Goal: Task Accomplishment & Management: Use online tool/utility

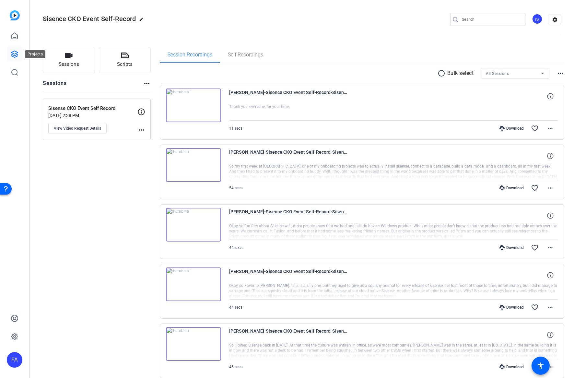
click at [17, 54] on icon at bounding box center [15, 54] width 8 height 8
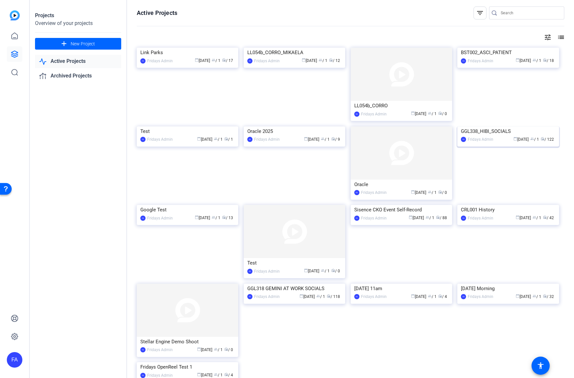
click at [526, 126] on img at bounding box center [507, 126] width 101 height 0
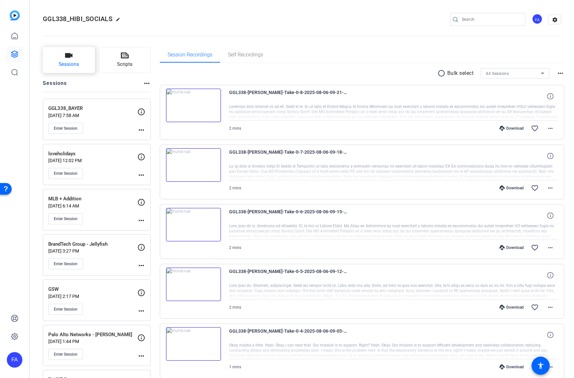
click at [64, 57] on button "Sessions" at bounding box center [69, 60] width 52 height 26
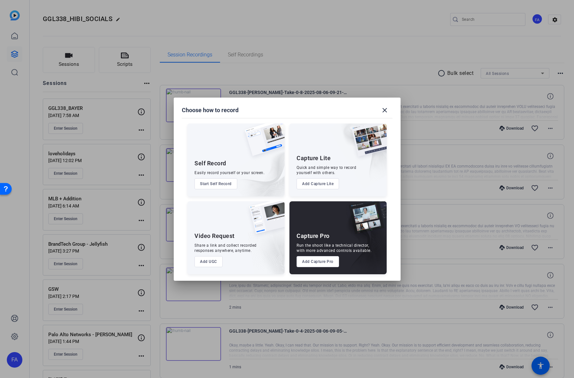
click at [316, 264] on button "Add Capture Pro" at bounding box center [317, 261] width 42 height 11
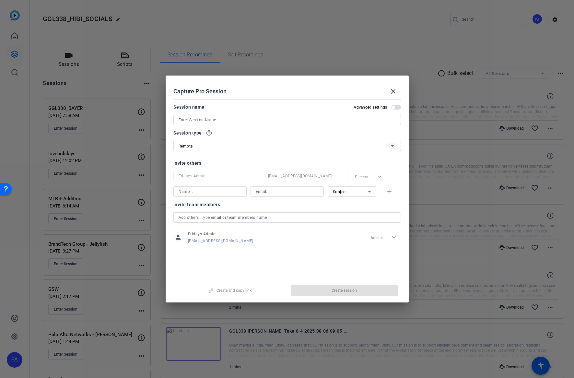
click at [252, 145] on div "Remote" at bounding box center [284, 146] width 211 height 8
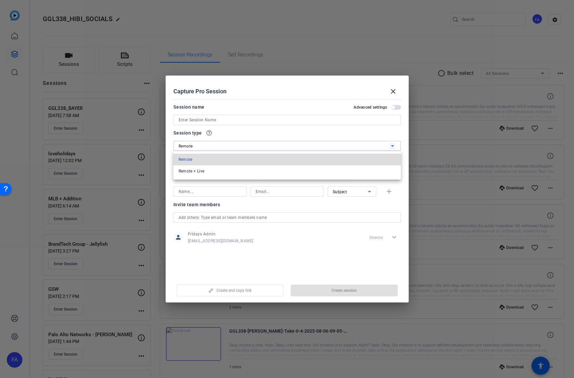
click at [238, 157] on mat-option "Remote" at bounding box center [286, 160] width 227 height 12
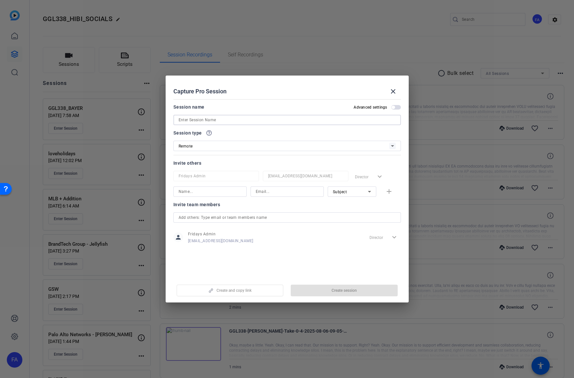
click at [224, 119] on input at bounding box center [287, 120] width 217 height 8
type input "GGL338_"
click at [393, 90] on mat-icon "close" at bounding box center [393, 91] width 8 height 8
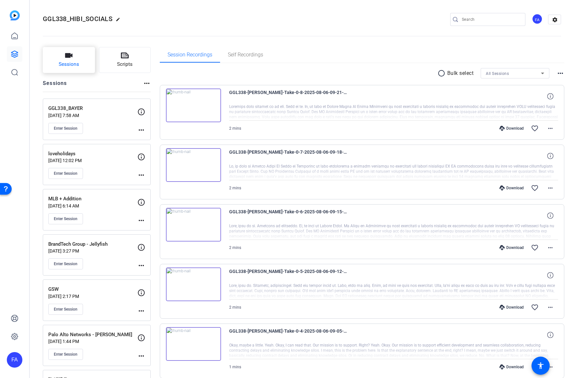
click at [73, 62] on span "Sessions" at bounding box center [69, 64] width 20 height 7
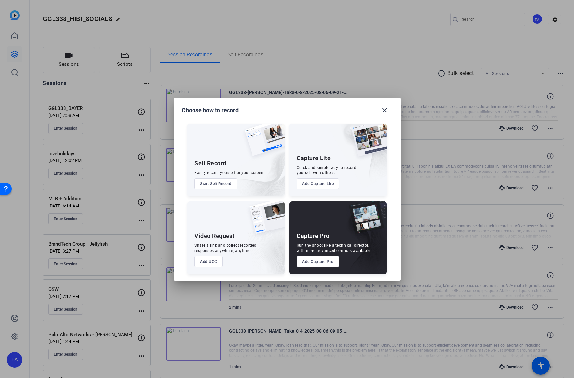
click at [328, 262] on button "Add Capture Pro" at bounding box center [317, 261] width 42 height 11
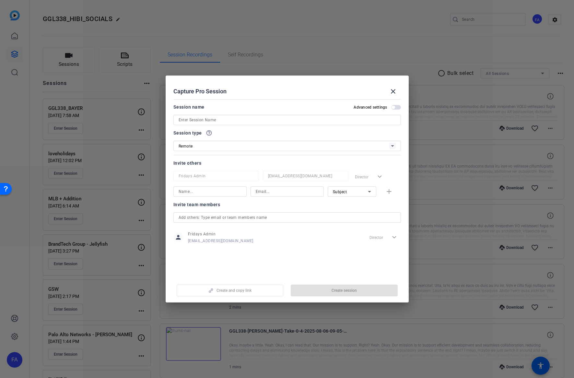
click at [188, 122] on input at bounding box center [287, 120] width 217 height 8
type input "GGL338_AGODA"
click at [251, 86] on div "Capture Pro Session close" at bounding box center [286, 92] width 227 height 16
click at [202, 191] on input at bounding box center [210, 192] width 63 height 8
type input "B"
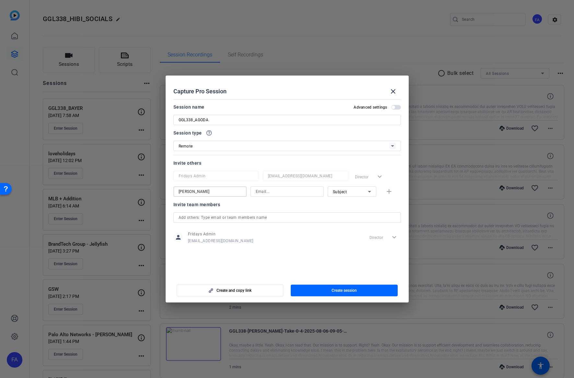
type input "Ben Elie"
click at [262, 191] on input at bounding box center [287, 192] width 63 height 8
paste input "ben@fridaysfilms.com"
type input "ben@fridaysfilms.com"
click at [270, 202] on div at bounding box center [286, 200] width 73 height 7
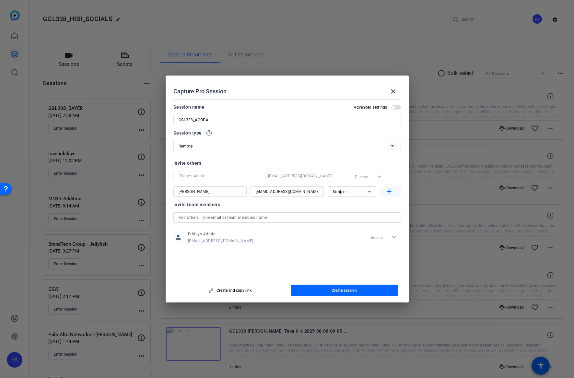
click at [387, 194] on mat-icon "add" at bounding box center [389, 192] width 8 height 8
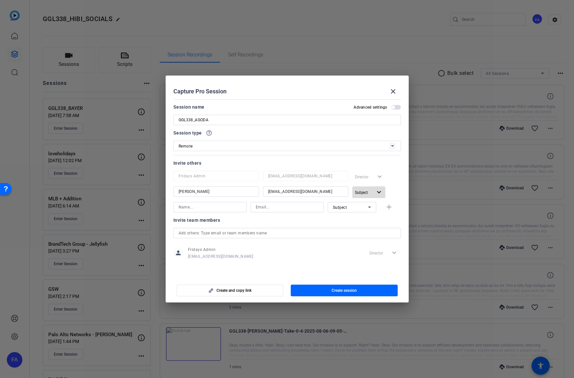
click at [374, 191] on span "button" at bounding box center [368, 192] width 33 height 16
click at [377, 206] on span "Collaborator" at bounding box center [380, 205] width 24 height 5
click at [393, 184] on div "Fridays Admin openreel@fridaysfilms.com Director expand_more Ben Elie ben@frida…" at bounding box center [286, 184] width 227 height 27
click at [397, 190] on div "Collaborator expand_more" at bounding box center [376, 192] width 49 height 12
click at [226, 210] on input at bounding box center [210, 207] width 63 height 8
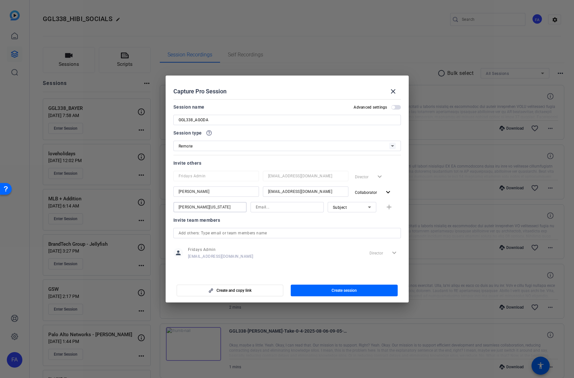
type input "Brenna Washington"
click at [269, 207] on input at bounding box center [287, 207] width 63 height 8
click at [273, 209] on input at bounding box center [287, 207] width 63 height 8
paste input "bzwashin@google.com"
type input "bzwashin@google.com"
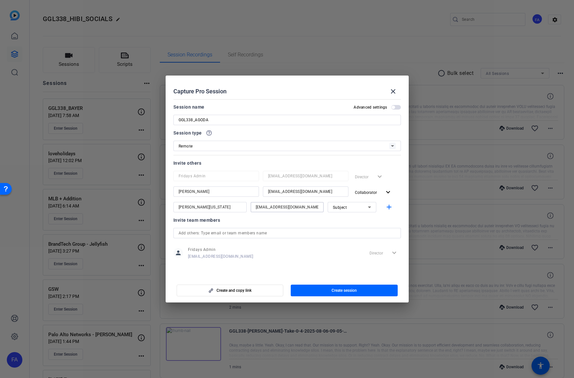
click at [327, 218] on div "Invite team members" at bounding box center [286, 220] width 227 height 8
click at [366, 208] on icon at bounding box center [369, 207] width 8 height 8
click at [355, 227] on mat-option "Watcher" at bounding box center [352, 230] width 49 height 10
click at [390, 208] on mat-icon "add" at bounding box center [389, 207] width 8 height 8
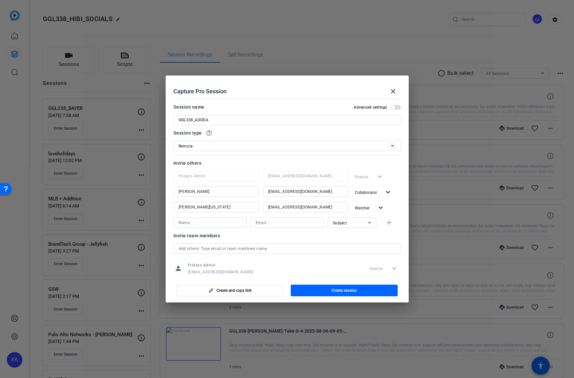
click at [320, 236] on div "Invite team members" at bounding box center [286, 236] width 227 height 8
click at [194, 224] on input at bounding box center [210, 223] width 63 height 8
paste input "jadyn.tan@agoda.com"
drag, startPoint x: 223, startPoint y: 223, endPoint x: 165, endPoint y: 224, distance: 58.3
click at [165, 224] on div "Choose how to record close Self Record Easily record yourself or your screen. S…" at bounding box center [287, 189] width 574 height 378
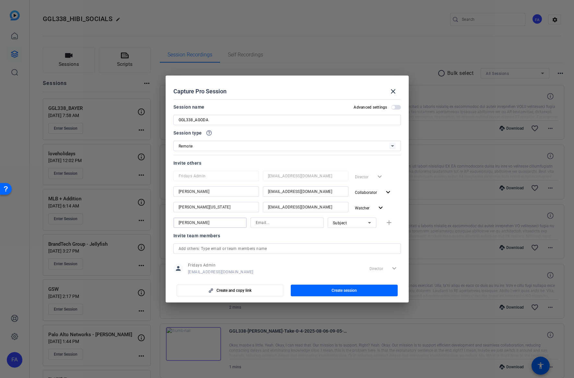
type input "J"
click at [279, 225] on input at bounding box center [287, 223] width 63 height 8
paste input "jadyn.tan@agoda.com"
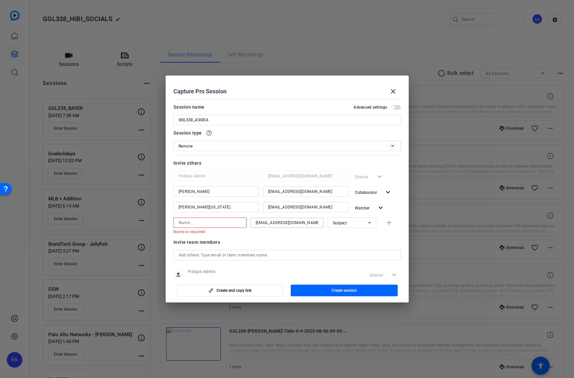
type input "jadyn.tan@agoda.com"
click at [198, 225] on input at bounding box center [210, 223] width 63 height 8
type input "Jadyn Tan"
click at [257, 237] on div "Invite team members" at bounding box center [286, 236] width 227 height 8
click at [351, 222] on div "Subject" at bounding box center [350, 223] width 35 height 8
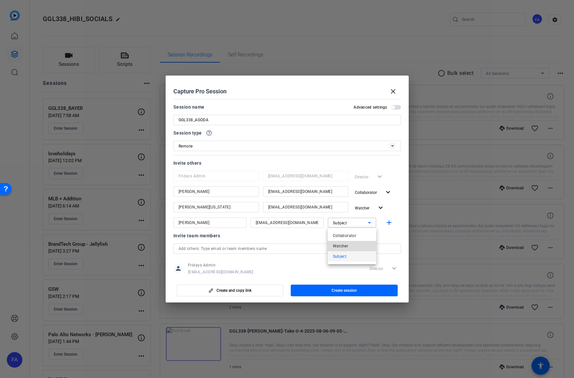
click at [346, 245] on span "Watcher" at bounding box center [341, 246] width 16 height 8
click at [386, 225] on mat-icon "add" at bounding box center [389, 223] width 8 height 8
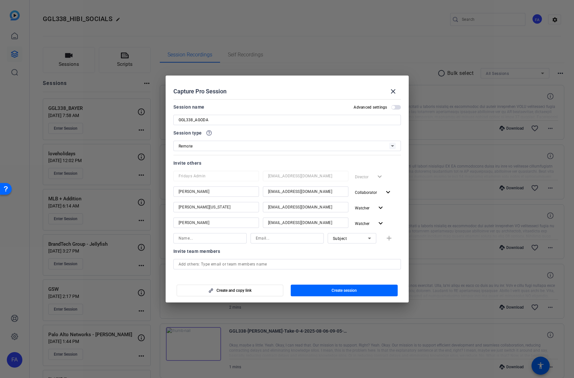
click at [290, 254] on div "Invite team members" at bounding box center [286, 251] width 227 height 8
click at [188, 241] on input at bounding box center [210, 238] width 63 height 8
type input "Jennifer Jones"
click at [265, 240] on input at bounding box center [287, 238] width 63 height 8
paste input "jennifer.jones@agoda.com"
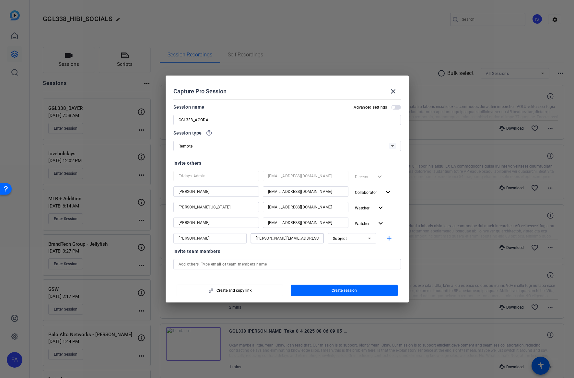
type input "jennifer.jones@agoda.com"
click at [311, 249] on div at bounding box center [286, 246] width 73 height 7
click at [362, 238] on div "Subject" at bounding box center [350, 238] width 35 height 8
click at [350, 261] on mat-option "Watcher" at bounding box center [352, 261] width 49 height 10
click at [375, 254] on div "Invite team members" at bounding box center [286, 251] width 227 height 8
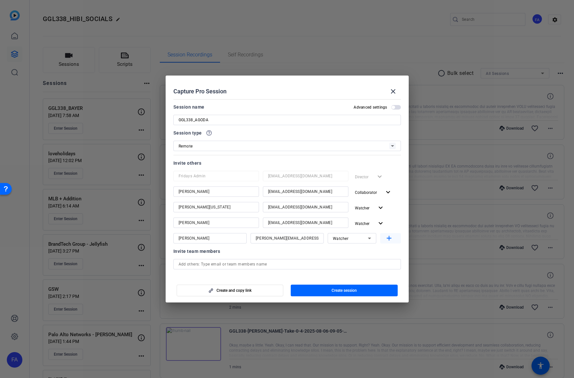
click at [389, 239] on mat-icon "add" at bounding box center [389, 238] width 8 height 8
click at [218, 254] on input at bounding box center [210, 254] width 63 height 8
click at [257, 255] on input at bounding box center [287, 254] width 63 height 8
paste input "matteo.frigerio@agoda.com"
type input "matteo.frigerio@agoda.com"
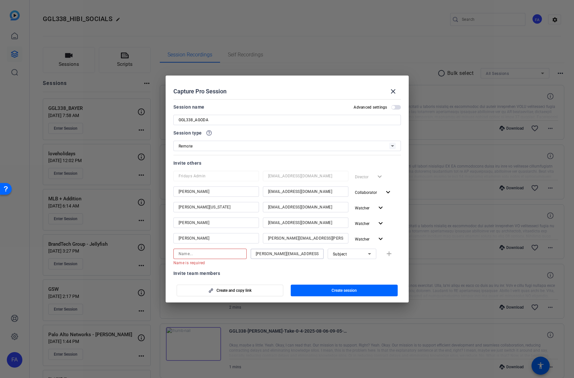
click at [205, 253] on input at bounding box center [210, 254] width 63 height 8
type input "Matteo Frigerio"
click at [235, 263] on div at bounding box center [209, 262] width 73 height 7
click at [357, 255] on div "Subject" at bounding box center [350, 254] width 35 height 8
click at [349, 277] on mat-option "Watcher" at bounding box center [352, 277] width 49 height 10
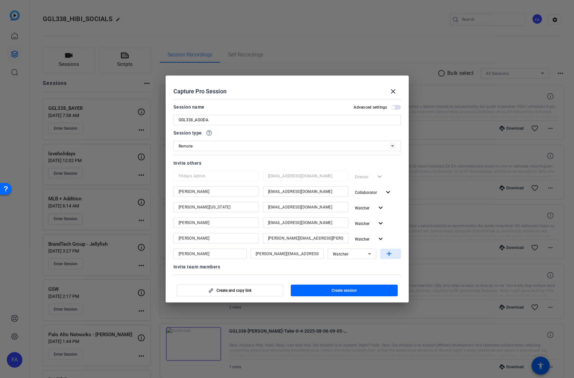
click at [387, 254] on mat-icon "add" at bounding box center [389, 254] width 8 height 8
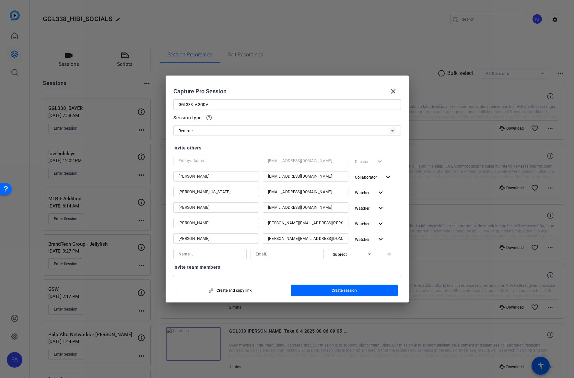
scroll to position [17, 0]
click at [265, 254] on input at bounding box center [287, 253] width 63 height 8
paste input "emailandy@google.com"
type input "emailandy@google.com"
click at [206, 254] on input at bounding box center [210, 253] width 63 height 8
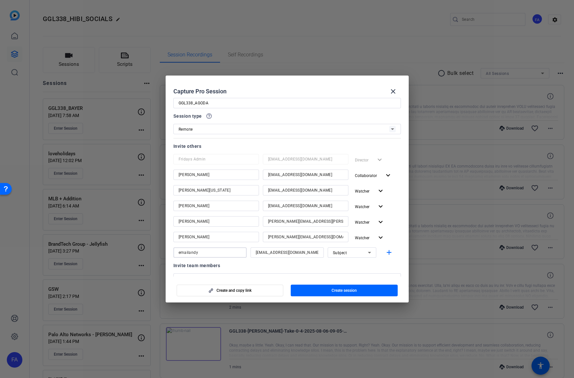
type input "emailandy"
click at [229, 264] on div at bounding box center [209, 261] width 73 height 7
click at [351, 254] on div "Subject" at bounding box center [350, 253] width 35 height 8
click at [349, 276] on mat-option "Watcher" at bounding box center [352, 276] width 49 height 10
click at [389, 251] on mat-icon "add" at bounding box center [389, 253] width 8 height 8
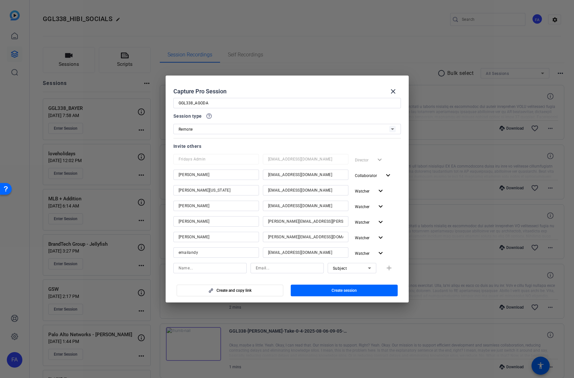
click at [337, 86] on div "Capture Pro Session close" at bounding box center [286, 92] width 227 height 16
click at [348, 289] on span "Create session" at bounding box center [343, 290] width 25 height 5
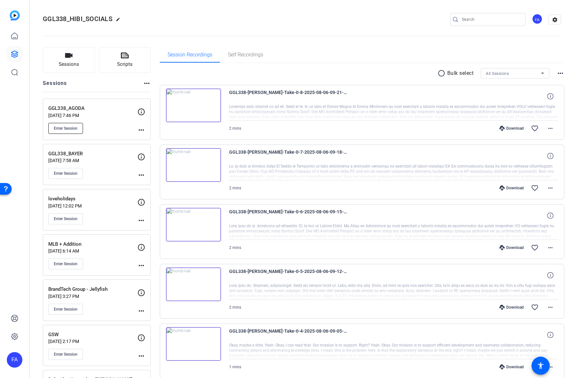
click at [69, 129] on span "Enter Session" at bounding box center [66, 128] width 24 height 5
click at [140, 130] on mat-icon "more_horiz" at bounding box center [141, 130] width 8 height 8
click at [145, 137] on span "Edit Session" at bounding box center [157, 139] width 29 height 8
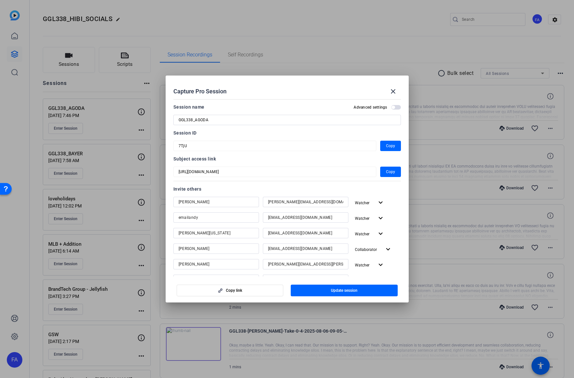
click at [171, 145] on mat-dialog-content "Session name Advanced settings GGL338_AGODA Session ID 7TjU Copy Subject access…" at bounding box center [287, 187] width 243 height 180
click at [288, 134] on div "Session ID" at bounding box center [286, 133] width 227 height 8
click at [394, 93] on mat-icon "close" at bounding box center [393, 91] width 8 height 8
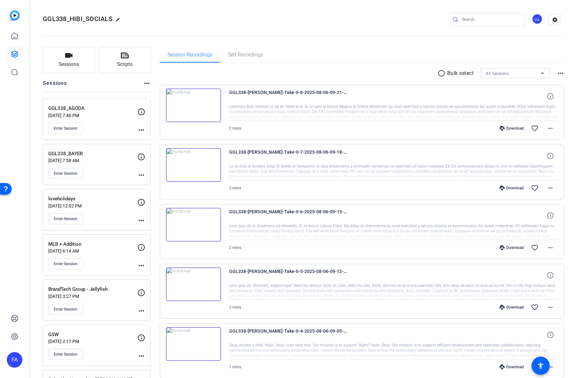
click at [136, 129] on div "Enter Session" at bounding box center [92, 128] width 89 height 11
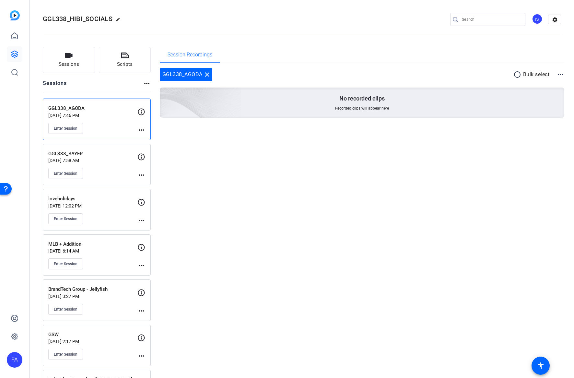
drag, startPoint x: 140, startPoint y: 130, endPoint x: 137, endPoint y: 130, distance: 3.3
click at [139, 130] on mat-icon "more_horiz" at bounding box center [141, 130] width 8 height 8
click at [115, 128] on div at bounding box center [287, 189] width 574 height 378
drag, startPoint x: 166, startPoint y: 144, endPoint x: 175, endPoint y: 150, distance: 11.1
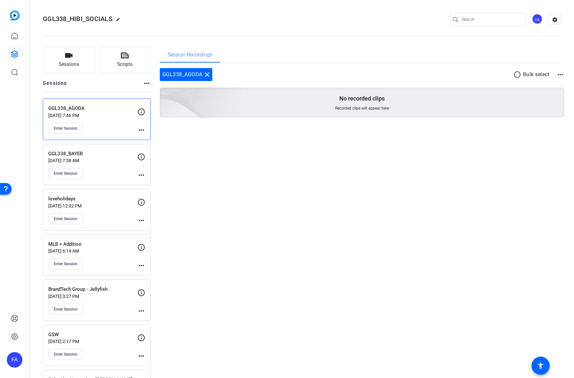
click at [105, 127] on div "Enter Session" at bounding box center [92, 128] width 89 height 11
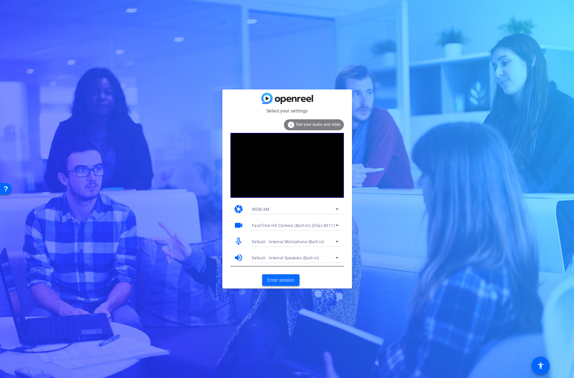
click at [281, 280] on span "Enter session" at bounding box center [280, 280] width 27 height 7
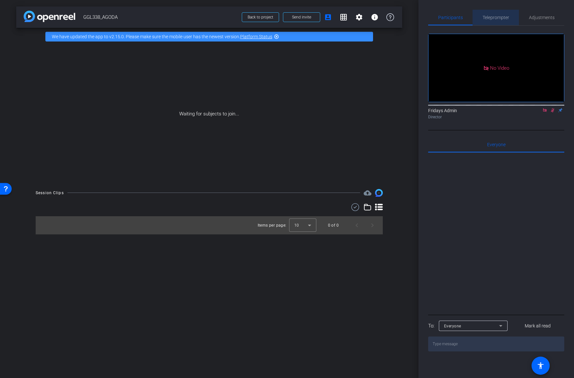
click at [509, 18] on div "Teleprompter" at bounding box center [495, 18] width 46 height 16
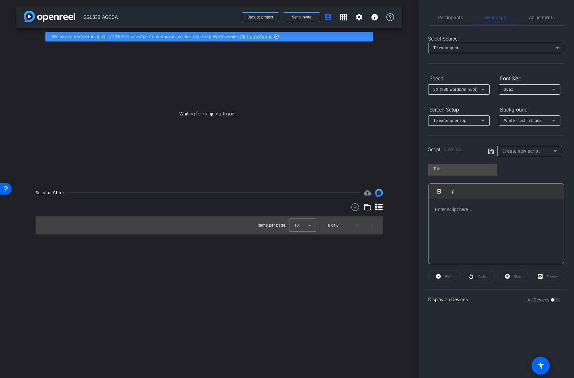
click at [451, 214] on div at bounding box center [495, 231] width 135 height 65
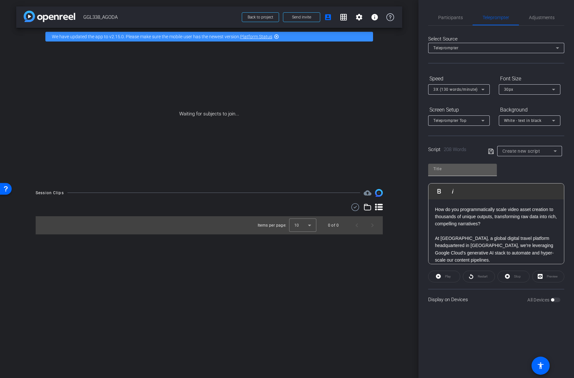
click at [451, 168] on input "text" at bounding box center [462, 169] width 58 height 8
click at [453, 168] on input "AGODA_1" at bounding box center [462, 169] width 58 height 8
type input "AGODA_SCRIPT"
click at [508, 170] on div "AGODA_SCRIPT Play Play from this location Play Selected Play and display the se…" at bounding box center [496, 211] width 136 height 105
click at [490, 152] on icon at bounding box center [491, 151] width 6 height 8
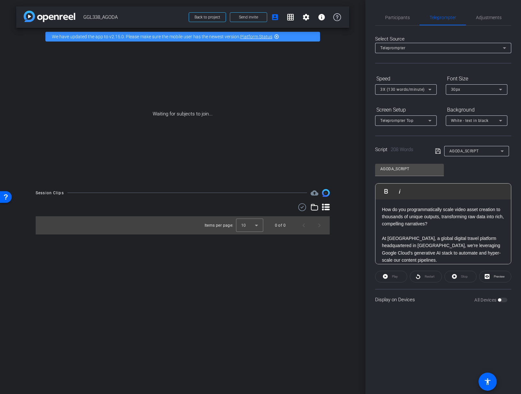
drag, startPoint x: 64, startPoint y: 331, endPoint x: 66, endPoint y: 334, distance: 3.5
click at [64, 331] on div "arrow_back GGL338_AGODA Back to project Send invite account_box grid_on setting…" at bounding box center [182, 197] width 365 height 394
click at [398, 17] on span "Participants" at bounding box center [397, 17] width 25 height 5
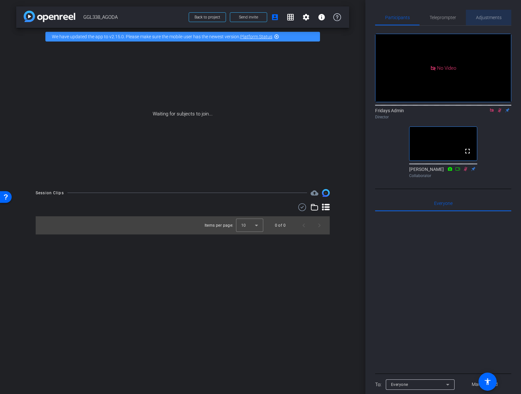
click at [490, 17] on span "Adjustments" at bounding box center [489, 17] width 26 height 5
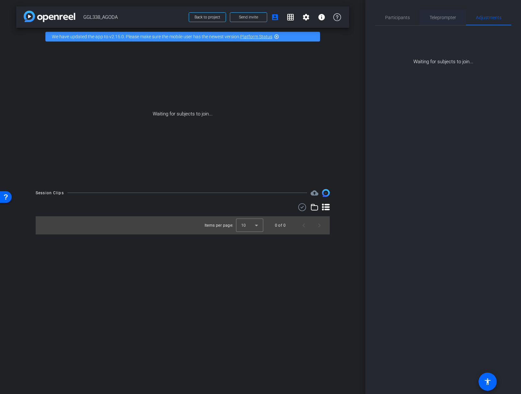
click at [439, 17] on span "Teleprompter" at bounding box center [442, 17] width 27 height 5
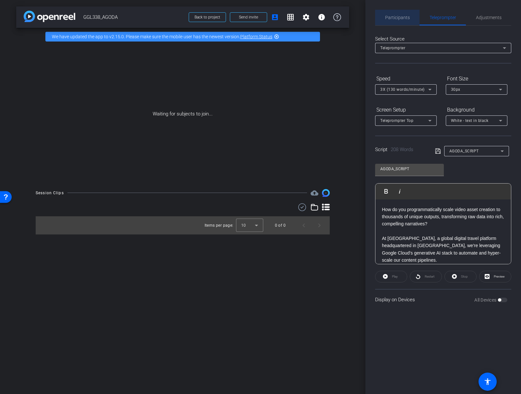
click at [404, 17] on span "Participants" at bounding box center [397, 17] width 25 height 5
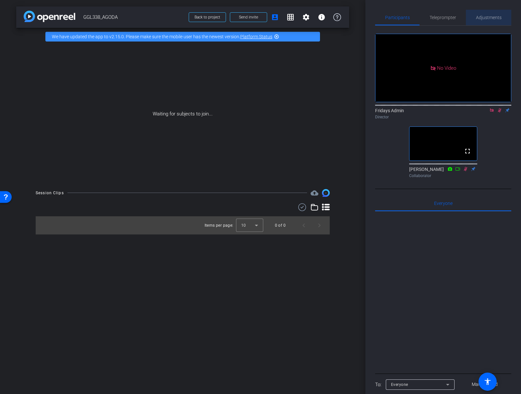
click at [480, 17] on span "Adjustments" at bounding box center [489, 17] width 26 height 5
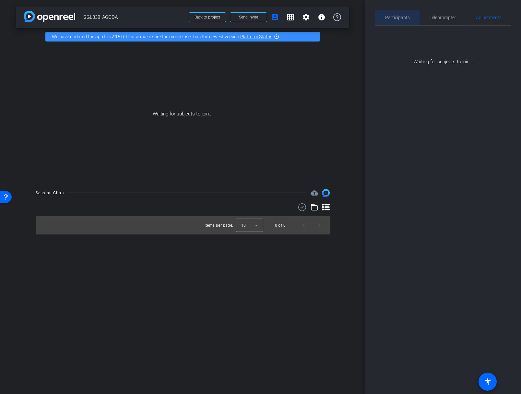
click at [405, 19] on span "Participants" at bounding box center [397, 17] width 25 height 5
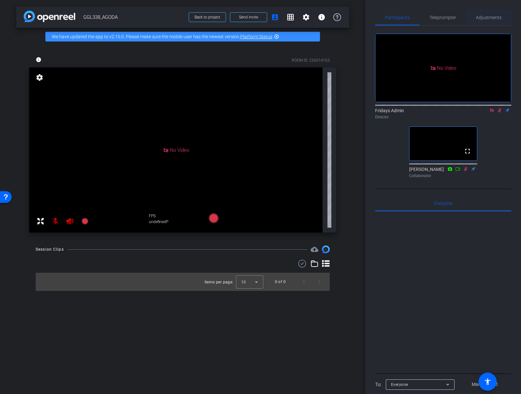
click at [486, 17] on span "Adjustments" at bounding box center [489, 17] width 26 height 5
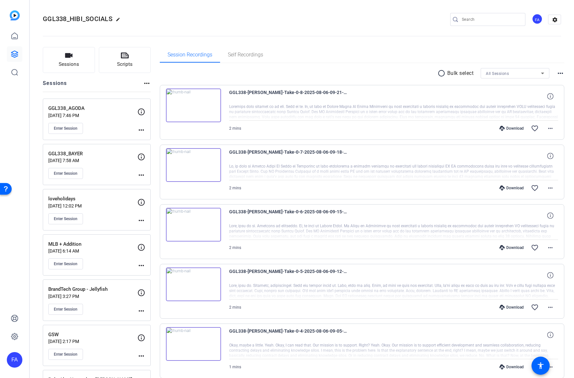
click at [140, 128] on mat-icon "more_horiz" at bounding box center [141, 130] width 8 height 8
click at [157, 138] on span "Edit Session" at bounding box center [157, 139] width 29 height 8
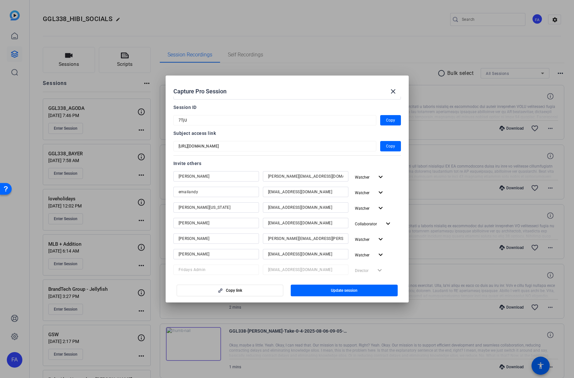
scroll to position [23, 0]
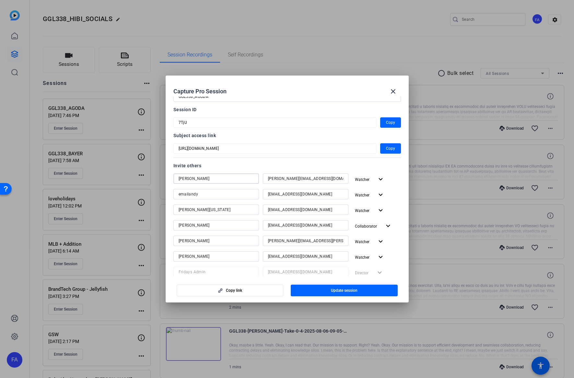
click at [218, 181] on input "Matteo Frigerio" at bounding box center [216, 179] width 75 height 8
drag, startPoint x: 217, startPoint y: 180, endPoint x: 208, endPoint y: 179, distance: 8.4
click at [208, 179] on input "Matteo Frigerio" at bounding box center [216, 179] width 75 height 8
click at [378, 178] on mat-icon "expand_more" at bounding box center [381, 179] width 8 height 8
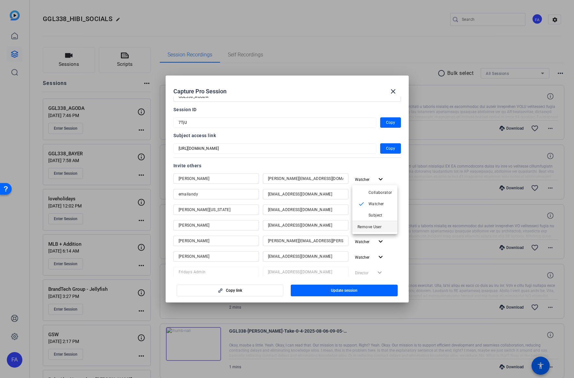
click at [374, 225] on span "Remove User" at bounding box center [369, 227] width 24 height 5
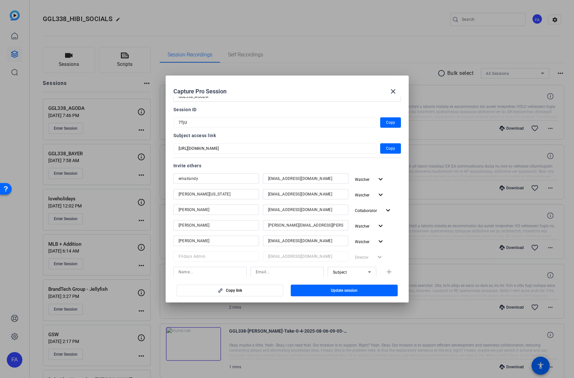
click at [352, 289] on span "Update session" at bounding box center [344, 290] width 27 height 5
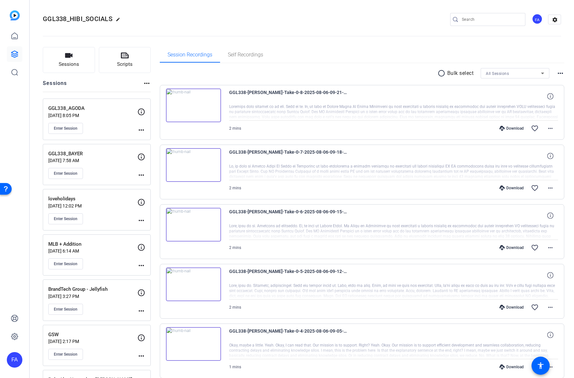
click at [140, 128] on mat-icon "more_horiz" at bounding box center [141, 130] width 8 height 8
click at [143, 138] on span "Edit Session" at bounding box center [157, 139] width 29 height 8
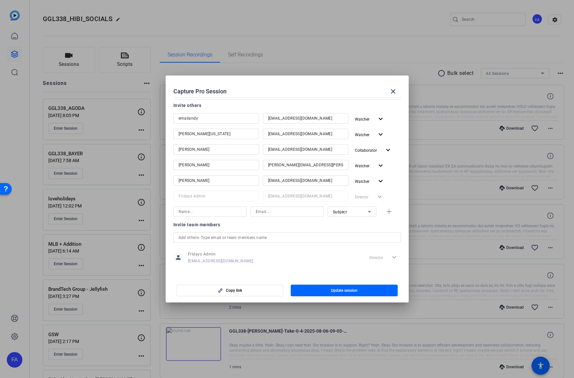
scroll to position [86, 0]
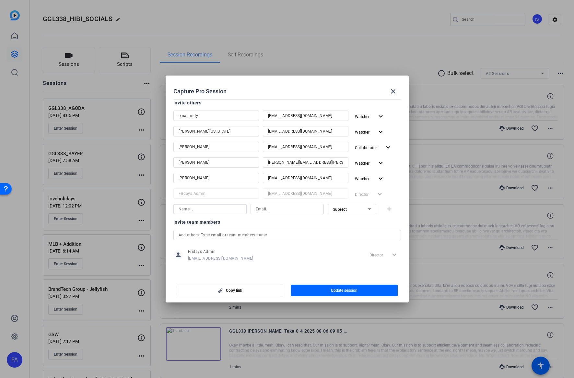
click at [203, 210] on input at bounding box center [210, 209] width 63 height 8
type input "[PERSON_NAME]"
click at [265, 211] on input at bounding box center [287, 209] width 63 height 8
type input "tim@fridaysfilms.com"
click at [340, 210] on span "Subject" at bounding box center [340, 209] width 14 height 5
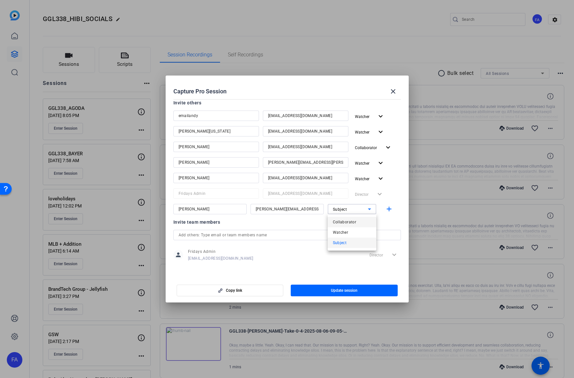
click at [343, 221] on span "Collaborator" at bounding box center [345, 222] width 24 height 8
click at [359, 221] on openreel-capture-pro-session-invite-users "Invite others emailandy emailandy@google.com Watcher expand_more Brenna Washing…" at bounding box center [286, 184] width 227 height 170
click at [388, 210] on mat-icon "add" at bounding box center [389, 209] width 8 height 8
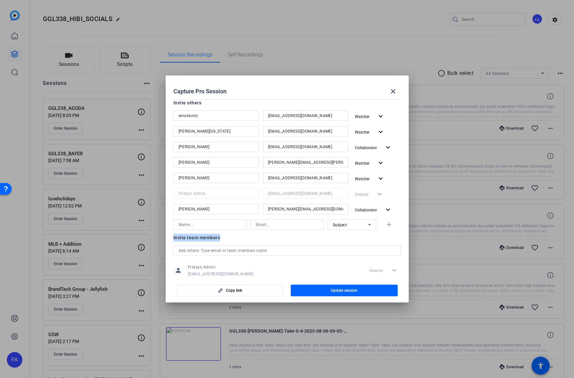
click at [361, 239] on div "Invite team members" at bounding box center [286, 238] width 227 height 8
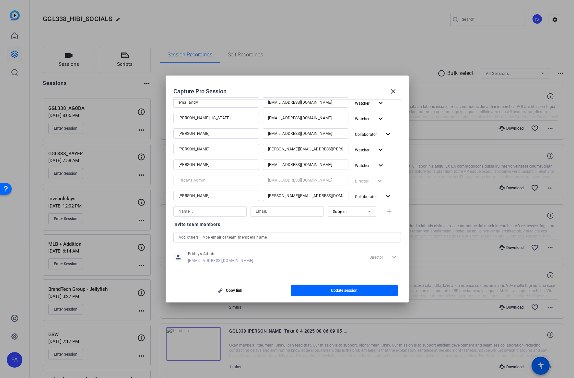
scroll to position [102, 0]
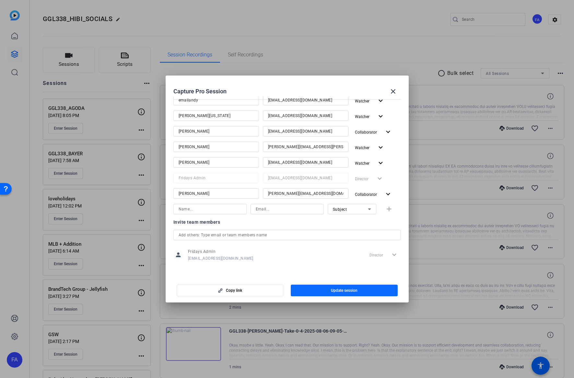
click at [351, 290] on span "Update session" at bounding box center [344, 290] width 27 height 5
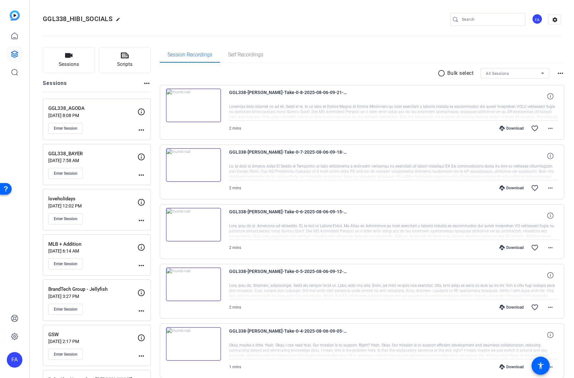
click at [140, 129] on mat-icon "more_horiz" at bounding box center [141, 130] width 8 height 8
click at [143, 138] on span "Edit Session" at bounding box center [157, 139] width 29 height 8
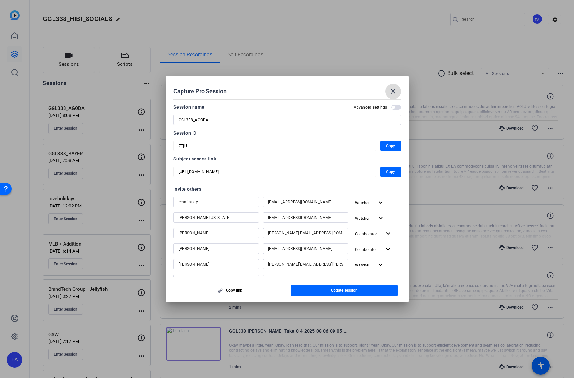
click at [395, 91] on mat-icon "close" at bounding box center [393, 91] width 8 height 8
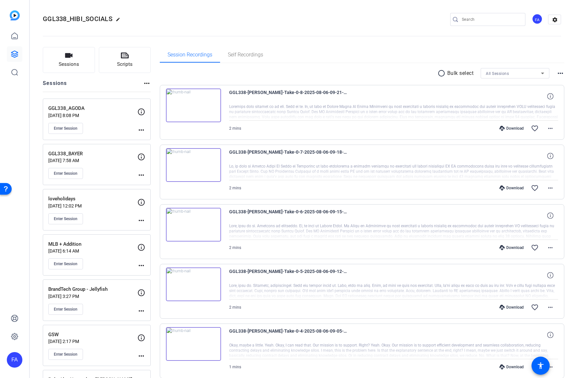
click at [138, 127] on mat-icon "more_horiz" at bounding box center [141, 130] width 8 height 8
click at [143, 136] on span "Edit Session" at bounding box center [157, 139] width 29 height 8
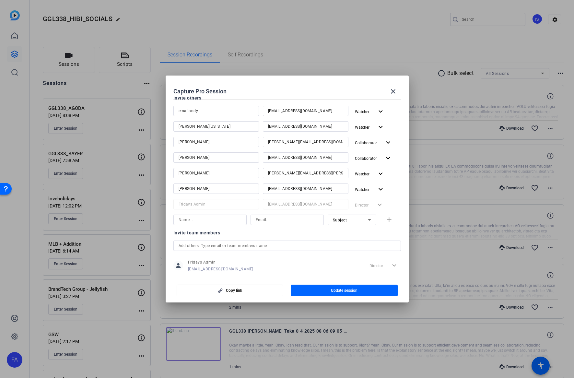
scroll to position [94, 0]
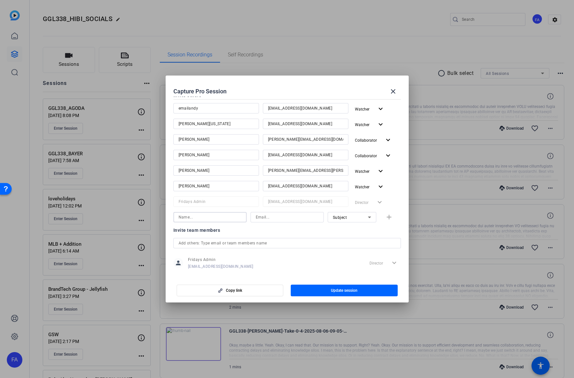
click at [205, 219] on input at bounding box center [210, 217] width 63 height 8
click at [264, 219] on input at bounding box center [287, 217] width 63 height 8
paste input "ilham.prasetya@agoda.com"
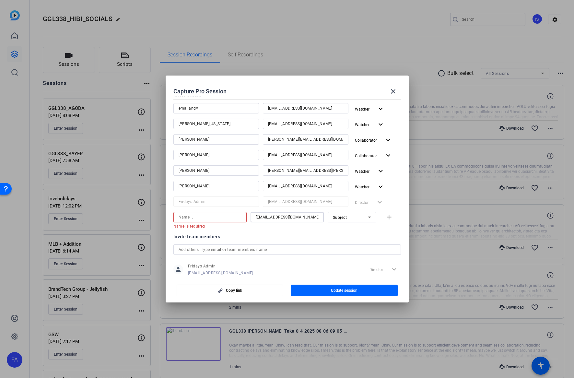
type input "ilham.prasetya@agoda.com"
click at [204, 219] on input at bounding box center [210, 217] width 63 height 8
type input "ilham Prasetya"
click at [370, 217] on icon at bounding box center [369, 217] width 8 height 8
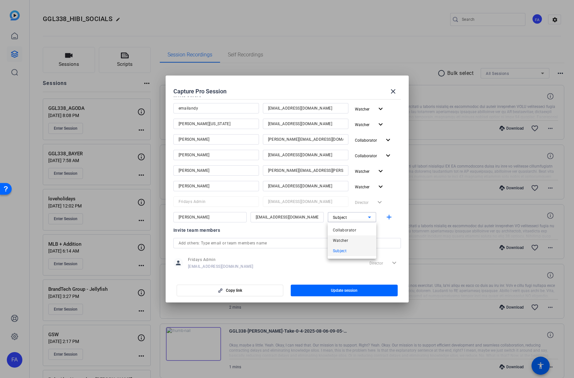
click at [349, 240] on mat-option "Watcher" at bounding box center [352, 240] width 49 height 10
click at [365, 231] on div "Invite team members" at bounding box center [286, 230] width 227 height 8
click at [393, 219] on mat-icon "add" at bounding box center [389, 217] width 8 height 8
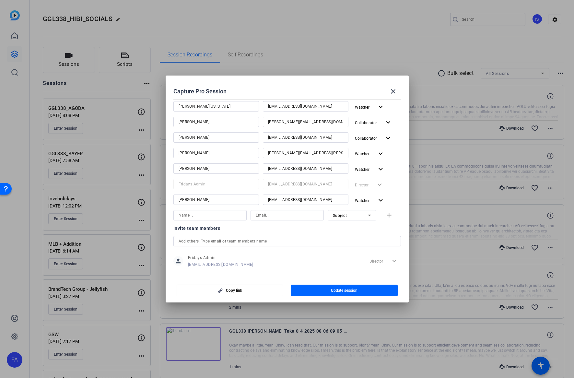
scroll to position [114, 0]
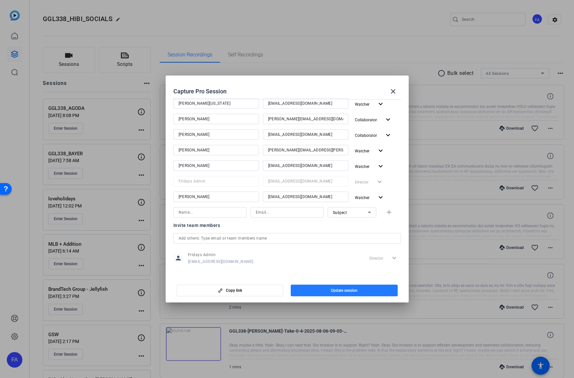
click at [344, 288] on span "Update session" at bounding box center [344, 290] width 27 height 5
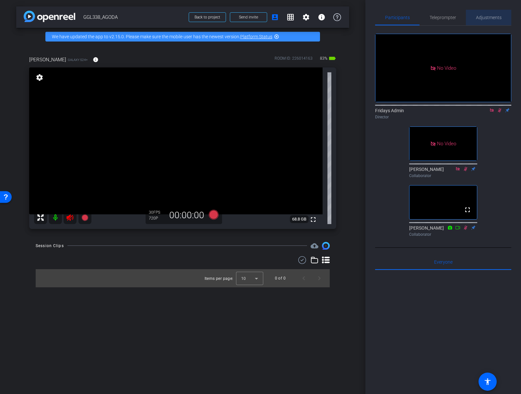
click at [488, 18] on span "Adjustments" at bounding box center [489, 17] width 26 height 5
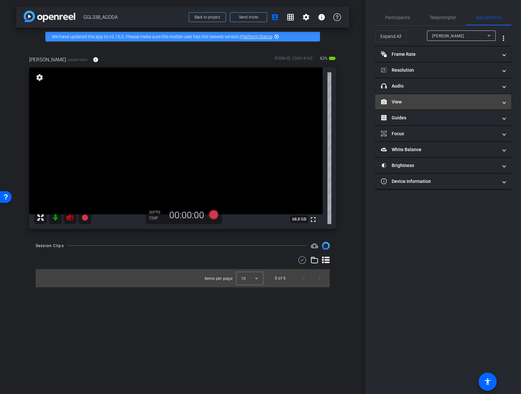
click at [401, 102] on mat-panel-title "View" at bounding box center [439, 102] width 117 height 7
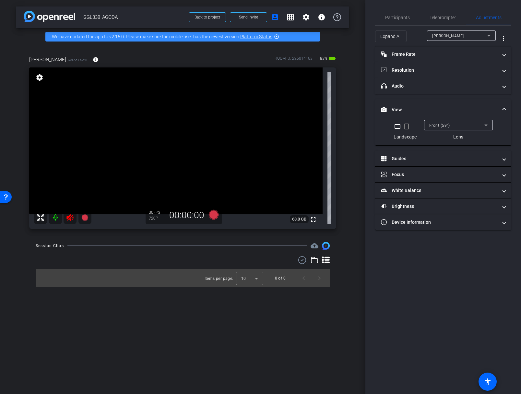
click at [405, 127] on mat-icon "crop_portrait" at bounding box center [406, 126] width 8 height 8
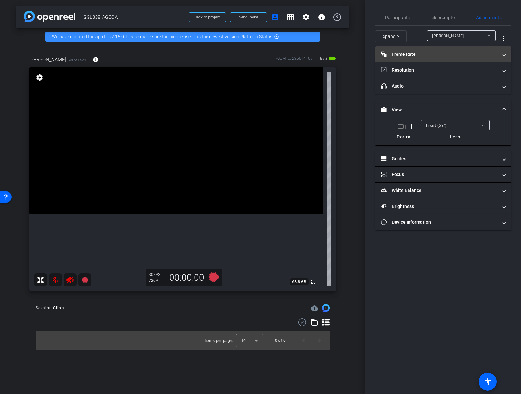
click at [425, 57] on mat-panel-title "Frame Rate Frame Rate" at bounding box center [439, 54] width 117 height 7
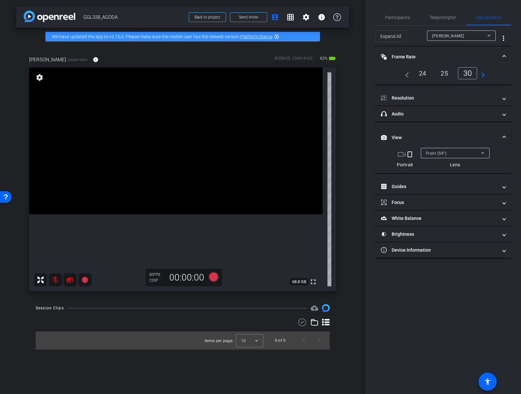
click at [423, 73] on div "24" at bounding box center [422, 73] width 17 height 11
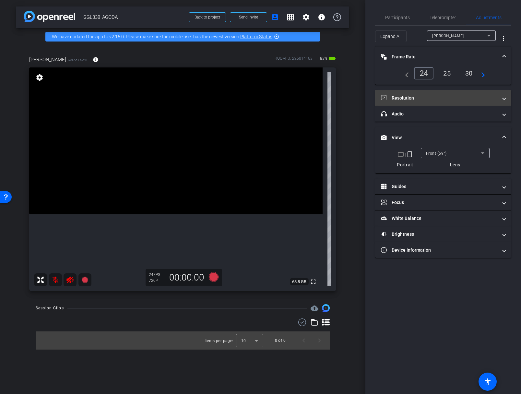
click at [416, 100] on mat-panel-title "Resolution" at bounding box center [439, 98] width 117 height 7
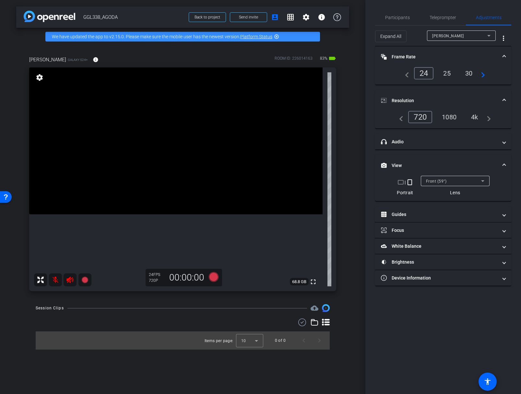
click at [476, 114] on div "4k" at bounding box center [474, 116] width 17 height 11
click at [422, 72] on div "24" at bounding box center [422, 73] width 17 height 11
click at [417, 280] on mat-panel-title "Device Information" at bounding box center [439, 277] width 117 height 7
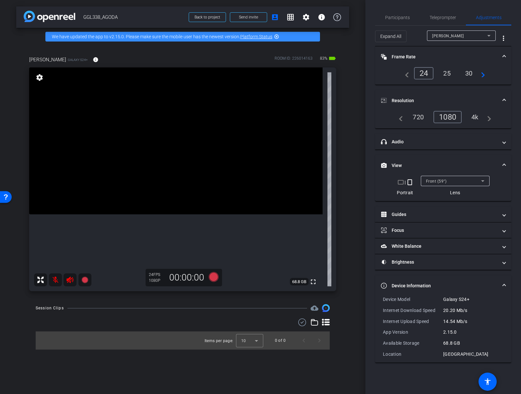
drag, startPoint x: 277, startPoint y: 36, endPoint x: 282, endPoint y: 38, distance: 5.2
click at [277, 36] on mat-icon "highlight_off" at bounding box center [276, 36] width 5 height 5
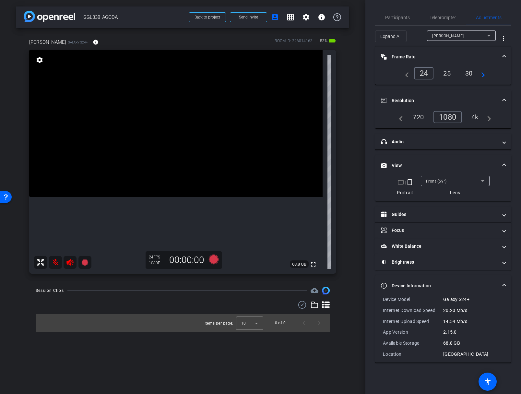
click at [506, 54] on mat-expansion-panel-header "Frame Rate Frame Rate" at bounding box center [443, 56] width 136 height 21
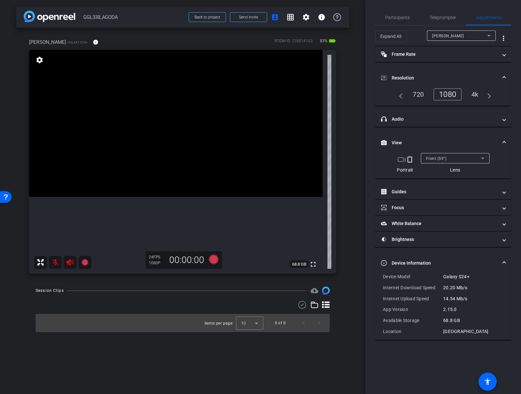
click at [505, 75] on span at bounding box center [504, 78] width 3 height 7
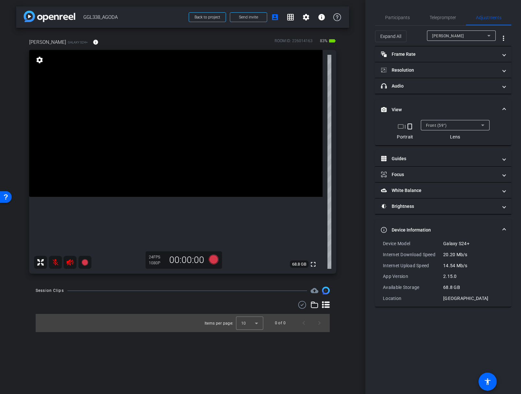
click at [505, 108] on mat-expansion-panel-header "View" at bounding box center [443, 109] width 136 height 21
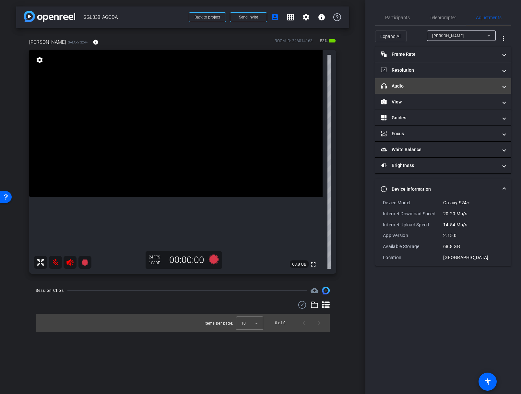
click at [405, 86] on mat-panel-title "headphone icon Audio" at bounding box center [439, 86] width 117 height 7
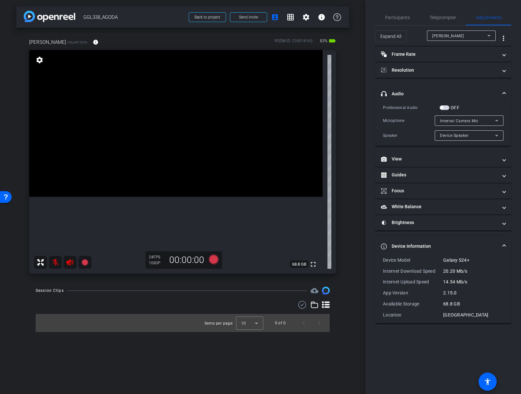
click at [469, 118] on div "Internal Camera Mic" at bounding box center [467, 121] width 55 height 8
click at [472, 102] on div at bounding box center [260, 197] width 521 height 394
click at [441, 16] on span "Teleprompter" at bounding box center [442, 17] width 27 height 5
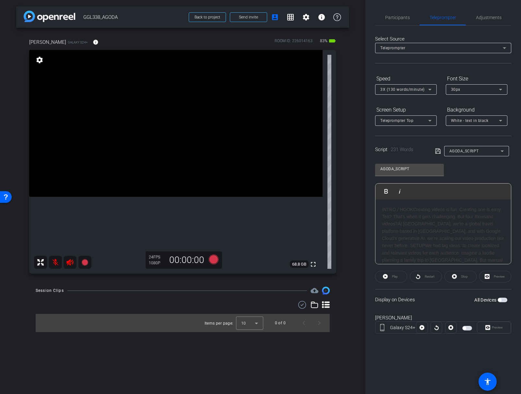
click at [451, 170] on div "AGODA_SCRIPT Play Play from this location Play Selected Play and display the se…" at bounding box center [443, 211] width 136 height 105
click at [486, 150] on div "AGODA_SCRIPT" at bounding box center [474, 151] width 51 height 8
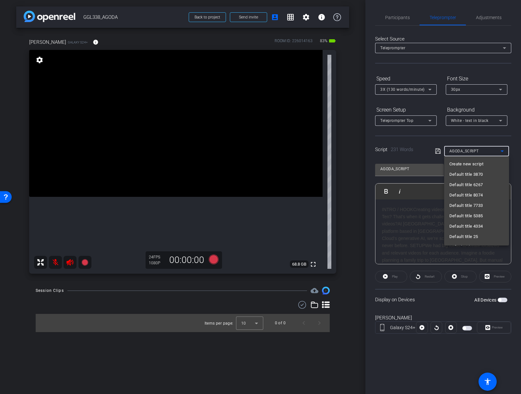
scroll to position [142, 0]
click at [470, 226] on span "Bayer script ALT ending" at bounding box center [472, 230] width 46 height 8
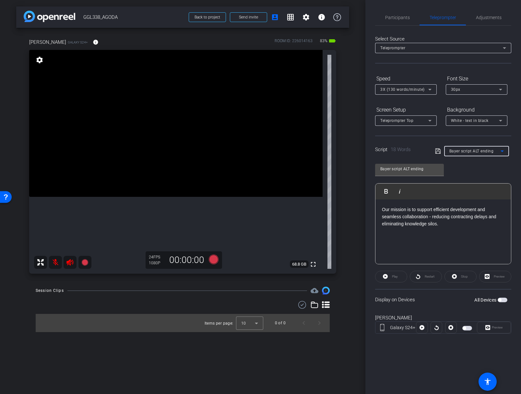
click at [474, 149] on span "Bayer script ALT ending" at bounding box center [471, 151] width 44 height 5
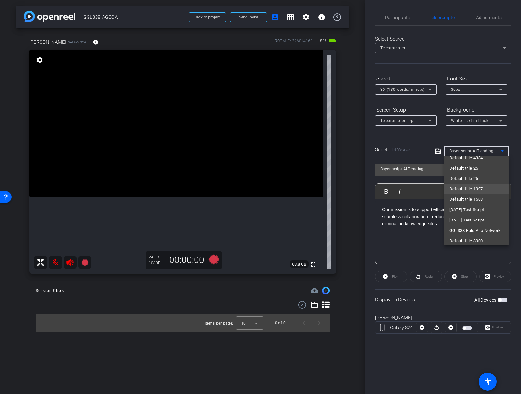
scroll to position [144, 0]
click at [458, 236] on span "AGODA_SCRIPT" at bounding box center [465, 238] width 32 height 8
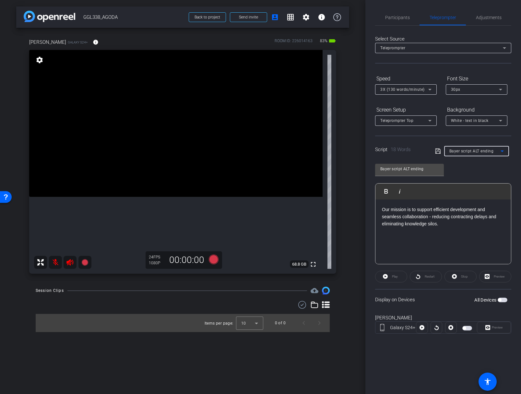
type input "AGODA_SCRIPT"
click at [447, 230] on div "INTRO / HOOKCreating videos is fun. Creating one is easy. Ten? That’s when it g…" at bounding box center [443, 242] width 122 height 73
click at [434, 207] on div "INTRO / HOOKCreating videos is fun. Creating one is easy. Ten? That’s when it g…" at bounding box center [443, 242] width 122 height 73
click at [429, 224] on div "INTRO / HOOKCreating videos is fun. Creating one is easy. Ten? That’s when it g…" at bounding box center [443, 242] width 122 height 73
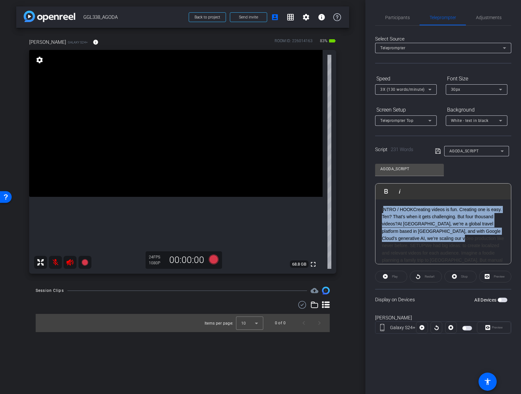
drag, startPoint x: 384, startPoint y: 209, endPoint x: 403, endPoint y: 218, distance: 21.6
click at [451, 239] on div "INTRO / HOOKCreating videos is fun. Creating one is easy. Ten? That’s when it g…" at bounding box center [443, 242] width 122 height 73
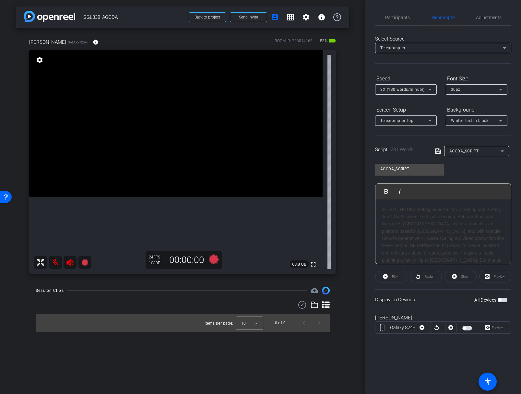
drag, startPoint x: 400, startPoint y: 215, endPoint x: 389, endPoint y: 213, distance: 10.9
click at [397, 214] on div "INTRO / HOOKCreating videos is fun. Creating one is easy. Ten? That’s when it g…" at bounding box center [443, 242] width 122 height 73
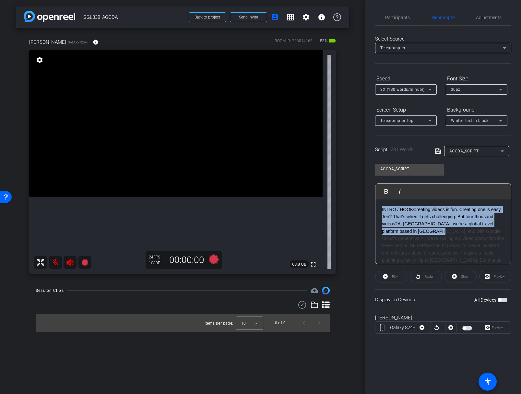
drag, startPoint x: 381, startPoint y: 209, endPoint x: 425, endPoint y: 229, distance: 49.0
click at [425, 229] on div "INTRO / HOOKCreating videos is fun. Creating one is easy. Ten? That’s when it g…" at bounding box center [442, 307] width 135 height 216
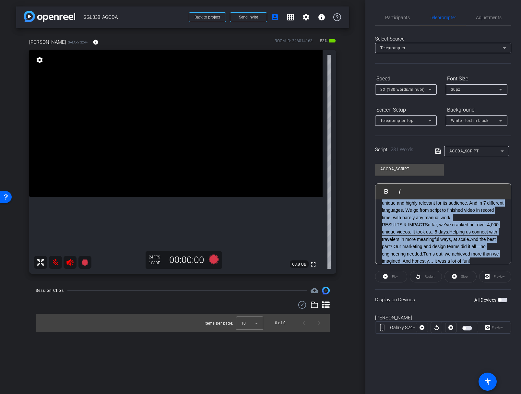
copy div "INTRO / HOOKCreating videos is fun. Creating one is easy. Ten? That’s when it g…"
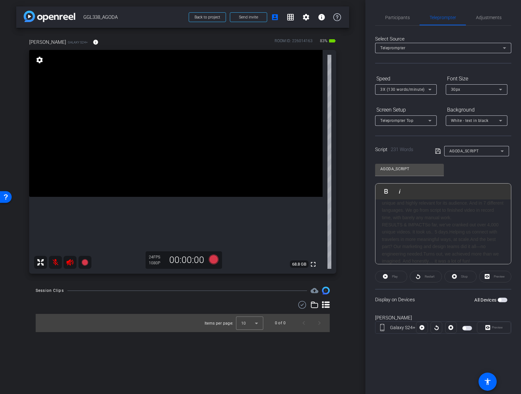
click at [460, 178] on div "AGODA_SCRIPT Play Play from this location Play Selected Play and display the se…" at bounding box center [443, 211] width 136 height 105
click at [473, 154] on div "AGODA_SCRIPT" at bounding box center [474, 151] width 51 height 8
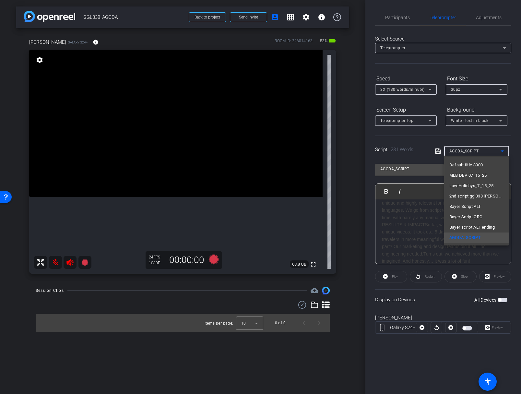
scroll to position [0, 0]
click at [462, 162] on span "Create new script" at bounding box center [466, 164] width 34 height 8
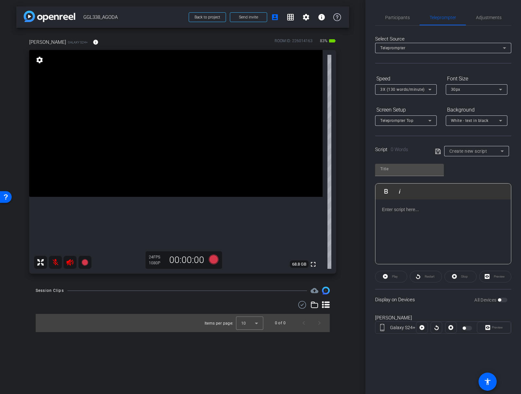
click at [395, 209] on p at bounding box center [443, 209] width 122 height 7
click at [465, 176] on div "Play Play from this location Play Selected Play and display the selected text o…" at bounding box center [443, 211] width 136 height 105
click at [456, 169] on div "Play Play from this location Play Selected Play and display the selected text o…" at bounding box center [443, 211] width 136 height 105
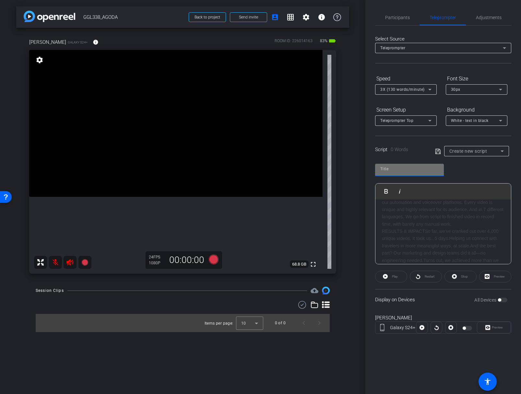
click at [418, 169] on input "text" at bounding box center [409, 169] width 58 height 8
type input "agoda v2"
click at [436, 152] on icon at bounding box center [438, 151] width 6 height 8
click at [475, 174] on div "agoda v2 Play Play from this location Play Selected Play and display the select…" at bounding box center [443, 211] width 136 height 105
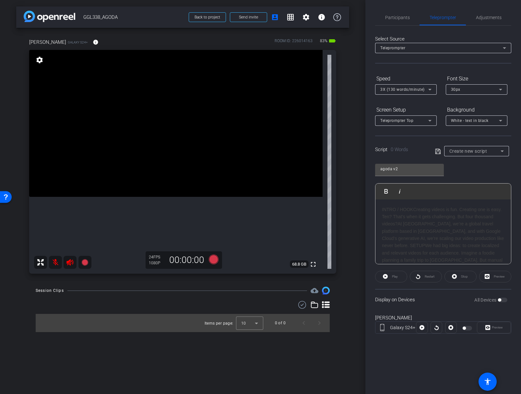
click at [383, 210] on div "INTRO / HOOKCreating videos is fun. Creating one is easy. Ten? That’s when it g…" at bounding box center [443, 242] width 122 height 73
click at [482, 154] on div "Create new script" at bounding box center [474, 151] width 51 height 8
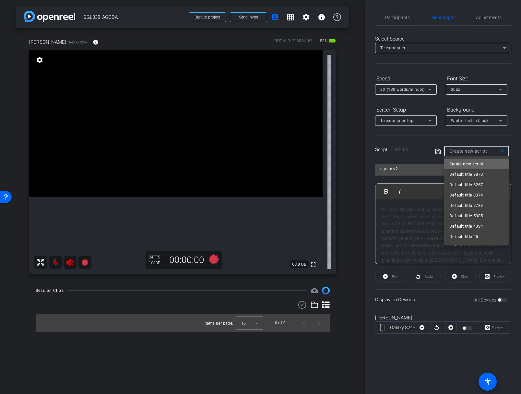
click at [480, 166] on span "Create new script" at bounding box center [466, 164] width 34 height 8
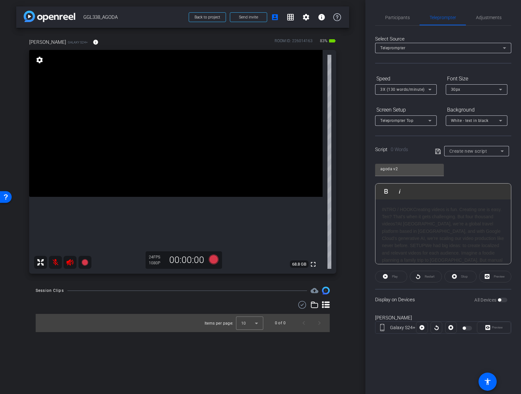
click at [437, 149] on icon at bounding box center [438, 151] width 6 height 8
drag, startPoint x: 461, startPoint y: 166, endPoint x: 489, endPoint y: 152, distance: 31.6
click at [462, 166] on div "agoda v2 Play Play from this location Play Selected Play and display the select…" at bounding box center [443, 211] width 136 height 105
click at [492, 149] on div "Create new script" at bounding box center [474, 151] width 51 height 8
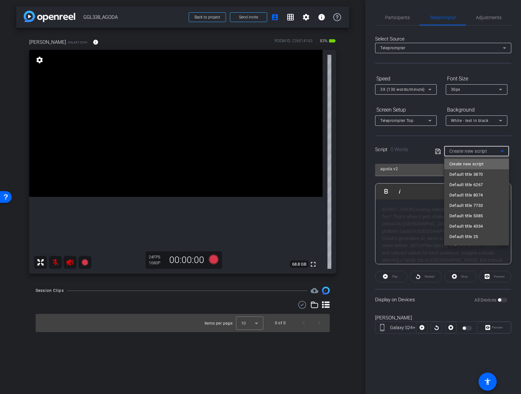
click at [467, 164] on span "Create new script" at bounding box center [466, 164] width 34 height 8
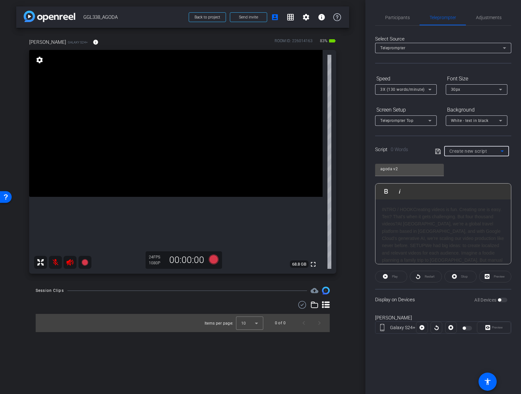
click at [466, 165] on div "agoda v2 Play Play from this location Play Selected Play and display the select…" at bounding box center [443, 211] width 136 height 105
click at [464, 213] on div "INTRO / HOOKCreating videos is fun. Creating one is easy. Ten? That’s when it g…" at bounding box center [443, 242] width 122 height 73
click at [472, 169] on div "agoda v2 Play Play from this location Play Selected Play and display the select…" at bounding box center [443, 211] width 136 height 105
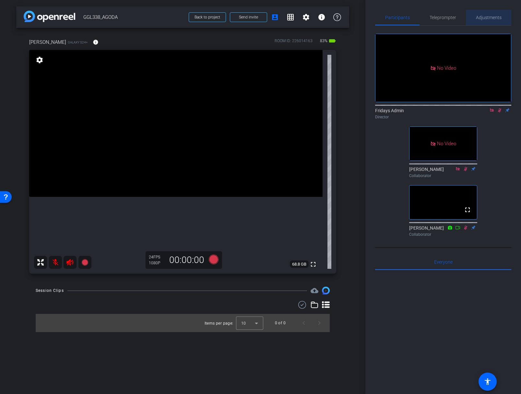
click at [486, 17] on span "Adjustments" at bounding box center [489, 17] width 26 height 5
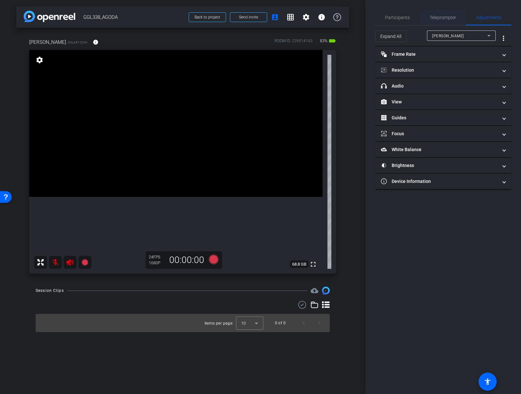
click at [435, 22] on span "Teleprompter" at bounding box center [442, 18] width 27 height 16
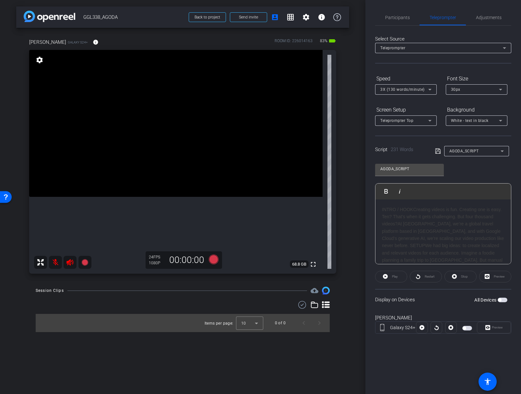
click at [485, 151] on div "AGODA_SCRIPT" at bounding box center [474, 151] width 51 height 8
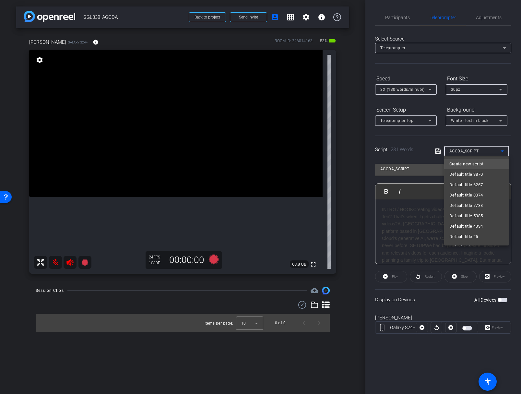
click at [469, 164] on span "Create new script" at bounding box center [466, 164] width 34 height 8
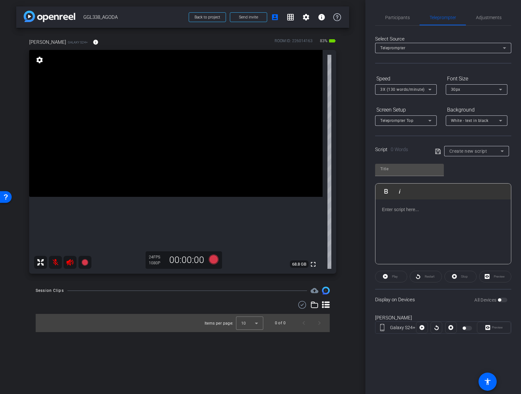
click at [407, 209] on p at bounding box center [443, 209] width 122 height 7
click at [418, 171] on input "text" at bounding box center [409, 169] width 58 height 8
type input "AGODA_SCRIPT_02"
click at [479, 166] on div "AGODA_SCRIPT_02 Play Play from this location Play Selected Play and display the…" at bounding box center [443, 211] width 136 height 105
click at [476, 149] on span "AGODA_SCRIPT" at bounding box center [463, 151] width 29 height 5
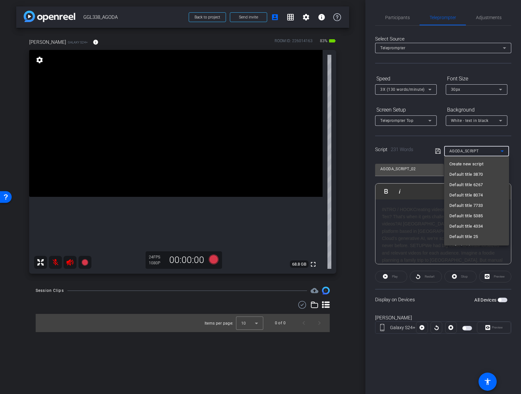
click at [471, 166] on span "Create new script" at bounding box center [466, 164] width 34 height 8
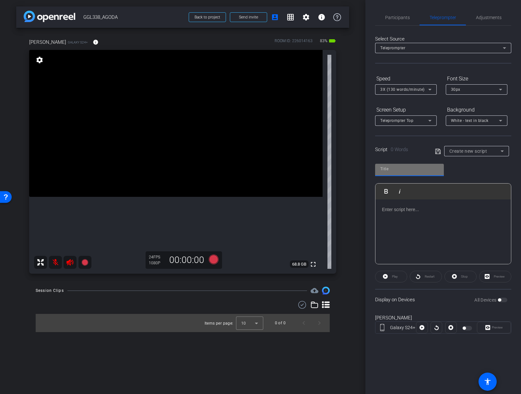
click at [400, 170] on input "text" at bounding box center [409, 169] width 58 height 8
click at [469, 172] on div "Play Play from this location Play Selected Play and display the selected text o…" at bounding box center [443, 211] width 136 height 105
click at [408, 170] on input "text" at bounding box center [409, 169] width 58 height 8
type input "AGODA_SCRIPT_02"
click at [427, 209] on p at bounding box center [443, 209] width 122 height 7
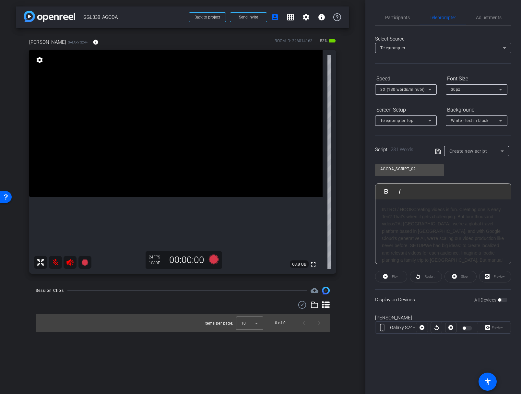
click at [402, 242] on div "INTRO / HOOKCreating videos is fun. Creating one is easy. Ten? That’s when it g…" at bounding box center [443, 242] width 122 height 73
click at [487, 169] on div "AGODA_SCRIPT_02 Play Play from this location Play Selected Play and display the…" at bounding box center [443, 211] width 136 height 105
click at [438, 149] on icon at bounding box center [438, 151] width 6 height 8
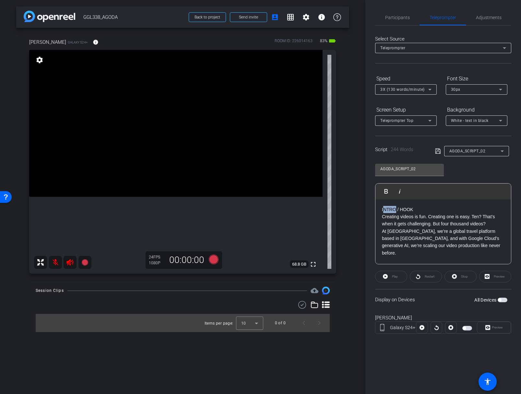
drag, startPoint x: 383, startPoint y: 210, endPoint x: 394, endPoint y: 213, distance: 10.8
click at [394, 213] on p "INTRO / HOOK" at bounding box center [443, 209] width 122 height 7
click at [437, 152] on icon at bounding box center [438, 151] width 6 height 8
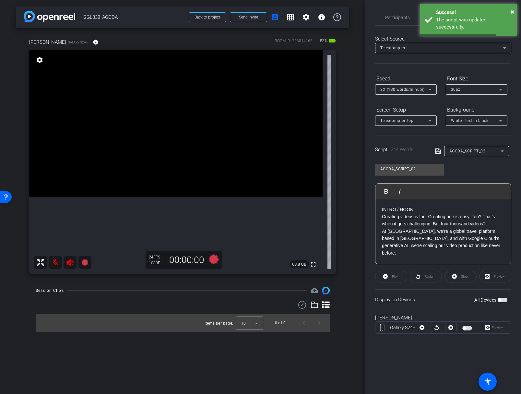
click at [428, 210] on p "INTRO / HOOK" at bounding box center [443, 209] width 122 height 7
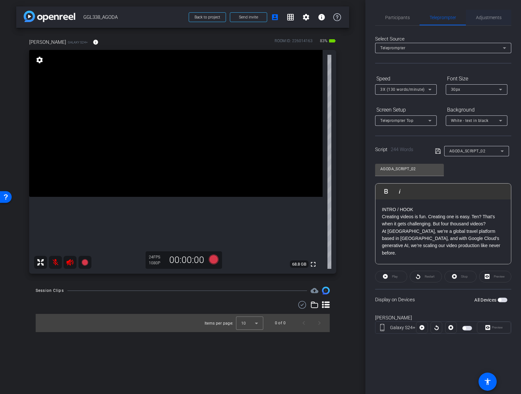
click at [488, 15] on span "Adjustments" at bounding box center [489, 17] width 26 height 5
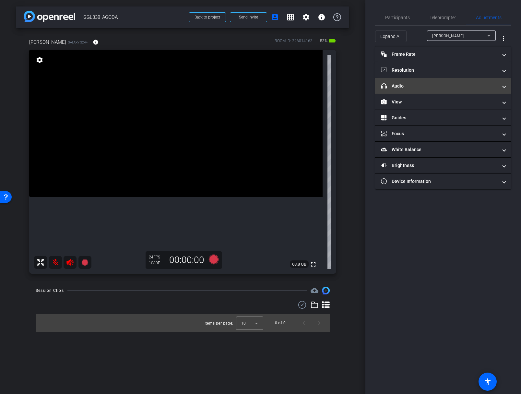
click at [409, 86] on mat-panel-title "headphone icon Audio" at bounding box center [439, 86] width 117 height 7
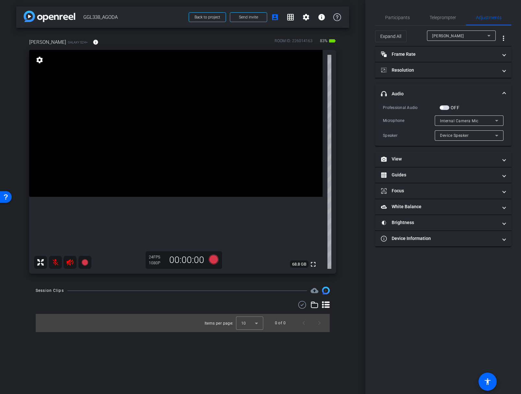
click at [443, 106] on span "button" at bounding box center [444, 107] width 10 height 5
click at [451, 119] on span "Internal Camera Mic" at bounding box center [459, 121] width 39 height 5
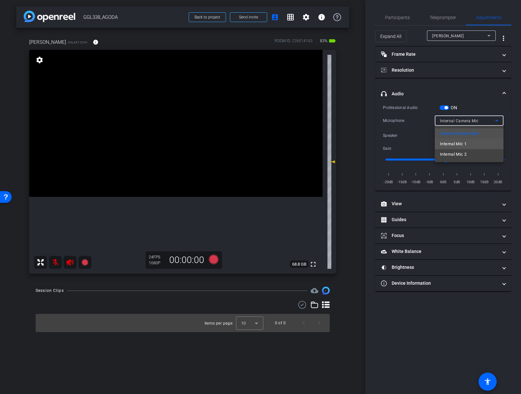
click at [454, 146] on span "Internal Mic 1" at bounding box center [453, 144] width 27 height 8
click at [460, 122] on span "Internal Mic 1" at bounding box center [453, 121] width 26 height 5
click at [470, 96] on div at bounding box center [260, 197] width 521 height 394
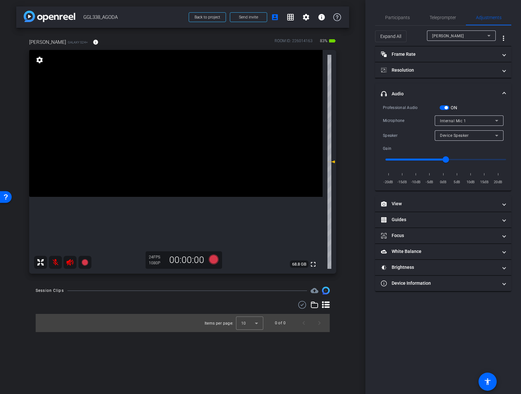
click at [67, 263] on icon at bounding box center [69, 262] width 7 height 6
click at [56, 262] on mat-icon at bounding box center [55, 262] width 13 height 13
click at [449, 18] on span "Teleprompter" at bounding box center [442, 17] width 27 height 5
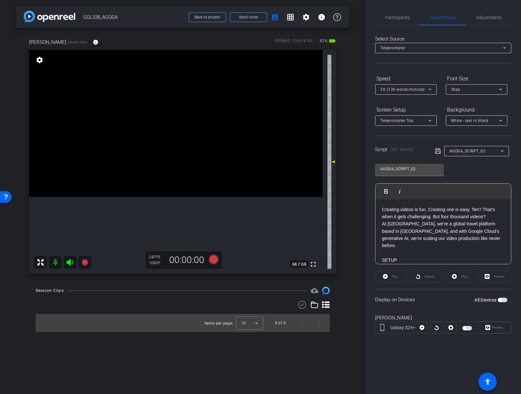
click at [437, 153] on icon at bounding box center [438, 151] width 6 height 8
click at [487, 19] on span "Adjustments" at bounding box center [489, 17] width 26 height 5
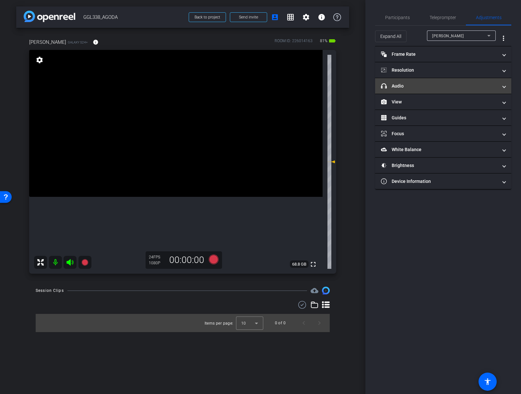
click at [398, 85] on mat-panel-title "headphone icon Audio" at bounding box center [439, 86] width 117 height 7
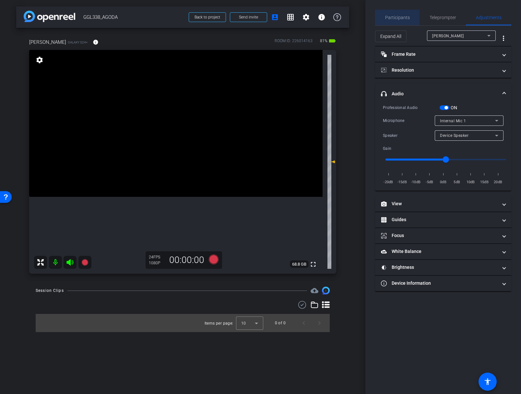
click at [404, 17] on span "Participants" at bounding box center [397, 17] width 25 height 5
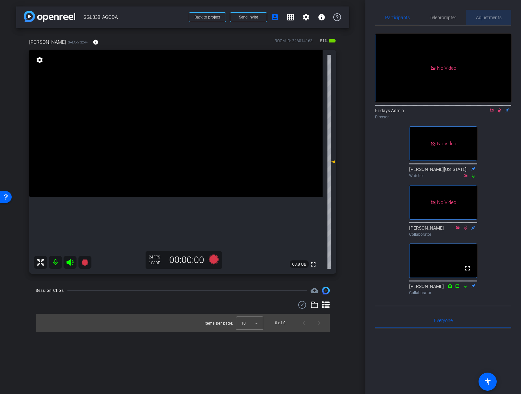
click at [494, 18] on span "Adjustments" at bounding box center [489, 17] width 26 height 5
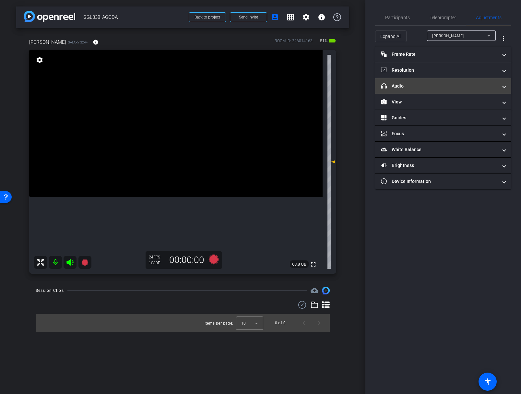
click at [410, 88] on mat-panel-title "headphone icon Audio" at bounding box center [439, 86] width 117 height 7
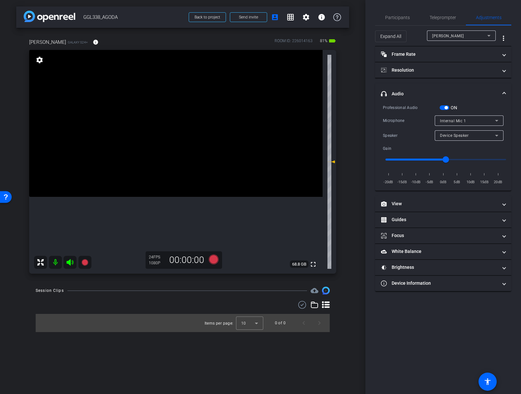
click at [459, 122] on span "Internal Mic 1" at bounding box center [453, 121] width 26 height 5
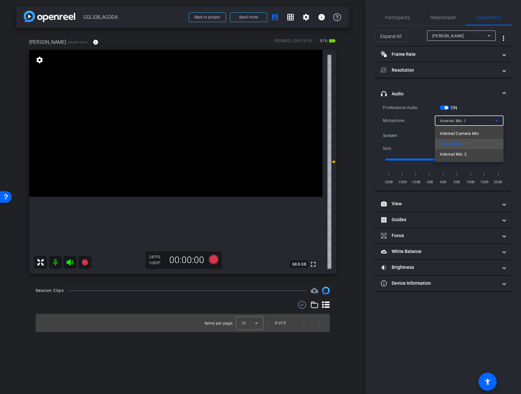
click at [469, 107] on div at bounding box center [260, 197] width 521 height 394
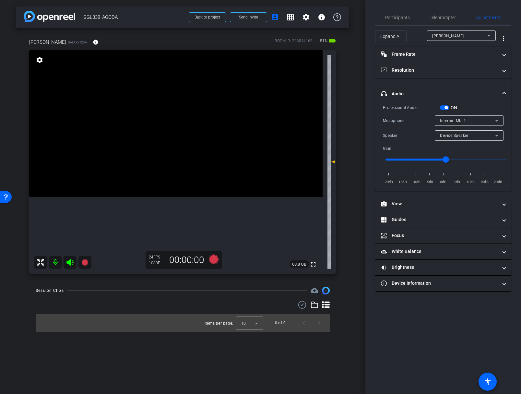
click at [209, 300] on div "Session Clips cloud_upload Items per page: 10 0 of 0" at bounding box center [182, 308] width 333 height 45
click at [213, 259] on icon at bounding box center [213, 259] width 10 height 10
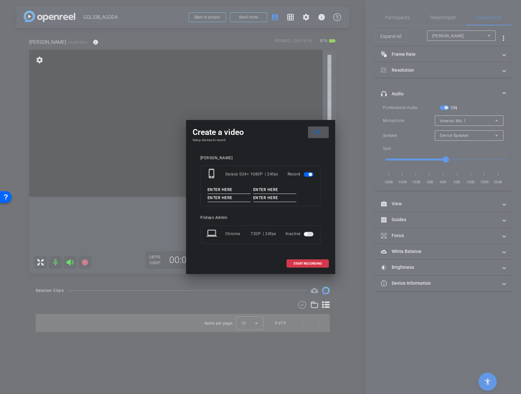
click at [222, 192] on input at bounding box center [228, 190] width 43 height 8
paste input "GGL338_MATTEO"
type input "GGL338_MATTEO"
click at [262, 191] on input at bounding box center [274, 190] width 43 height 8
type input "0"
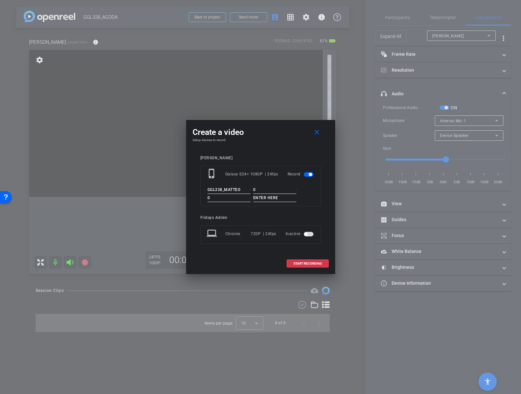
type input "0"
type input "test"
click at [328, 212] on div "Matteo phone_iphone Galaxy S24+ 1080P | 24fps Record GGL338_MATTEO - 0 - 0 - te…" at bounding box center [260, 204] width 136 height 110
click at [309, 262] on span "START RECORDING" at bounding box center [307, 263] width 29 height 3
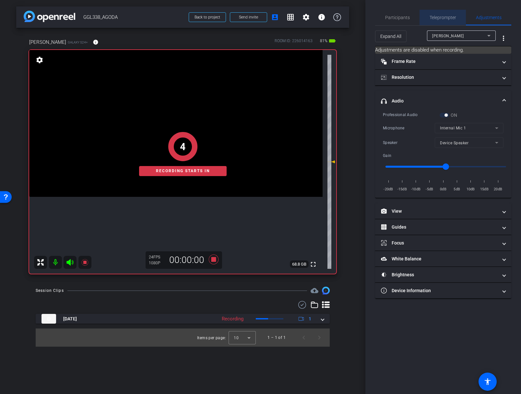
click at [438, 16] on span "Teleprompter" at bounding box center [442, 17] width 27 height 5
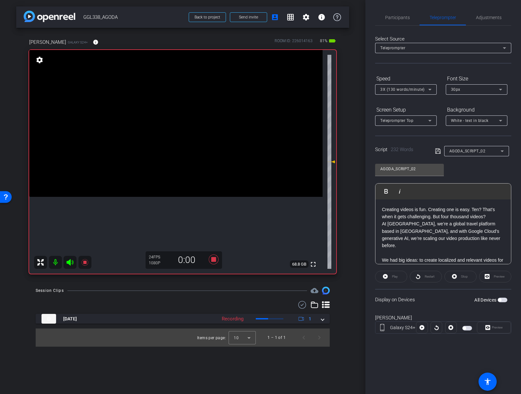
click at [501, 298] on span "button" at bounding box center [502, 299] width 10 height 5
click at [396, 277] on span "Play" at bounding box center [395, 276] width 6 height 4
click at [497, 329] on span "Preview" at bounding box center [497, 327] width 11 height 4
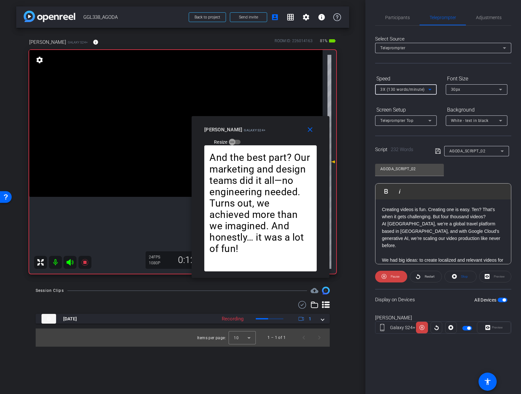
click at [420, 89] on span "3X (130 words/minute)" at bounding box center [402, 89] width 44 height 5
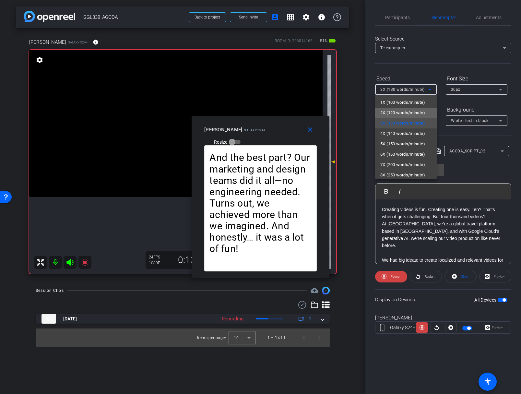
click at [414, 110] on span "2X (120 words/minute)" at bounding box center [402, 113] width 45 height 8
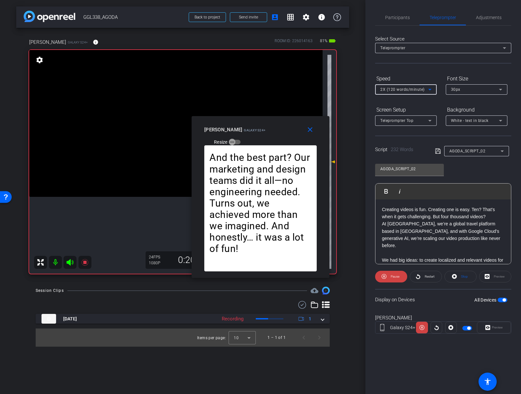
click at [414, 90] on span "2X (120 words/minute)" at bounding box center [402, 89] width 44 height 5
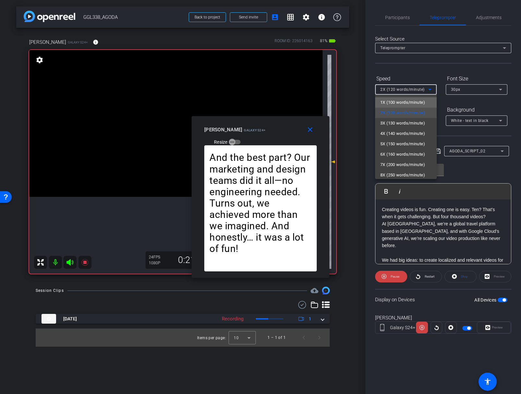
click at [411, 100] on span "1X (100 words/minute)" at bounding box center [402, 103] width 45 height 8
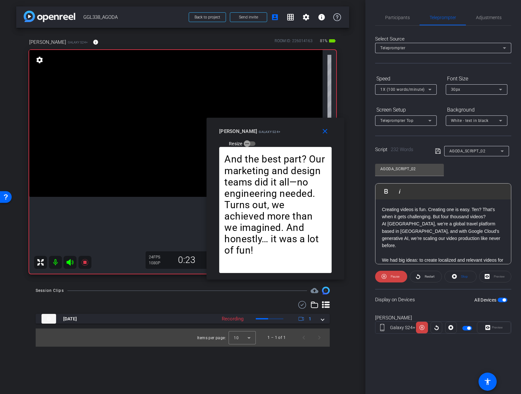
drag, startPoint x: 329, startPoint y: 173, endPoint x: 343, endPoint y: 175, distance: 15.0
click at [343, 175] on div "Creating videos is fun. Creating one is easy. Ten? That’s when it gets challeng…" at bounding box center [275, 213] width 138 height 133
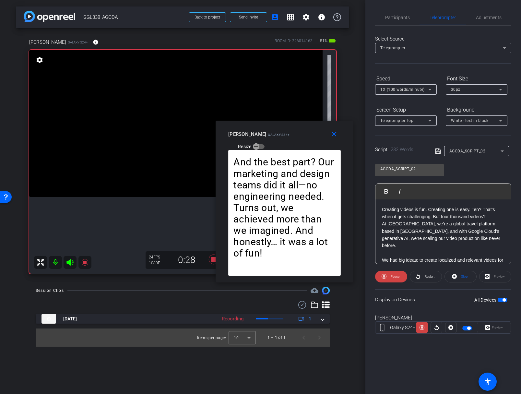
drag, startPoint x: 342, startPoint y: 278, endPoint x: 352, endPoint y: 281, distance: 9.5
click at [352, 281] on div "Creating videos is fun. Creating one is easy. Ten? That’s when it gets challeng…" at bounding box center [284, 216] width 138 height 133
click at [337, 136] on mat-icon "close" at bounding box center [334, 134] width 8 height 8
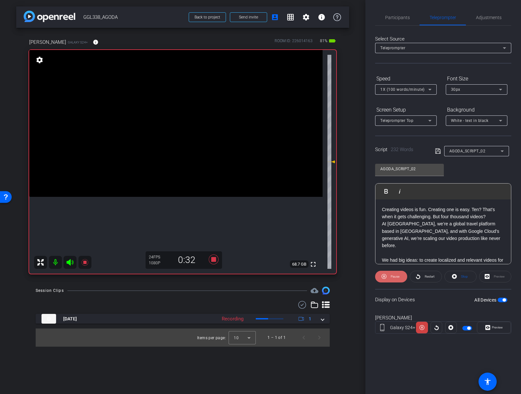
click at [394, 277] on span "Pause" at bounding box center [394, 276] width 9 height 4
click at [462, 276] on span "Stop" at bounding box center [464, 276] width 7 height 4
click at [462, 276] on div "Stop" at bounding box center [460, 277] width 32 height 12
click at [502, 299] on span "button" at bounding box center [502, 299] width 10 height 5
click at [499, 299] on span "button" at bounding box center [499, 299] width 3 height 3
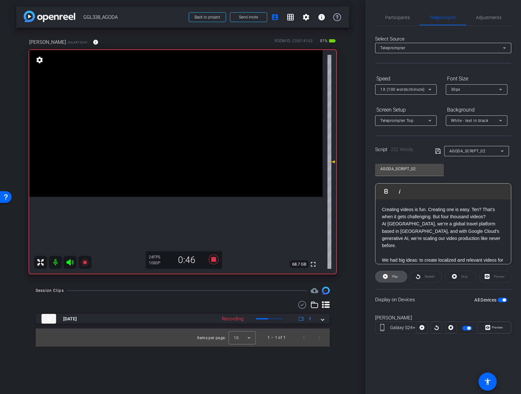
click at [395, 276] on span "Play" at bounding box center [395, 276] width 6 height 4
click at [497, 278] on div "Preview" at bounding box center [495, 277] width 32 height 12
click at [495, 325] on span "Preview" at bounding box center [496, 327] width 13 height 9
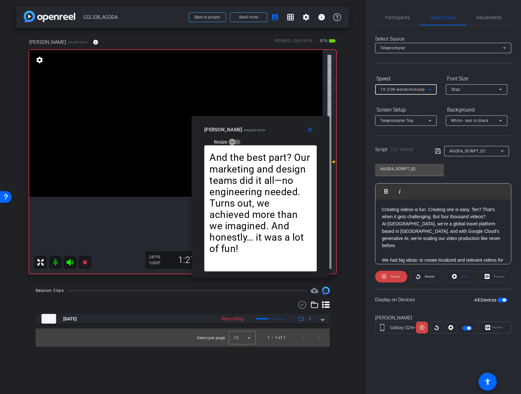
click at [398, 91] on span "1X (100 words/minute)" at bounding box center [402, 89] width 44 height 5
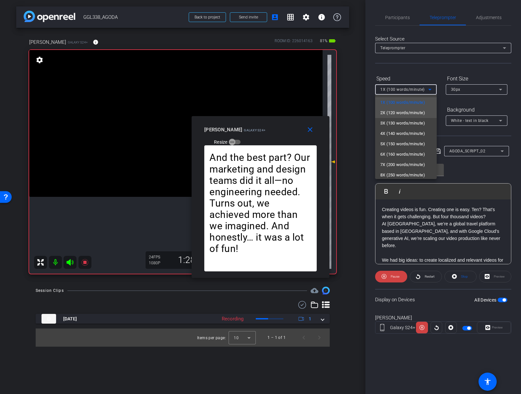
click at [392, 110] on span "2X (120 words/minute)" at bounding box center [402, 113] width 45 height 8
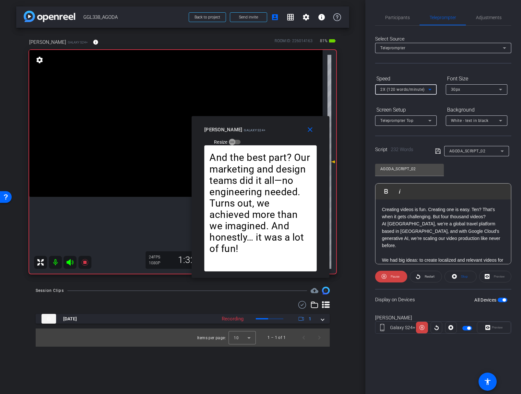
click at [405, 91] on span "2X (120 words/minute)" at bounding box center [402, 89] width 44 height 5
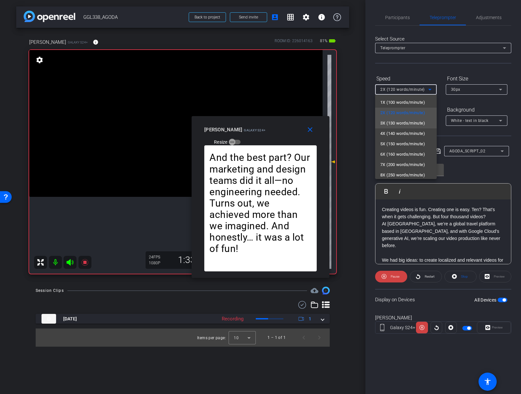
click at [396, 120] on span "3X (130 words/minute)" at bounding box center [402, 123] width 45 height 8
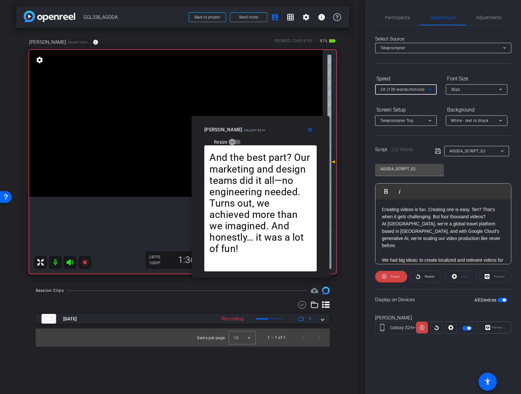
click at [401, 90] on span "3X (130 words/minute)" at bounding box center [402, 89] width 44 height 5
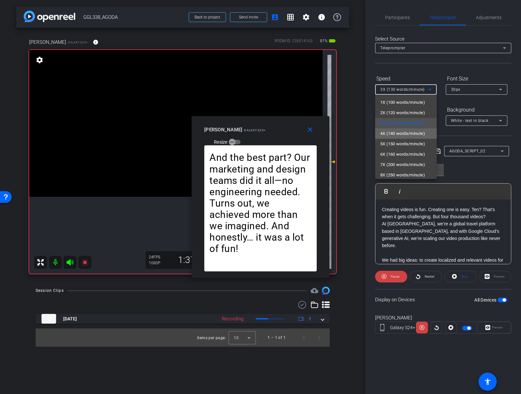
click at [395, 135] on span "4X (140 words/minute)" at bounding box center [402, 134] width 45 height 8
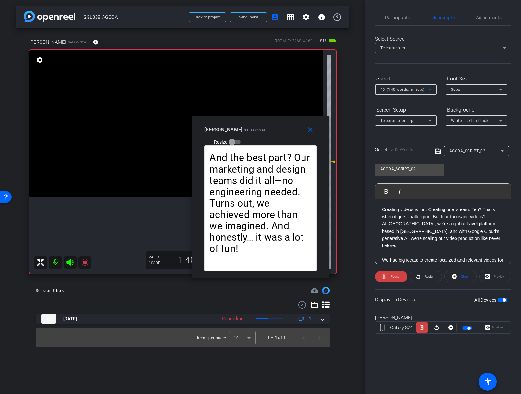
click at [400, 90] on span "4X (140 words/minute)" at bounding box center [402, 89] width 44 height 5
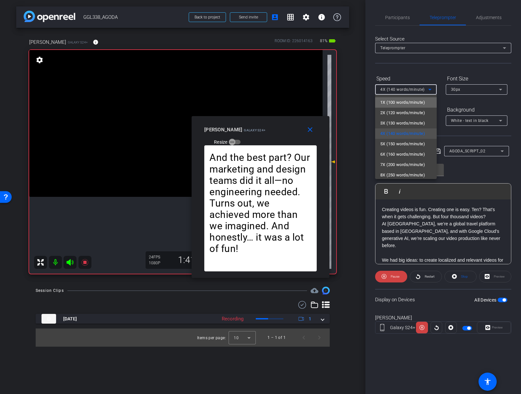
click at [393, 104] on span "1X (100 words/minute)" at bounding box center [402, 103] width 45 height 8
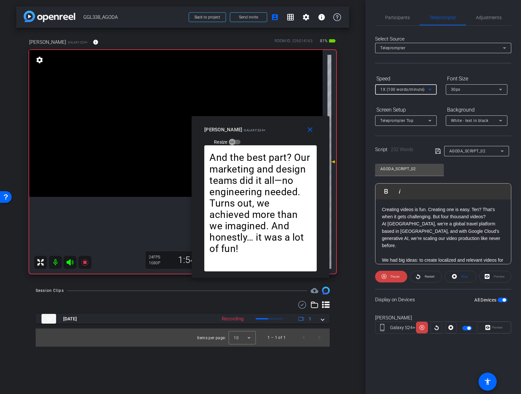
click at [389, 91] on span "1X (100 words/minute)" at bounding box center [402, 89] width 44 height 5
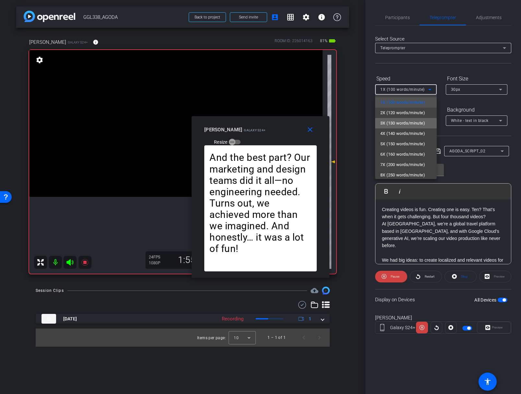
click at [395, 122] on span "3X (130 words/minute)" at bounding box center [402, 123] width 45 height 8
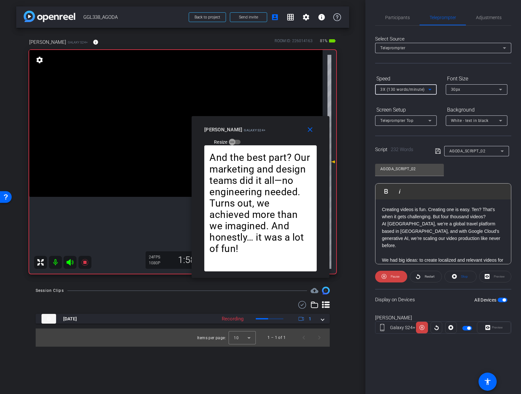
click at [400, 90] on span "3X (130 words/minute)" at bounding box center [402, 89] width 44 height 5
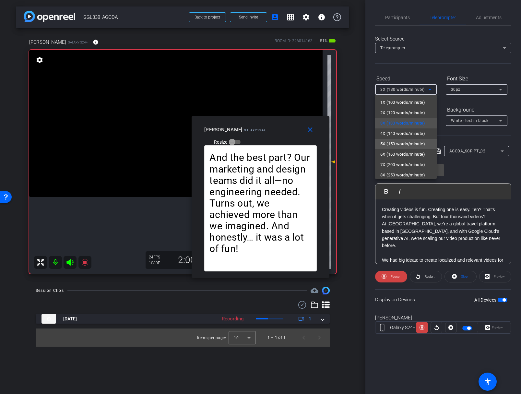
click at [394, 142] on span "5X (150 words/minute)" at bounding box center [402, 144] width 45 height 8
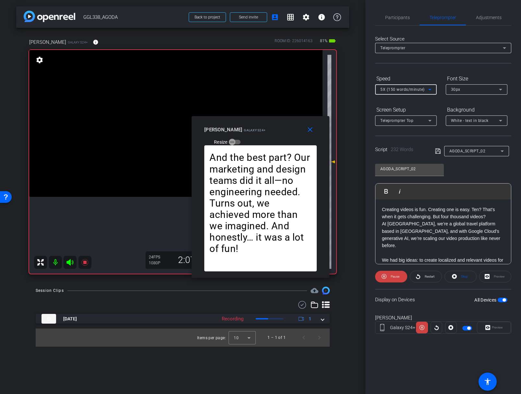
click at [402, 88] on span "5X (150 words/minute)" at bounding box center [402, 89] width 44 height 5
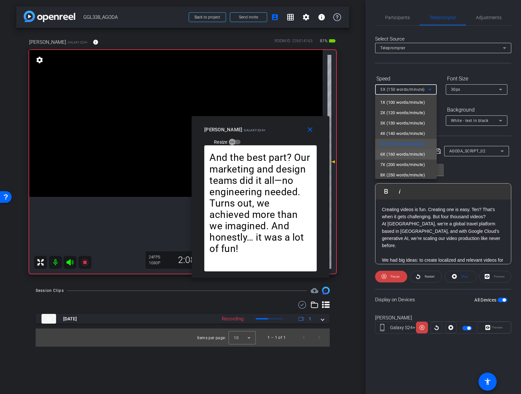
click at [391, 151] on span "6X (160 words/minute)" at bounding box center [402, 154] width 45 height 8
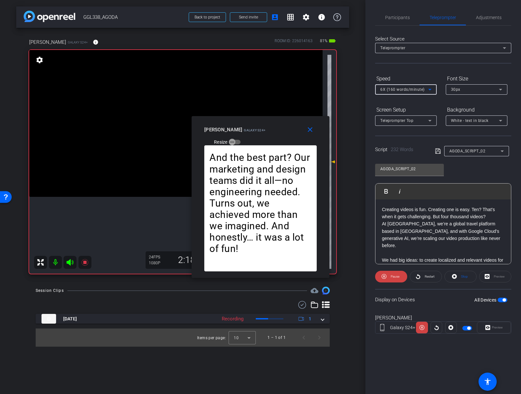
click at [402, 89] on span "6X (160 words/minute)" at bounding box center [402, 89] width 44 height 5
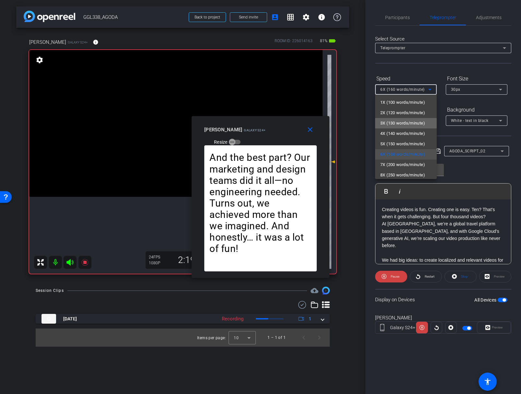
click at [393, 123] on span "3X (130 words/minute)" at bounding box center [402, 123] width 45 height 8
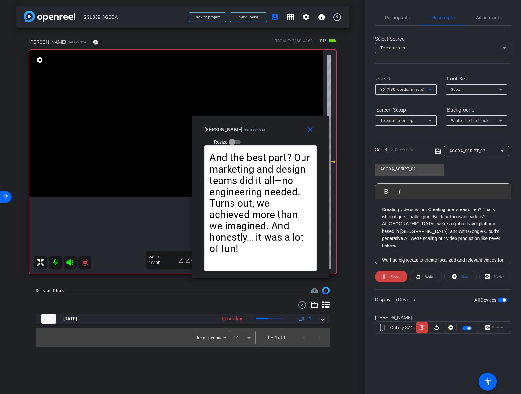
click at [401, 90] on span "3X (130 words/minute)" at bounding box center [402, 89] width 44 height 5
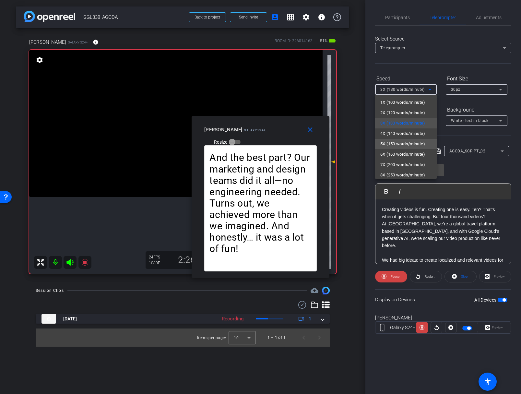
click at [395, 140] on span "5X (150 words/minute)" at bounding box center [402, 144] width 45 height 8
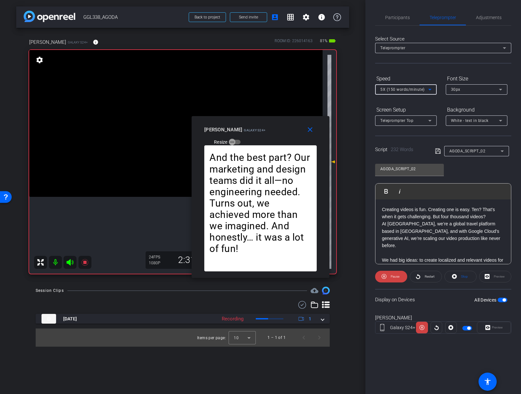
click at [399, 91] on span "5X (150 words/minute)" at bounding box center [402, 89] width 44 height 5
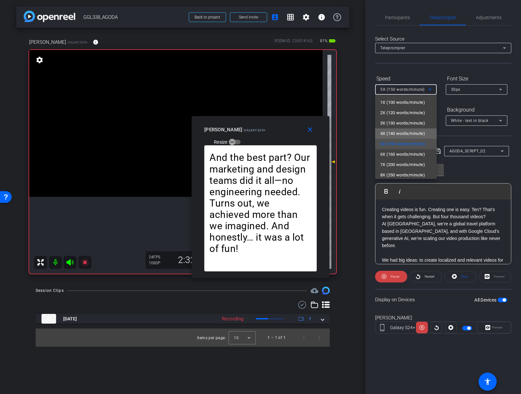
click at [389, 132] on span "4X (140 words/minute)" at bounding box center [402, 134] width 45 height 8
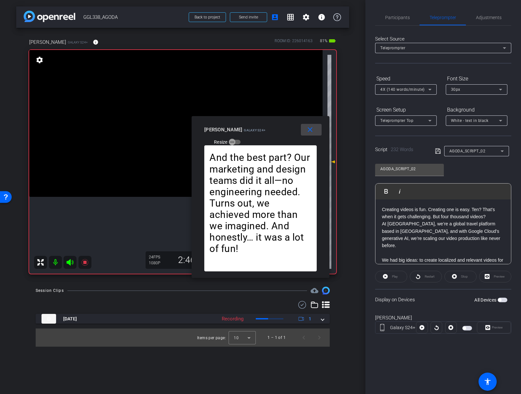
click at [313, 127] on mat-icon "close" at bounding box center [310, 130] width 8 height 8
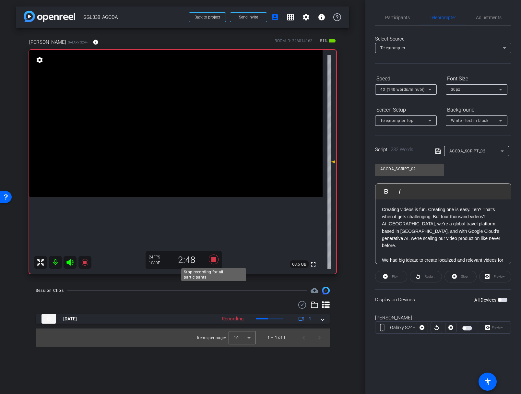
click at [212, 257] on icon at bounding box center [214, 259] width 16 height 12
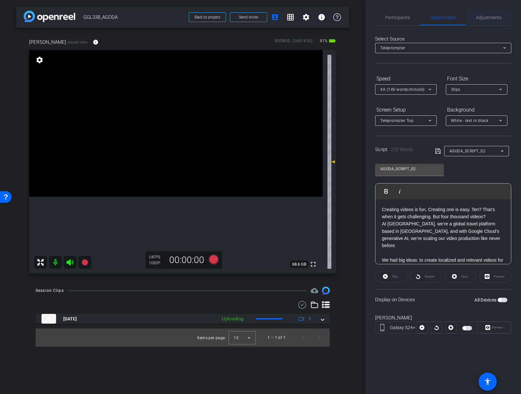
click at [484, 17] on span "Adjustments" at bounding box center [489, 17] width 26 height 5
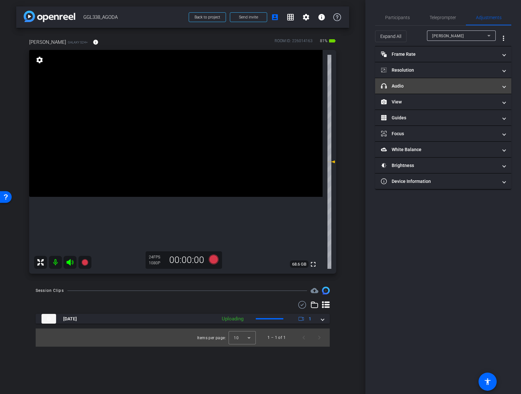
click at [418, 86] on mat-panel-title "headphone icon Audio" at bounding box center [439, 86] width 117 height 7
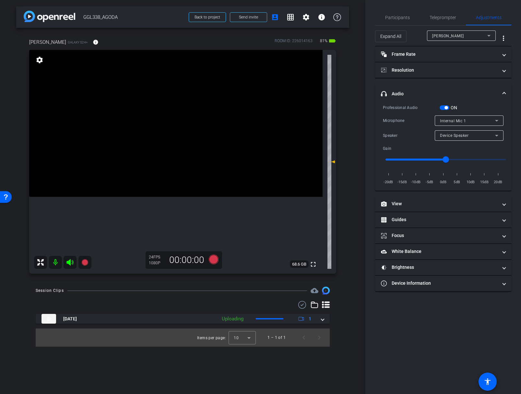
drag, startPoint x: 325, startPoint y: 320, endPoint x: 342, endPoint y: 327, distance: 18.5
click at [325, 320] on mat-expansion-panel-header "Aug 14, 2025 Uploading 1" at bounding box center [183, 319] width 294 height 10
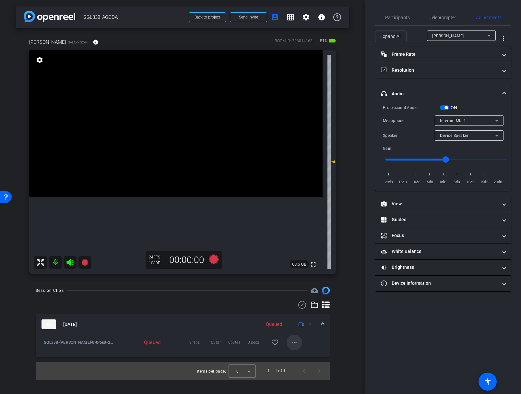
click at [296, 342] on mat-icon "more_horiz" at bounding box center [294, 342] width 8 height 8
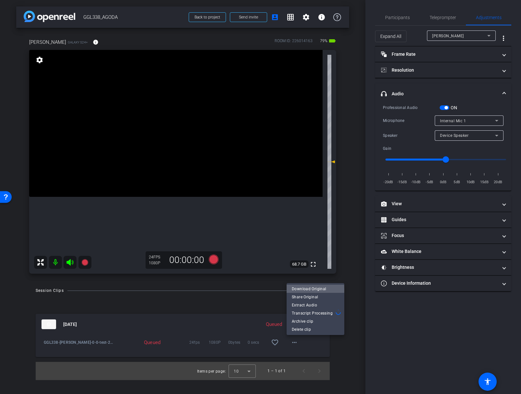
click at [311, 289] on span "Download Original" at bounding box center [315, 288] width 47 height 8
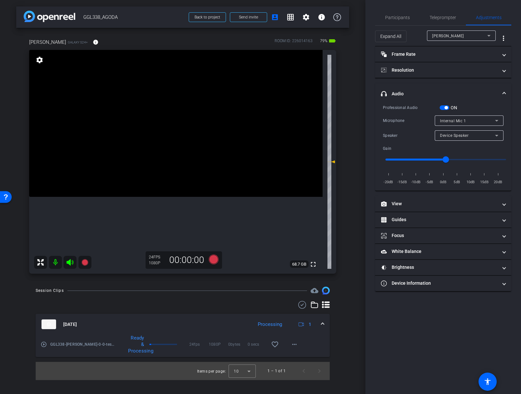
click at [483, 121] on div "Internal Mic 1" at bounding box center [467, 121] width 55 height 8
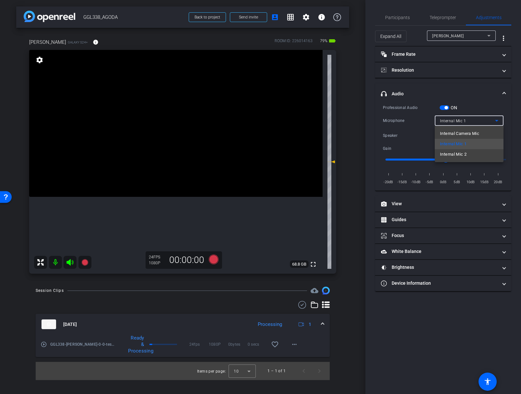
click at [482, 106] on div at bounding box center [260, 197] width 521 height 394
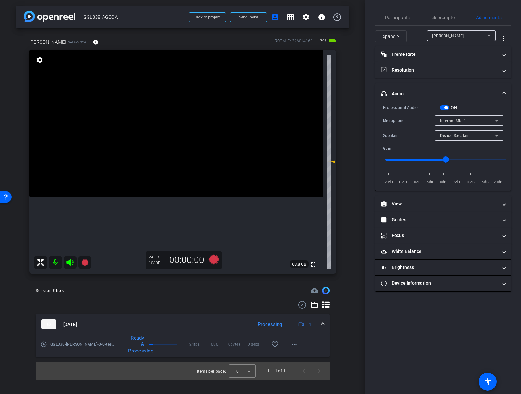
click at [474, 124] on div "Internal Mic 1" at bounding box center [467, 121] width 55 height 8
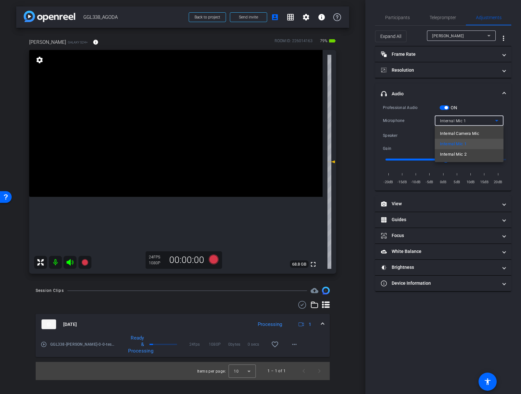
click at [480, 107] on div at bounding box center [260, 197] width 521 height 394
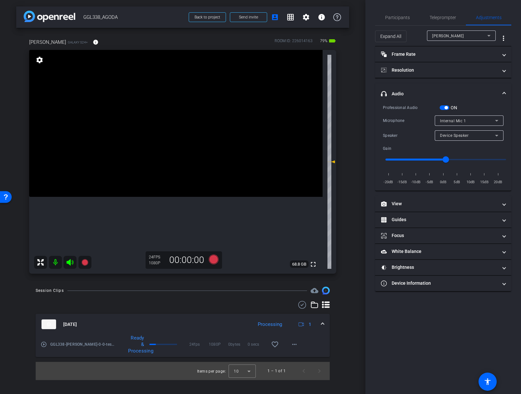
click at [446, 108] on span "button" at bounding box center [445, 107] width 3 height 3
click at [452, 124] on div "Internal Mic 1" at bounding box center [467, 121] width 55 height 8
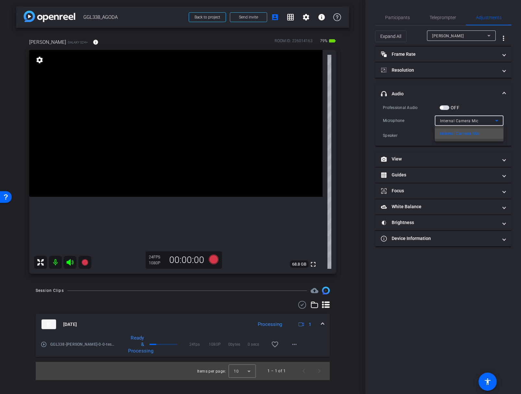
click at [476, 103] on div at bounding box center [260, 197] width 521 height 394
click at [460, 119] on span "Internal Camera Mic" at bounding box center [459, 121] width 39 height 5
click at [479, 100] on div at bounding box center [260, 197] width 521 height 394
click at [439, 107] on span "button" at bounding box center [444, 107] width 10 height 5
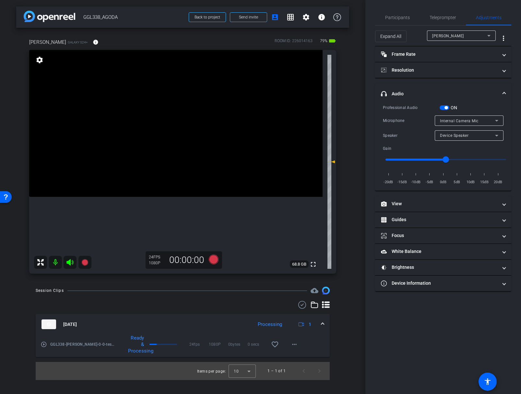
click at [450, 120] on span "Internal Camera Mic" at bounding box center [459, 121] width 39 height 5
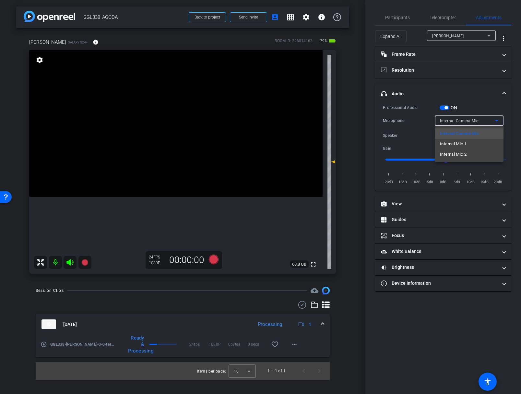
click at [449, 158] on mat-option "Internal Mic 2" at bounding box center [469, 154] width 69 height 10
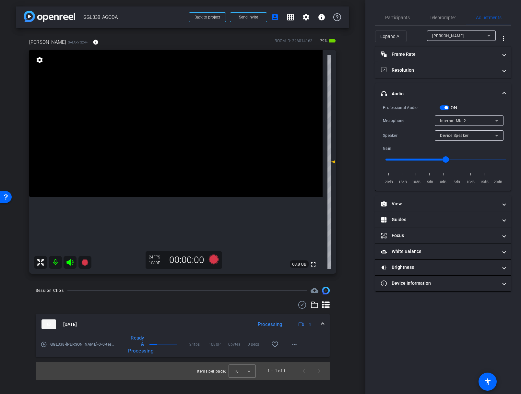
click at [481, 105] on div "Professional Audio ON" at bounding box center [443, 107] width 121 height 7
click at [455, 118] on div "Internal Mic 2" at bounding box center [467, 121] width 55 height 8
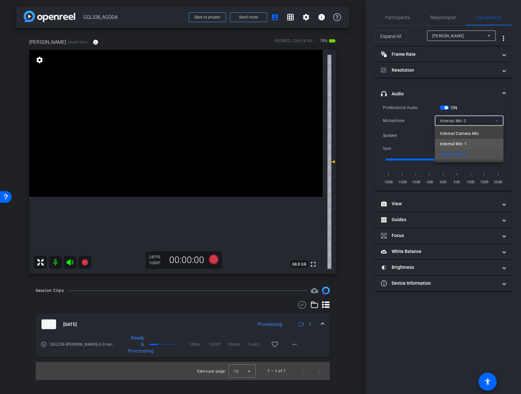
click at [450, 141] on span "Internal Mic 1" at bounding box center [453, 144] width 27 height 8
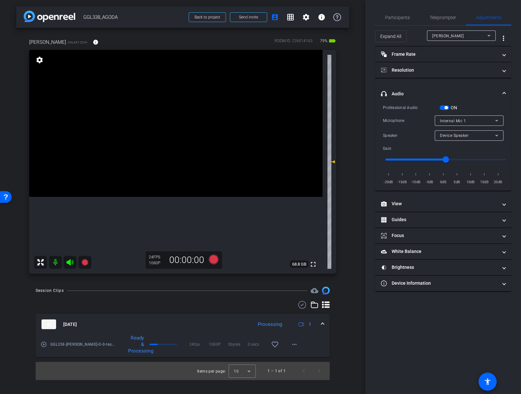
click at [475, 95] on mat-panel-title "headphone icon Audio" at bounding box center [439, 93] width 117 height 7
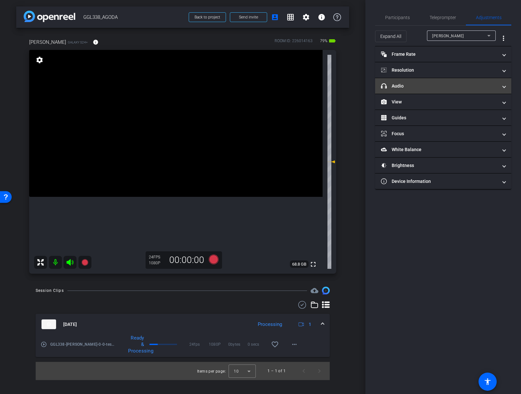
click at [444, 88] on mat-panel-title "headphone icon Audio" at bounding box center [439, 86] width 117 height 7
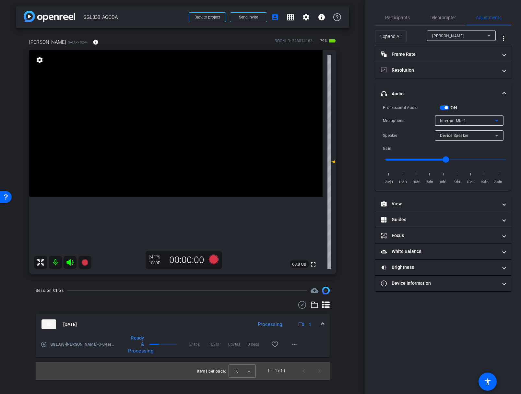
click at [458, 121] on span "Internal Mic 1" at bounding box center [453, 121] width 26 height 5
click at [481, 99] on div at bounding box center [260, 197] width 521 height 394
click at [436, 87] on mat-expansion-panel-header "headphone icon Audio" at bounding box center [443, 93] width 136 height 21
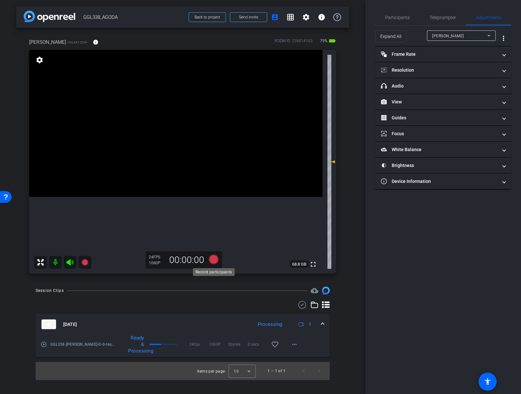
click at [213, 258] on icon at bounding box center [213, 259] width 10 height 10
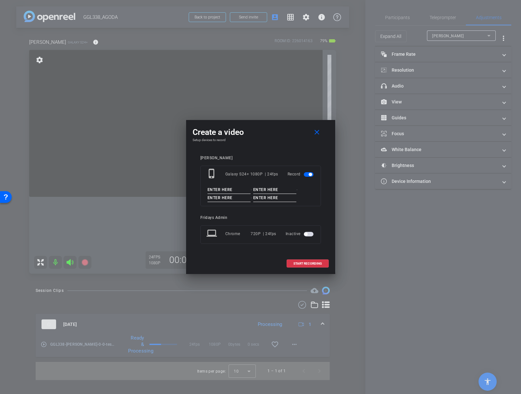
click at [229, 190] on input at bounding box center [228, 190] width 43 height 8
paste input "GGL338_MATTEO"
type input "GGL338_MATTEO"
click at [261, 189] on input at bounding box center [274, 190] width 43 height 8
type input "0"
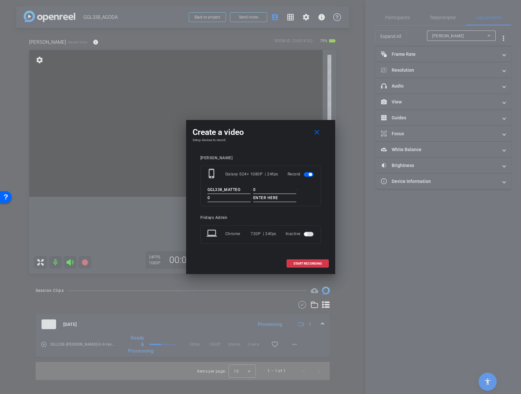
type input "0"
type input "TK1"
drag, startPoint x: 314, startPoint y: 192, endPoint x: 334, endPoint y: 212, distance: 28.2
click at [314, 192] on div "GGL338_MATTEO - 0 - 0 - TK1" at bounding box center [260, 194] width 108 height 16
click at [327, 218] on div "Matteo phone_iphone Galaxy S24+ 1080P | 24fps Record GGL338_MATTEO - 0 - 0 - TK…" at bounding box center [260, 204] width 136 height 110
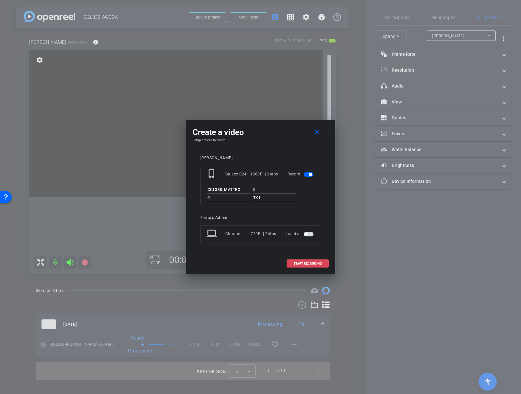
click at [312, 262] on span "START RECORDING" at bounding box center [307, 263] width 29 height 3
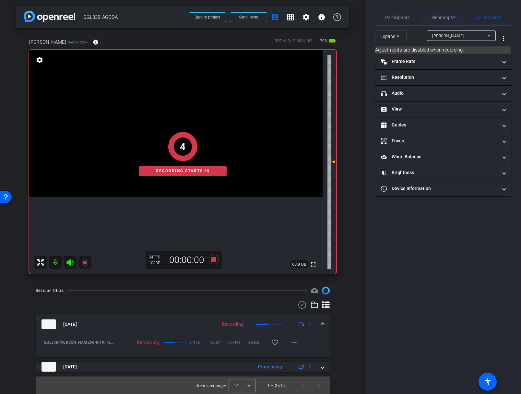
click at [446, 19] on span "Teleprompter" at bounding box center [442, 17] width 27 height 5
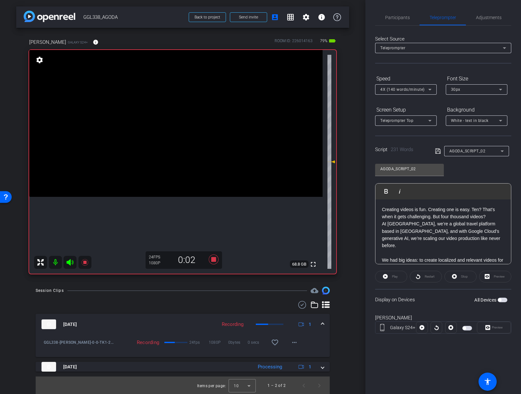
click at [394, 277] on div "Play" at bounding box center [391, 277] width 32 height 12
click at [502, 297] on div "All Devices" at bounding box center [490, 299] width 33 height 6
click at [501, 299] on span "button" at bounding box center [502, 299] width 10 height 5
click at [395, 276] on span "Play" at bounding box center [395, 276] width 6 height 4
click at [496, 328] on span "Preview" at bounding box center [497, 327] width 11 height 4
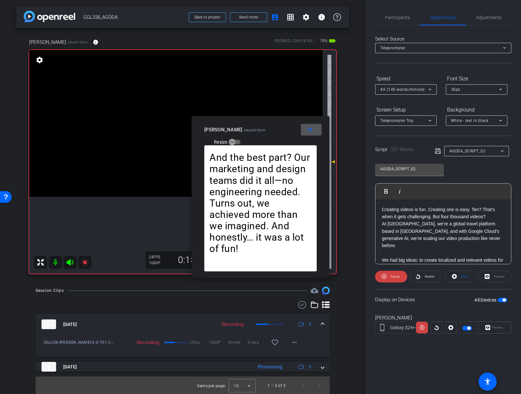
click at [394, 88] on span "4X (140 words/minute)" at bounding box center [402, 89] width 44 height 5
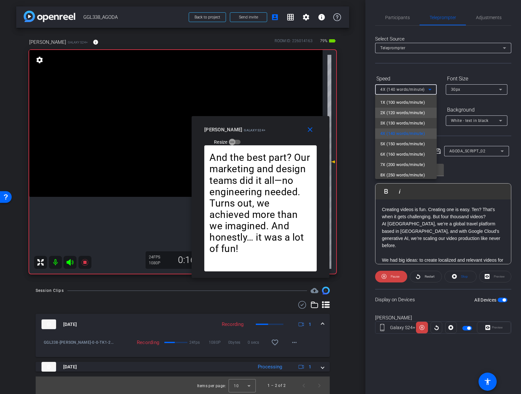
click at [395, 114] on span "2X (120 words/minute)" at bounding box center [402, 113] width 45 height 8
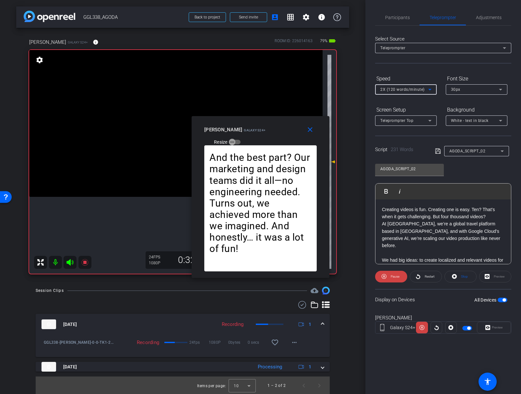
click at [396, 88] on span "2X (120 words/minute)" at bounding box center [402, 89] width 44 height 5
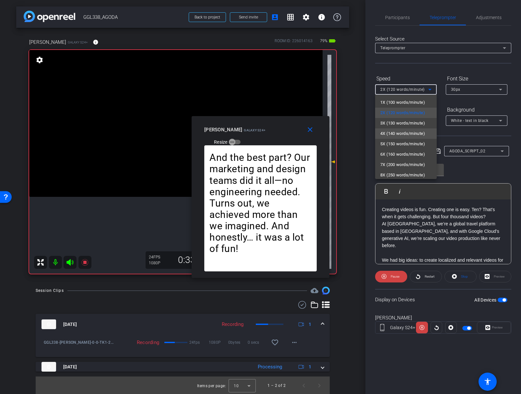
click at [394, 133] on span "4X (140 words/minute)" at bounding box center [402, 134] width 45 height 8
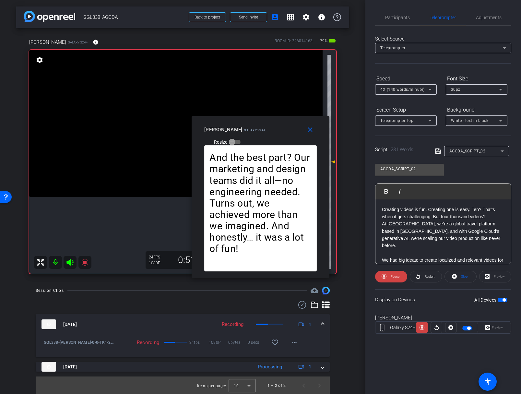
click at [403, 97] on div at bounding box center [406, 98] width 62 height 7
click at [404, 92] on div "4X (140 words/minute)" at bounding box center [404, 89] width 48 height 8
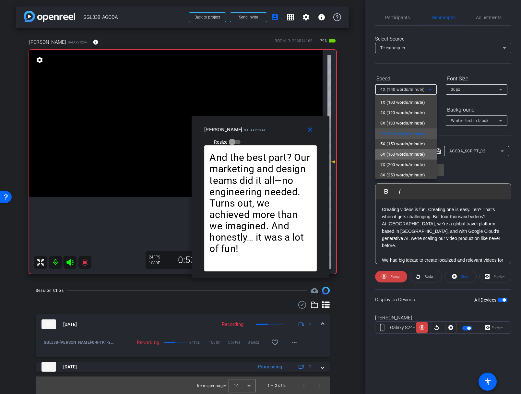
click at [397, 152] on span "6X (160 words/minute)" at bounding box center [402, 154] width 45 height 8
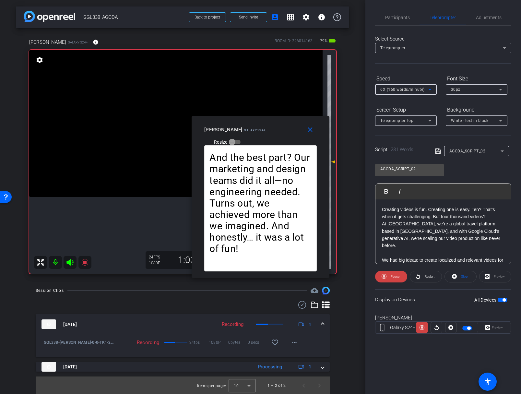
click at [403, 90] on span "6X (160 words/minute)" at bounding box center [402, 89] width 44 height 5
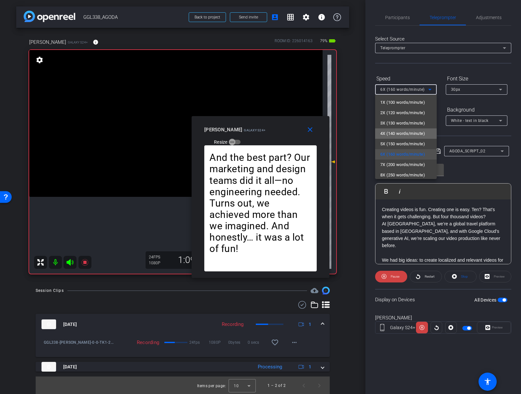
click at [395, 130] on span "4X (140 words/minute)" at bounding box center [402, 134] width 45 height 8
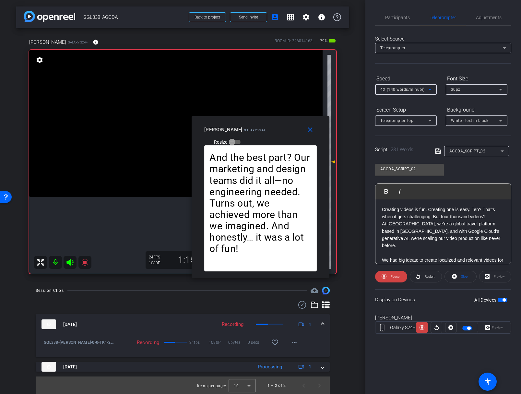
click at [399, 92] on span "4X (140 words/minute)" at bounding box center [402, 89] width 44 height 5
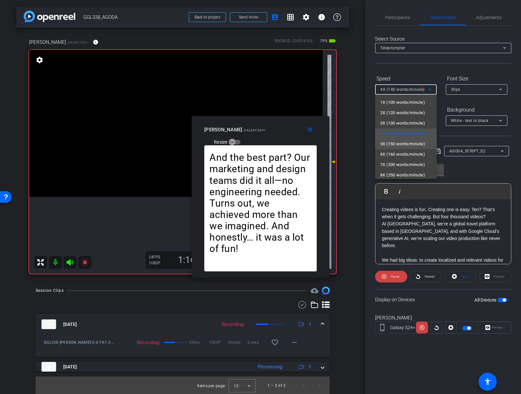
click at [394, 141] on span "5X (150 words/minute)" at bounding box center [402, 144] width 45 height 8
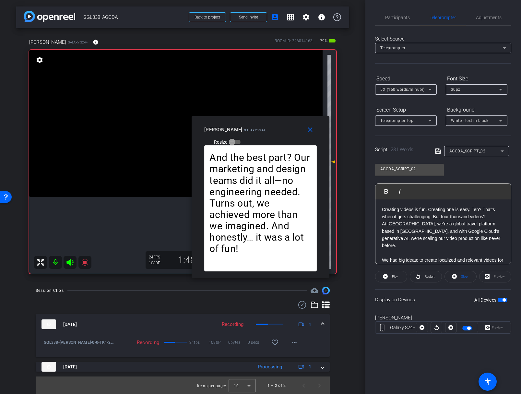
click at [402, 94] on div "5X (150 words/minute)" at bounding box center [405, 89] width 51 height 10
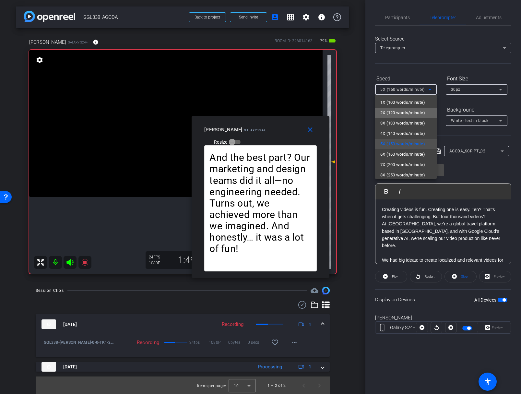
click at [397, 110] on span "2X (120 words/minute)" at bounding box center [402, 113] width 45 height 8
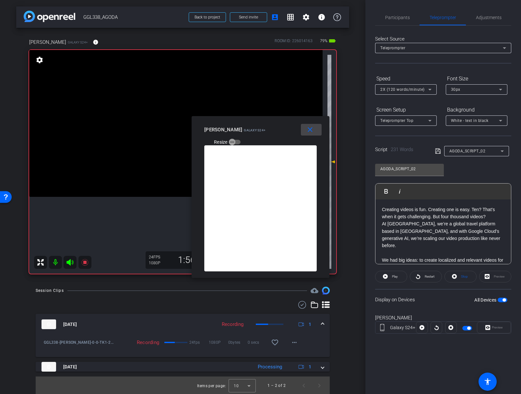
click at [313, 130] on mat-icon "close" at bounding box center [310, 130] width 8 height 8
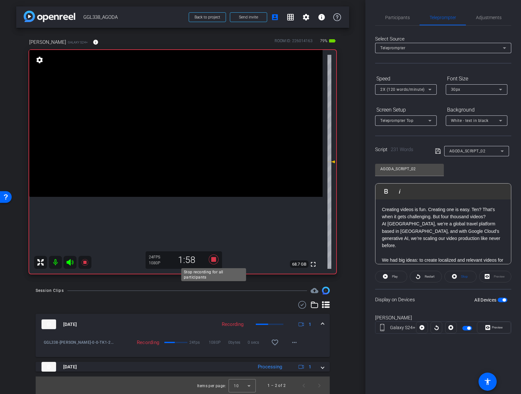
click at [213, 258] on icon at bounding box center [213, 259] width 10 height 10
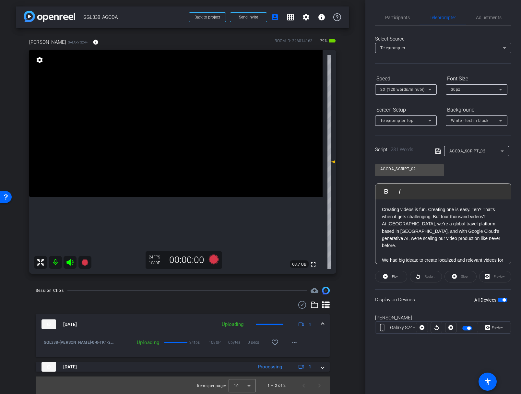
scroll to position [1, 0]
click at [502, 299] on span "button" at bounding box center [502, 299] width 10 height 5
click at [211, 257] on icon at bounding box center [213, 259] width 10 height 10
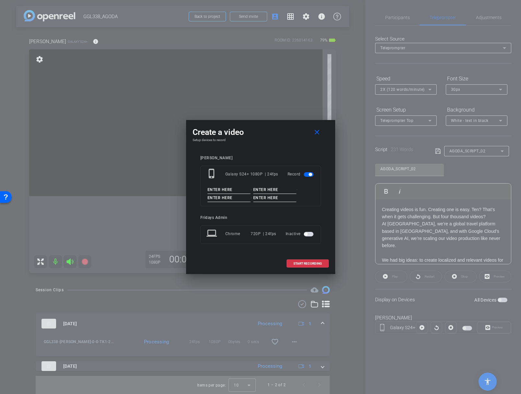
click at [225, 190] on input at bounding box center [228, 190] width 43 height 8
paste input "GGL338_MATTEO"
type input "GGL338_MATTEO"
type input "o"
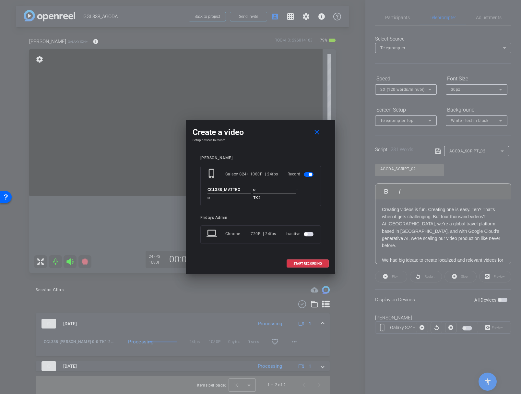
type input "TK2"
click at [321, 205] on div "Matteo phone_iphone Galaxy S24+ 1080P | 24fps Record GGL338_MATTEO - o - o - TK…" at bounding box center [260, 204] width 136 height 110
click at [326, 229] on div "Matteo phone_iphone Galaxy S24+ 1080P | 24fps Record GGL338_MATTEO - o - o - TK…" at bounding box center [260, 204] width 136 height 110
click at [326, 233] on div "Matteo phone_iphone Galaxy S24+ 1080P | 24fps Record GGL338_MATTEO - o - o - TK…" at bounding box center [260, 204] width 136 height 110
click at [309, 262] on span "START RECORDING" at bounding box center [307, 263] width 29 height 3
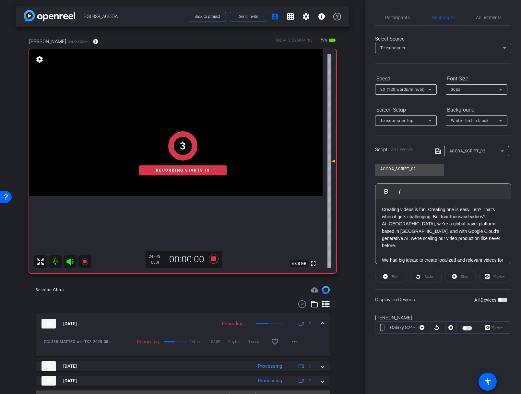
click at [500, 299] on span "button" at bounding box center [499, 299] width 3 height 3
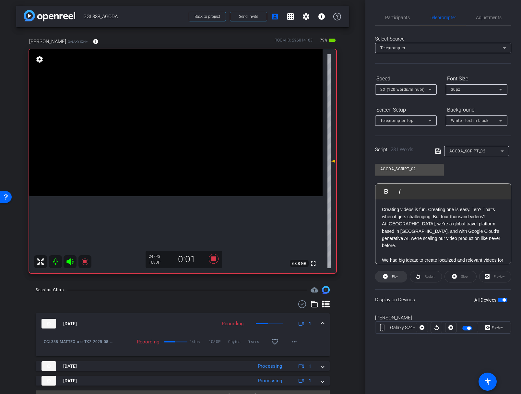
click at [394, 276] on span "Play" at bounding box center [395, 276] width 6 height 4
click at [497, 326] on span "Preview" at bounding box center [497, 327] width 11 height 4
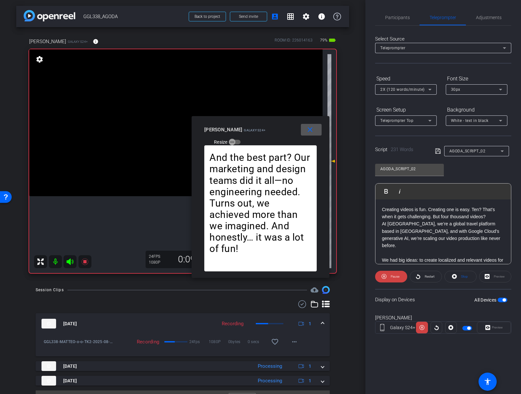
click at [402, 89] on span "2X (120 words/minute)" at bounding box center [402, 89] width 44 height 5
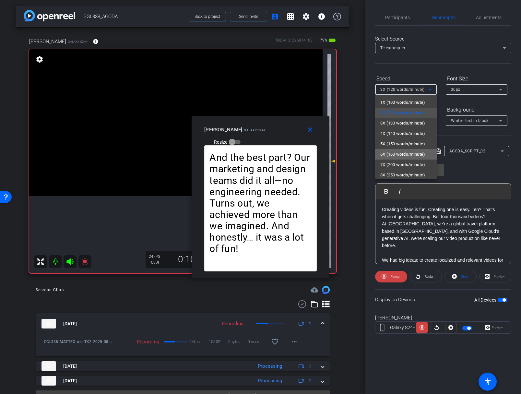
click at [399, 151] on span "6X (160 words/minute)" at bounding box center [402, 154] width 45 height 8
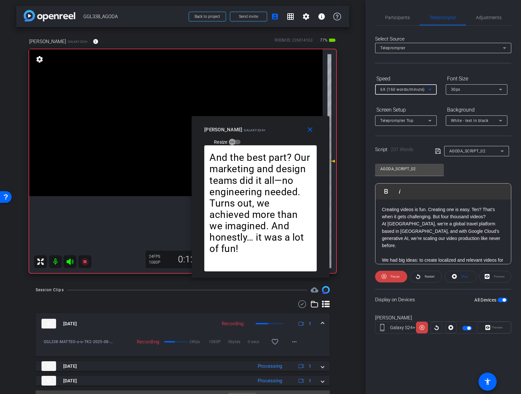
click at [400, 88] on span "6X (160 words/minute)" at bounding box center [402, 89] width 44 height 5
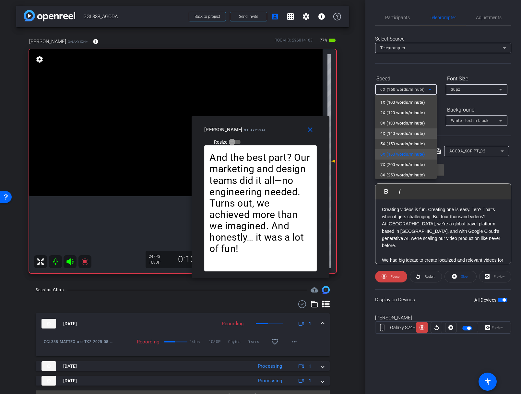
click at [393, 132] on span "4X (140 words/minute)" at bounding box center [402, 134] width 45 height 8
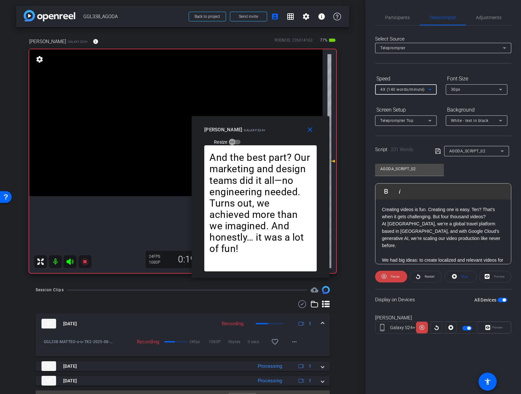
click at [394, 92] on div "4X (140 words/minute)" at bounding box center [404, 89] width 48 height 8
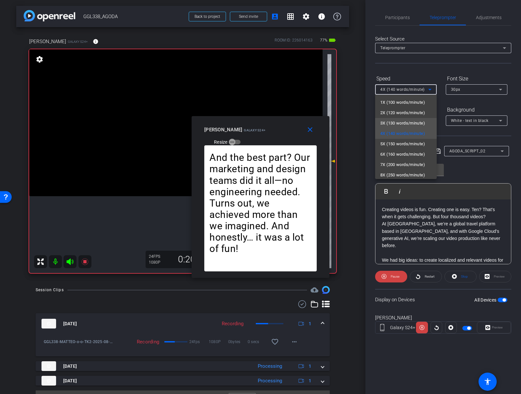
click at [397, 118] on mat-option "3X (130 words/minute)" at bounding box center [406, 123] width 62 height 10
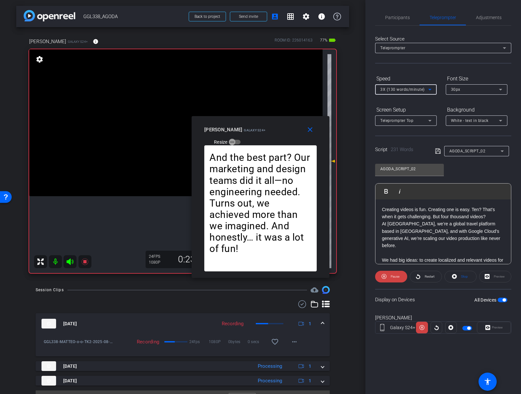
click at [401, 88] on span "3X (130 words/minute)" at bounding box center [402, 89] width 44 height 5
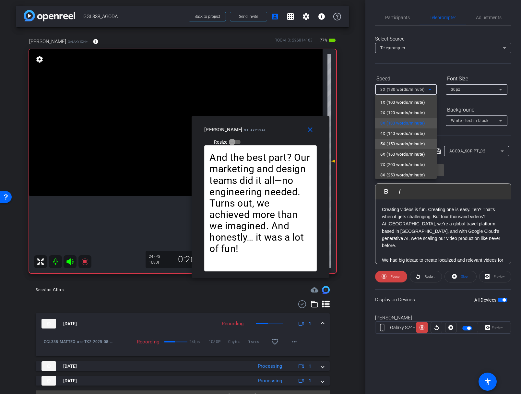
click at [396, 140] on span "5X (150 words/minute)" at bounding box center [402, 144] width 45 height 8
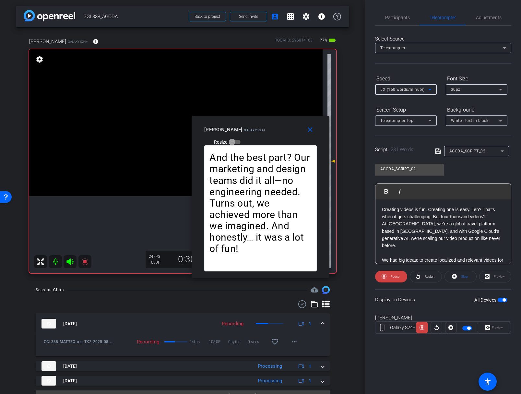
click at [401, 88] on span "5X (150 words/minute)" at bounding box center [402, 89] width 44 height 5
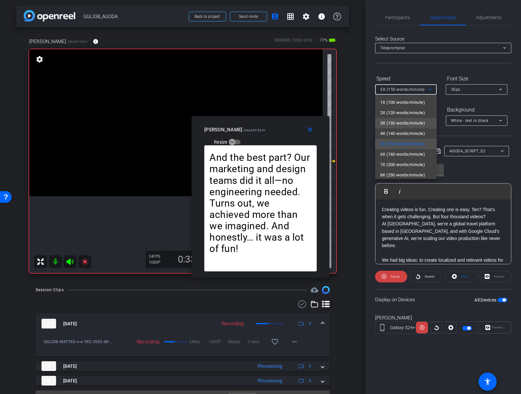
click at [396, 120] on span "3X (130 words/minute)" at bounding box center [402, 123] width 45 height 8
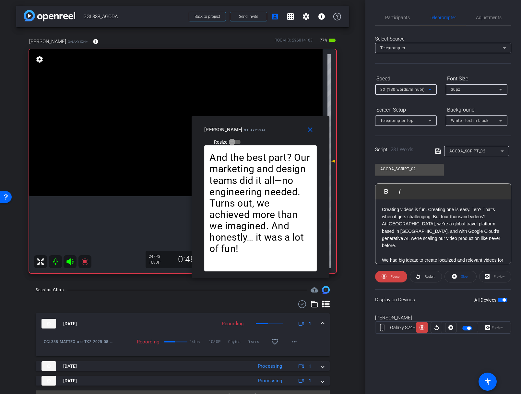
click at [400, 90] on span "3X (130 words/minute)" at bounding box center [402, 89] width 44 height 5
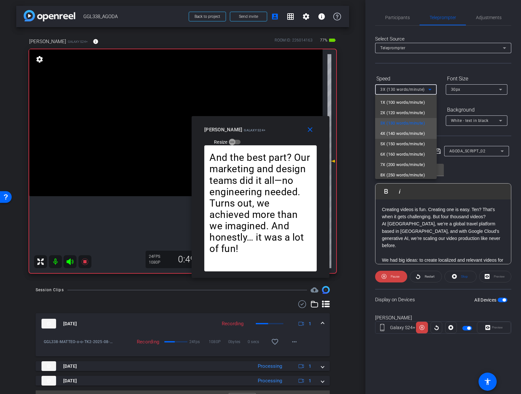
click at [397, 130] on span "4X (140 words/minute)" at bounding box center [402, 134] width 45 height 8
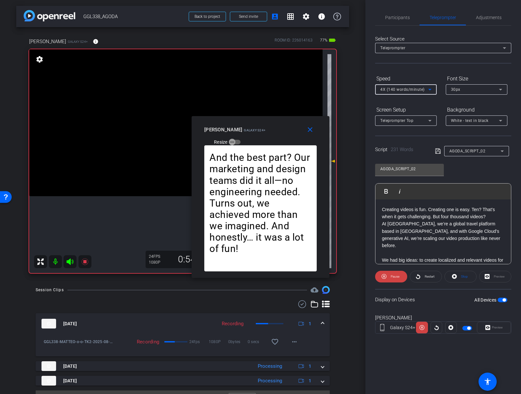
click at [397, 91] on span "4X (140 words/minute)" at bounding box center [402, 89] width 44 height 5
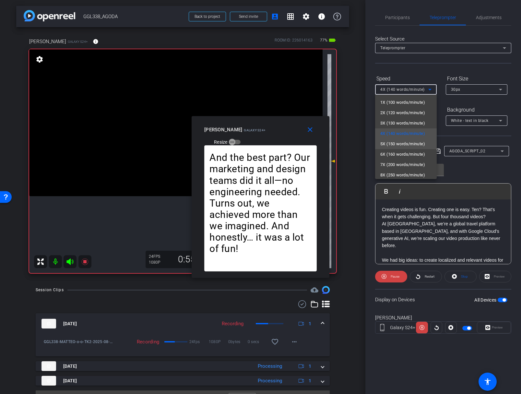
click at [392, 140] on span "5X (150 words/minute)" at bounding box center [402, 144] width 45 height 8
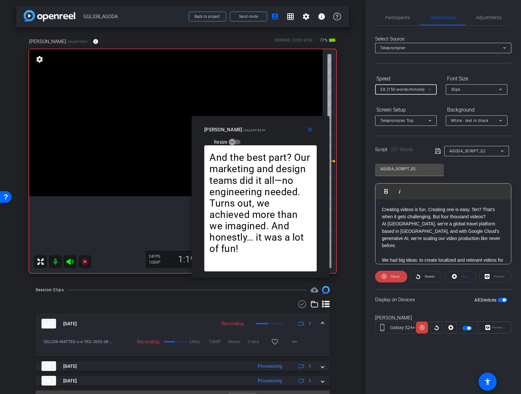
click at [396, 90] on span "5X (150 words/minute)" at bounding box center [402, 89] width 44 height 5
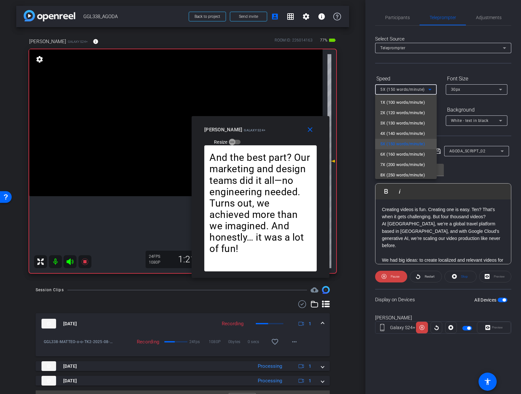
click at [389, 131] on span "4X (140 words/minute)" at bounding box center [402, 134] width 45 height 8
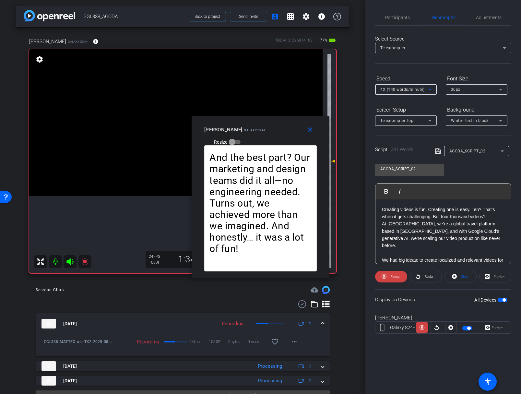
click at [397, 88] on span "4X (140 words/minute)" at bounding box center [402, 89] width 44 height 5
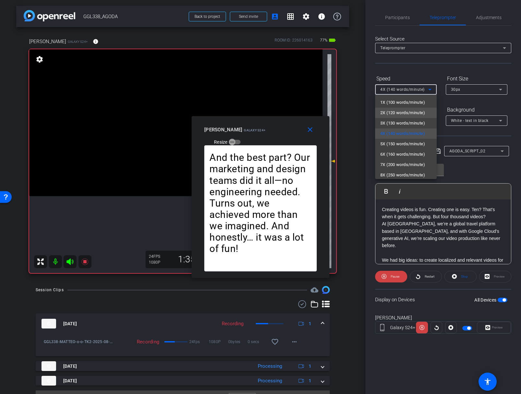
click at [399, 116] on span "2X (120 words/minute)" at bounding box center [402, 113] width 45 height 8
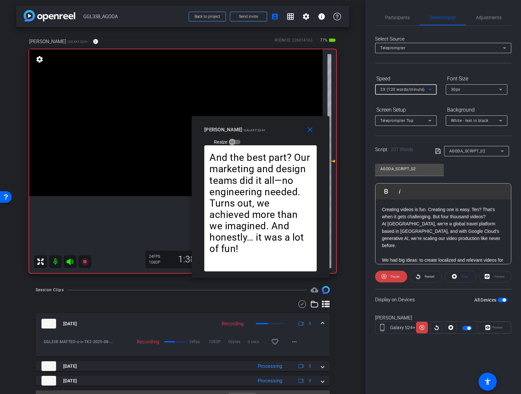
click at [398, 91] on span "2X (120 words/minute)" at bounding box center [402, 89] width 44 height 5
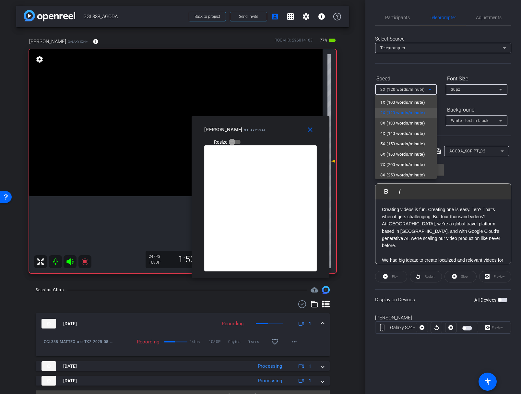
click at [313, 129] on div at bounding box center [260, 197] width 521 height 394
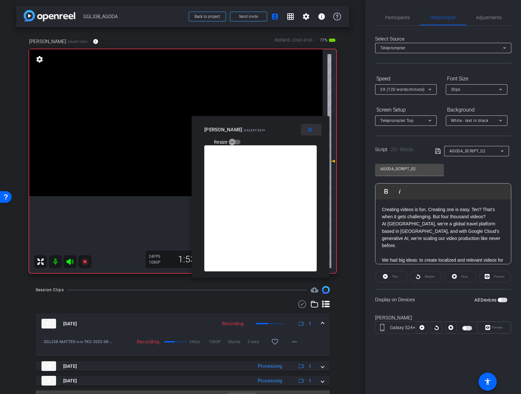
click at [311, 129] on mat-icon "close" at bounding box center [310, 130] width 8 height 8
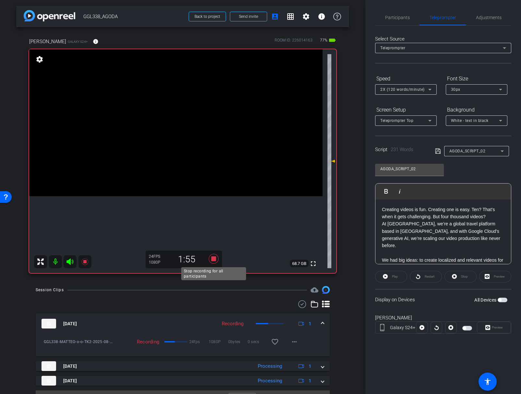
click at [213, 258] on icon at bounding box center [213, 259] width 10 height 10
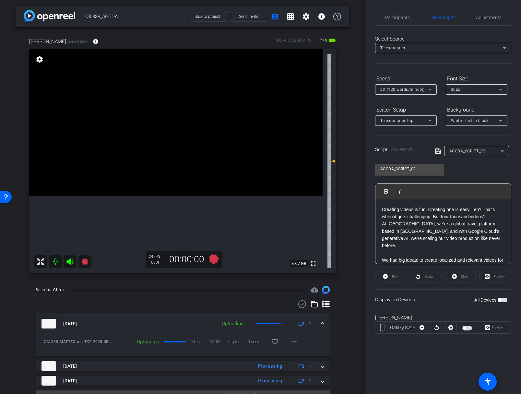
click at [342, 285] on div "arrow_back GGL338_AGODA Back to project Send invite account_box grid_on setting…" at bounding box center [182, 196] width 365 height 394
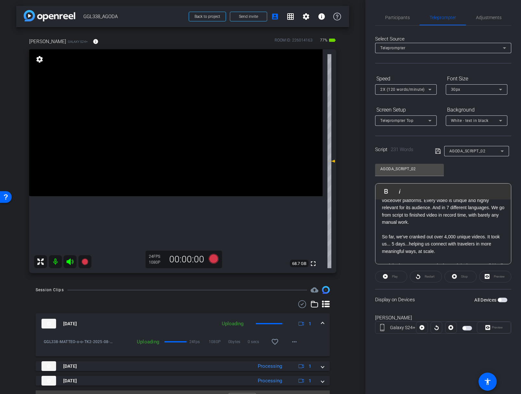
scroll to position [209, 0]
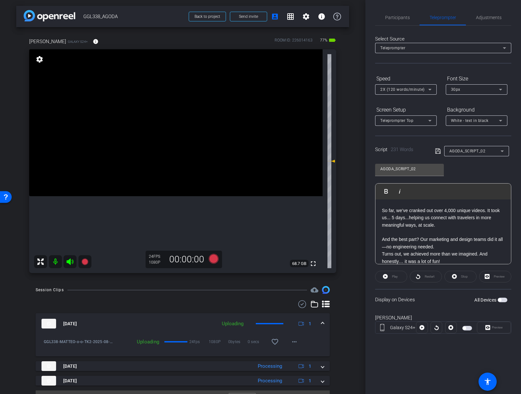
click at [451, 256] on p "Turns out, we achieved more than we imagined. And honestly… it was a lot of fun!" at bounding box center [443, 257] width 122 height 15
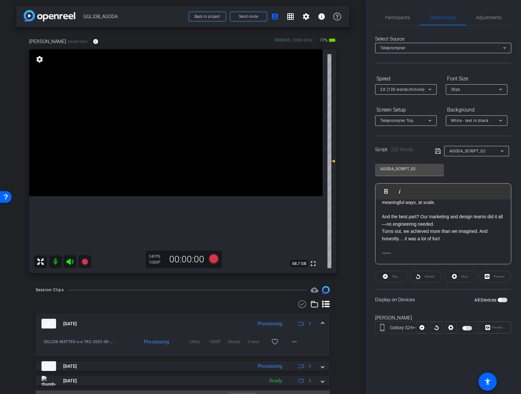
scroll to position [239, 0]
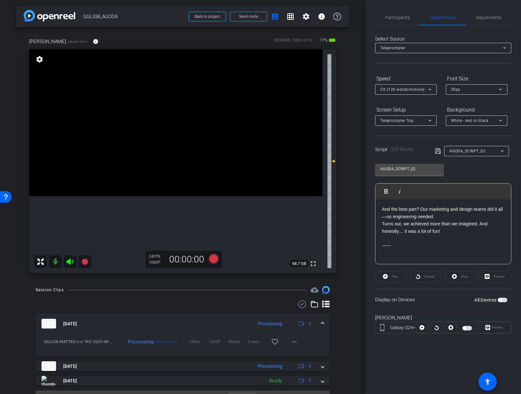
click at [486, 174] on div "AGODA_SCRIPT_02 Play Play from this location Play Selected Play and display the…" at bounding box center [443, 211] width 136 height 105
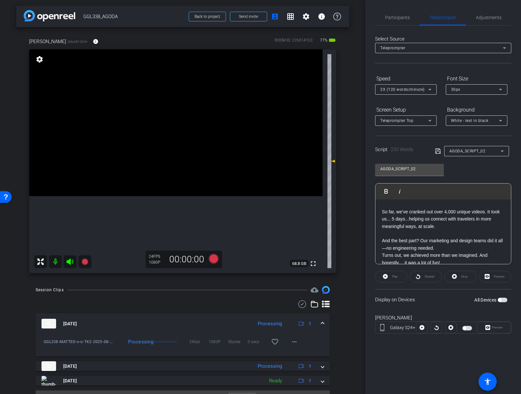
scroll to position [203, 0]
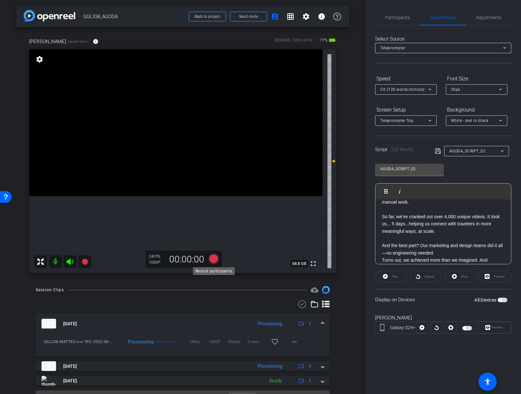
click at [215, 258] on icon at bounding box center [213, 259] width 10 height 10
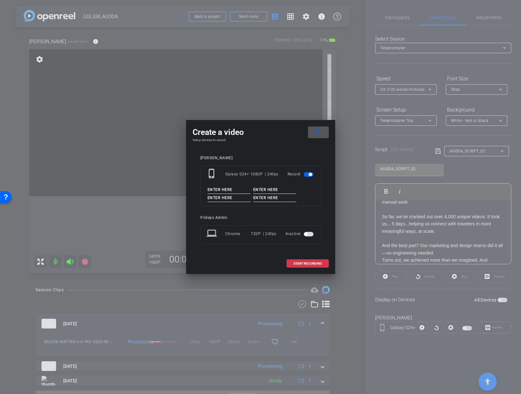
click at [224, 193] on input at bounding box center [228, 190] width 43 height 8
paste input "GGL338_MATTEO"
type input "GGL338_MATTEO"
click at [263, 190] on input at bounding box center [274, 190] width 43 height 8
type input "0"
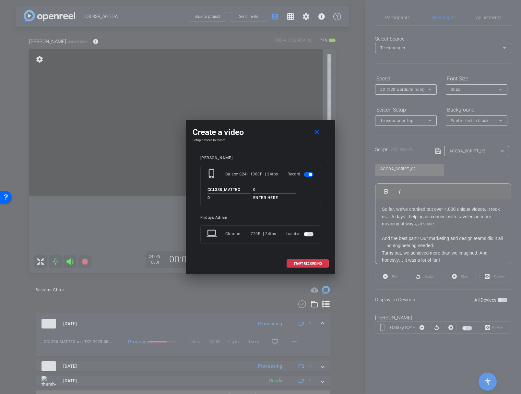
type input "0"
type input "TK3"
click at [321, 201] on div "Matteo phone_iphone Galaxy S24+ 1080P | 24fps Record GGL338_MATTEO - 0 - 0 - TK…" at bounding box center [260, 204] width 136 height 110
click at [314, 262] on span "START RECORDING" at bounding box center [307, 263] width 29 height 3
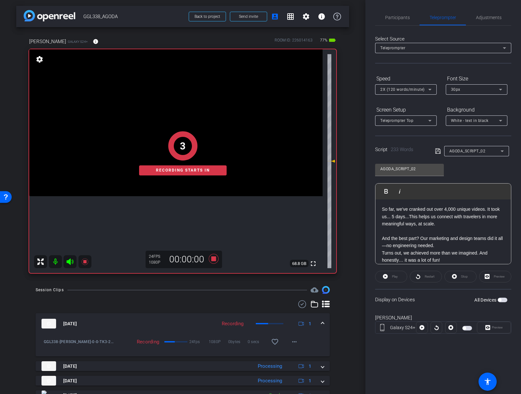
click at [500, 300] on span "button" at bounding box center [499, 299] width 3 height 3
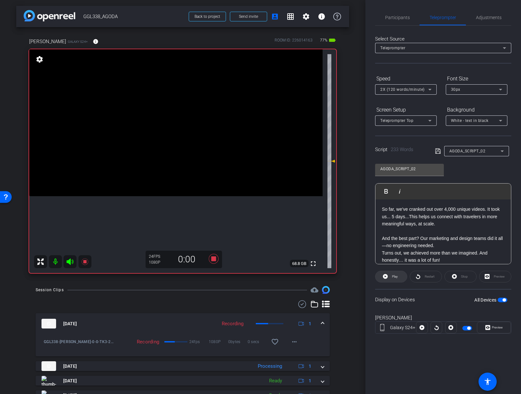
click at [398, 276] on span at bounding box center [390, 277] width 31 height 16
click at [493, 327] on span "Preview" at bounding box center [497, 327] width 11 height 4
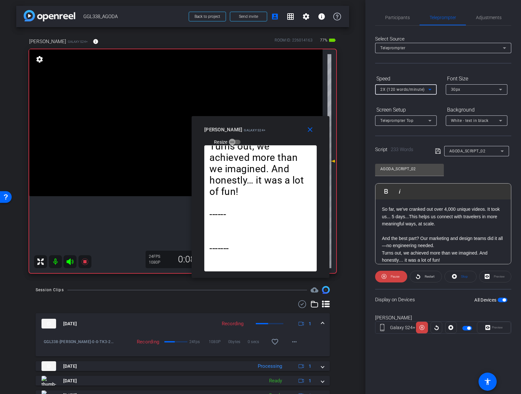
click at [412, 88] on span "2X (120 words/minute)" at bounding box center [402, 89] width 44 height 5
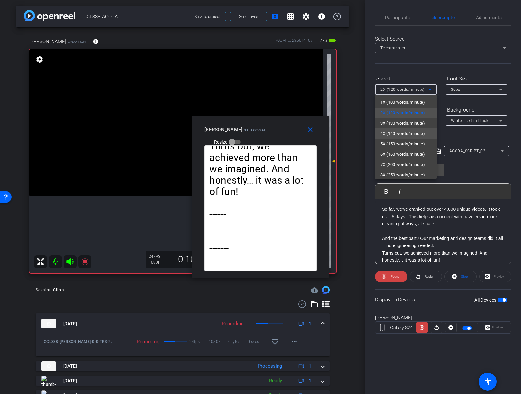
click at [400, 134] on span "4X (140 words/minute)" at bounding box center [402, 134] width 45 height 8
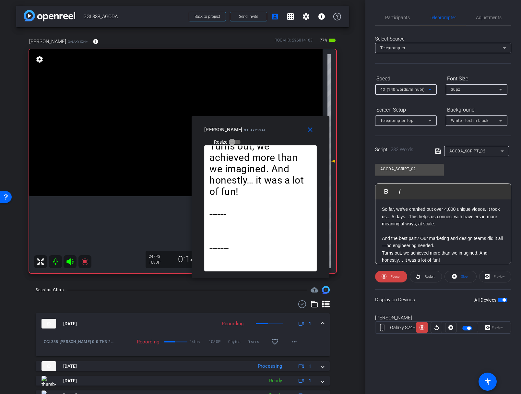
click at [401, 90] on span "4X (140 words/minute)" at bounding box center [402, 89] width 44 height 5
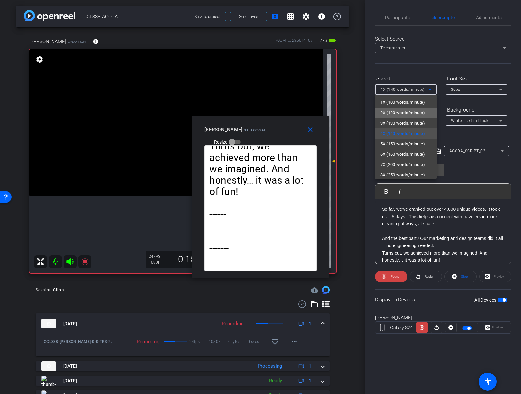
click at [398, 115] on span "2X (120 words/minute)" at bounding box center [402, 113] width 45 height 8
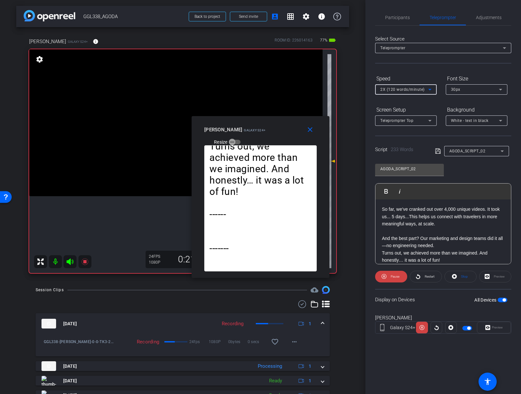
click at [400, 90] on span "2X (120 words/minute)" at bounding box center [402, 89] width 44 height 5
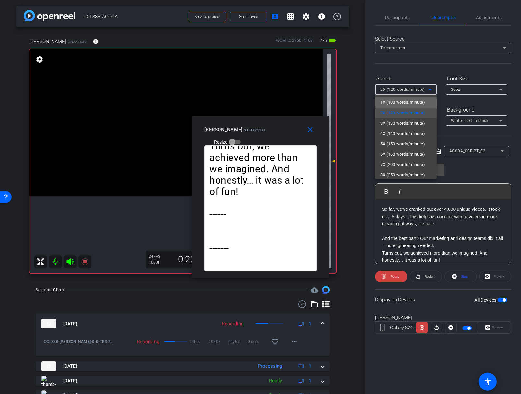
click at [395, 103] on span "1X (100 words/minute)" at bounding box center [402, 103] width 45 height 8
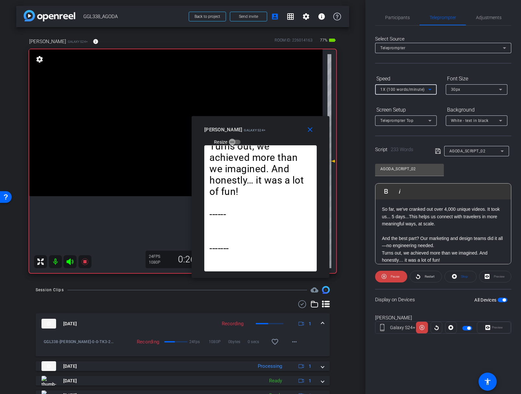
click at [399, 90] on span "1X (100 words/minute)" at bounding box center [402, 89] width 44 height 5
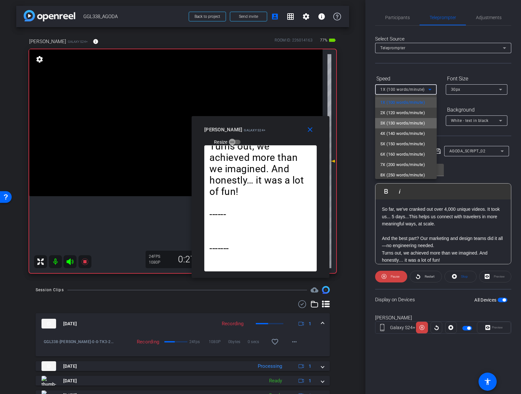
click at [397, 122] on span "3X (130 words/minute)" at bounding box center [402, 123] width 45 height 8
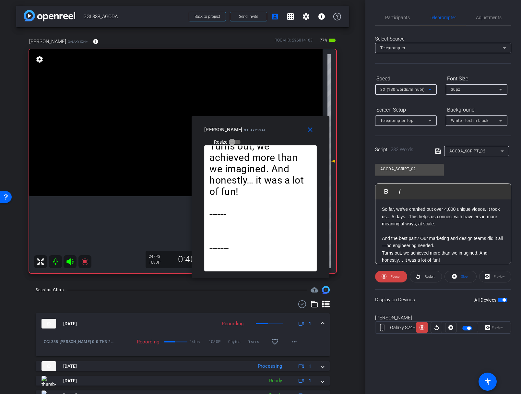
click at [403, 87] on div "3X (130 words/minute)" at bounding box center [404, 89] width 48 height 8
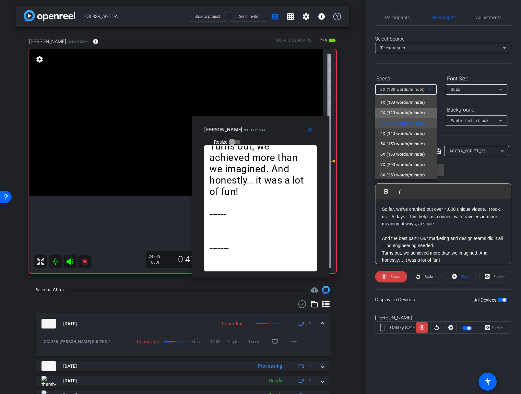
click at [394, 113] on span "2X (120 words/minute)" at bounding box center [402, 113] width 45 height 8
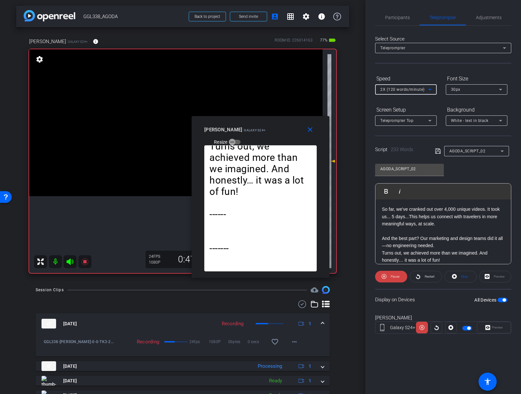
click at [398, 89] on span "2X (120 words/minute)" at bounding box center [402, 89] width 44 height 5
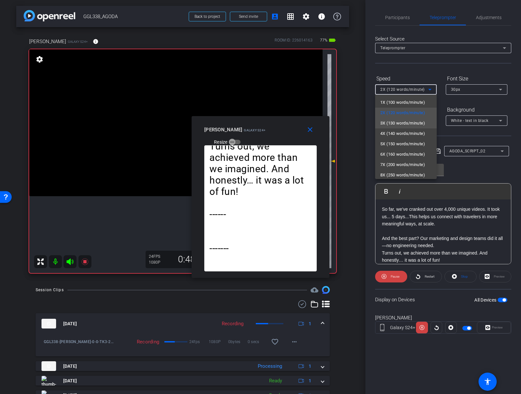
click at [392, 121] on span "3X (130 words/minute)" at bounding box center [402, 123] width 45 height 8
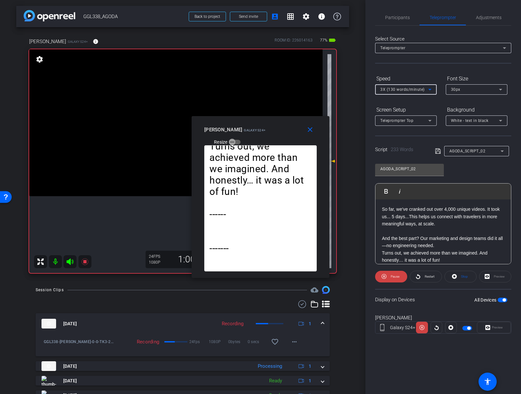
click at [399, 90] on span "3X (130 words/minute)" at bounding box center [402, 89] width 44 height 5
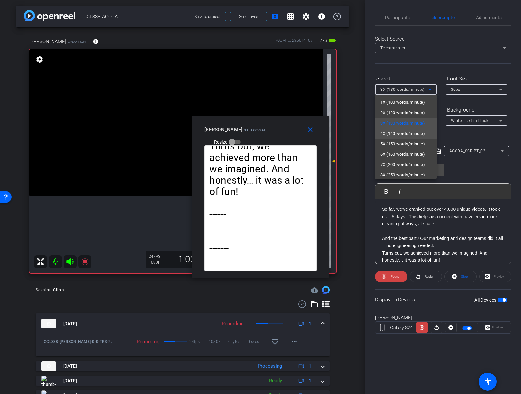
click at [392, 134] on span "4X (140 words/minute)" at bounding box center [402, 134] width 45 height 8
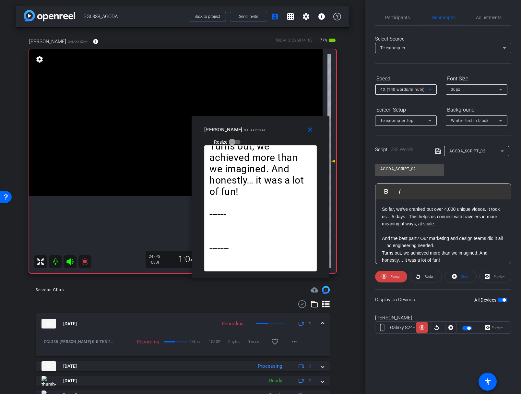
click at [400, 91] on span "4X (140 words/minute)" at bounding box center [402, 89] width 44 height 5
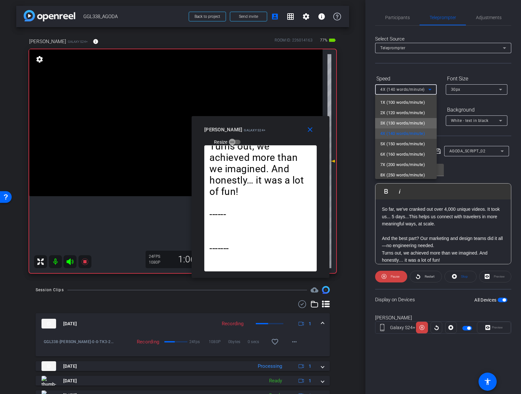
click at [395, 120] on span "3X (130 words/minute)" at bounding box center [402, 123] width 45 height 8
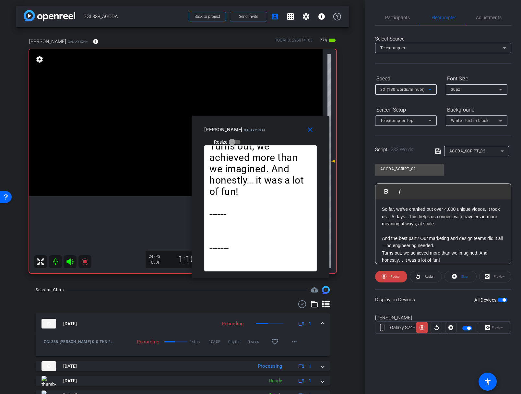
click at [398, 91] on span "3X (130 words/minute)" at bounding box center [402, 89] width 44 height 5
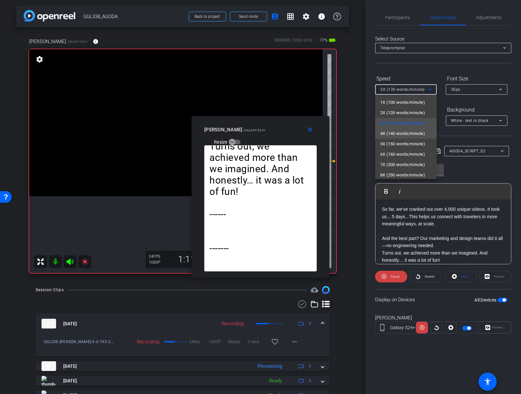
click at [391, 130] on span "4X (140 words/minute)" at bounding box center [402, 134] width 45 height 8
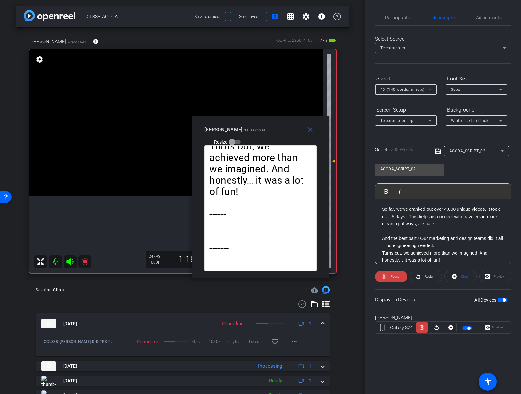
click at [393, 87] on span "4X (140 words/minute)" at bounding box center [402, 89] width 44 height 5
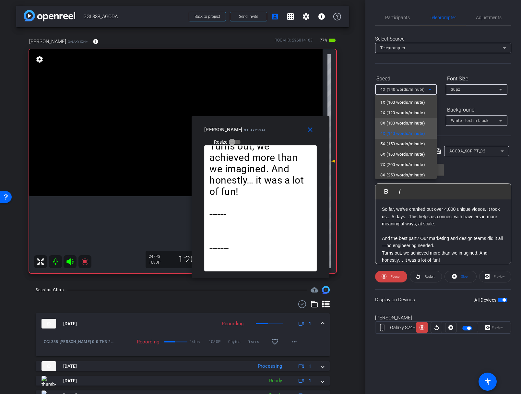
click at [390, 120] on span "3X (130 words/minute)" at bounding box center [402, 123] width 45 height 8
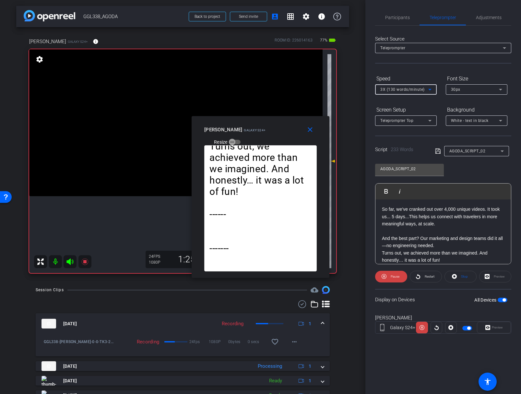
click at [393, 90] on span "3X (130 words/minute)" at bounding box center [402, 89] width 44 height 5
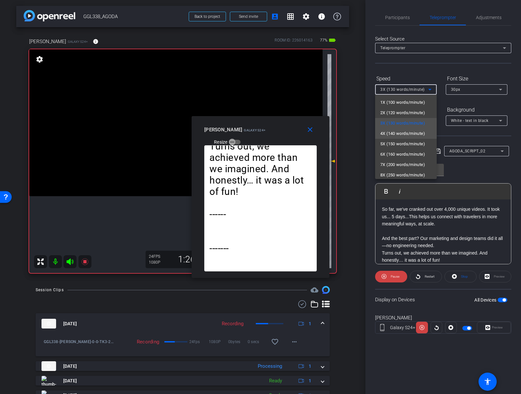
click at [391, 131] on span "4X (140 words/minute)" at bounding box center [402, 134] width 45 height 8
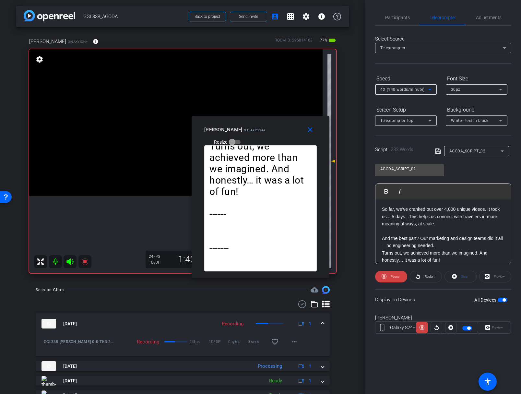
click at [396, 89] on span "4X (140 words/minute)" at bounding box center [402, 89] width 44 height 5
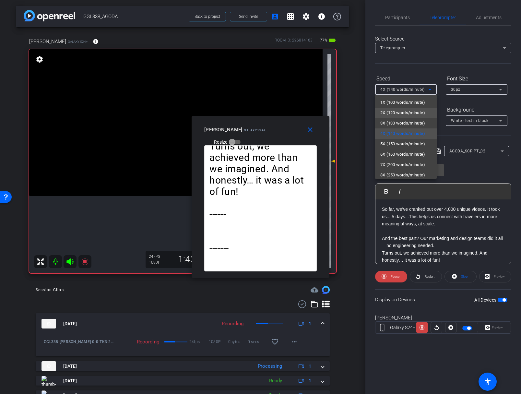
click at [394, 108] on mat-option "2X (120 words/minute)" at bounding box center [406, 113] width 62 height 10
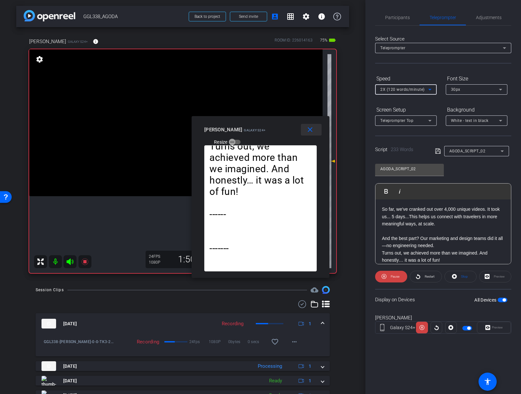
click at [315, 126] on span at bounding box center [311, 130] width 21 height 16
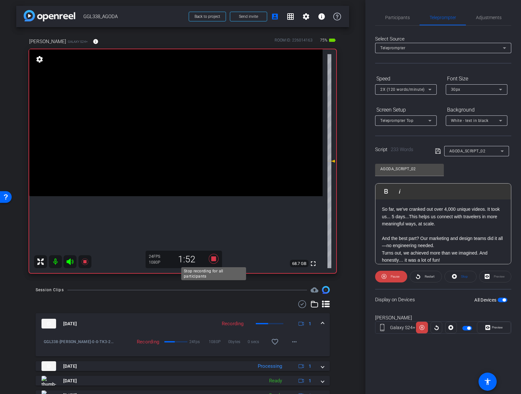
click at [215, 257] on icon at bounding box center [213, 259] width 10 height 10
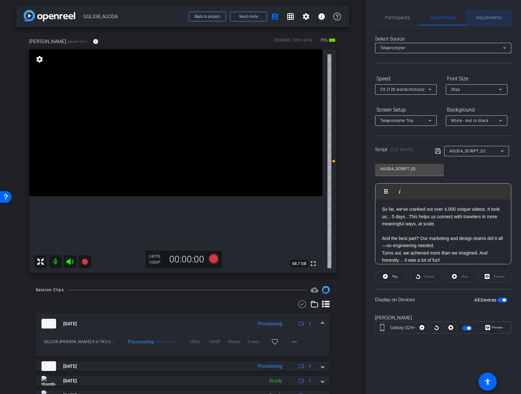
click at [487, 15] on span "Adjustments" at bounding box center [489, 17] width 26 height 5
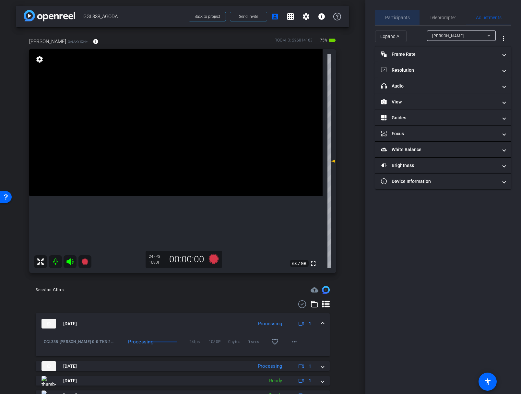
click at [400, 16] on span "Participants" at bounding box center [397, 17] width 25 height 5
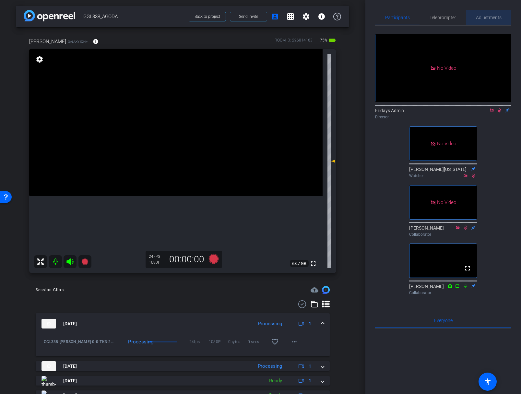
click at [484, 16] on span "Adjustments" at bounding box center [489, 17] width 26 height 5
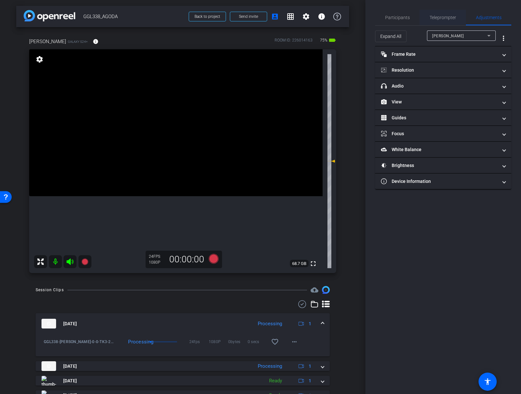
click at [446, 15] on span "Teleprompter" at bounding box center [442, 17] width 27 height 5
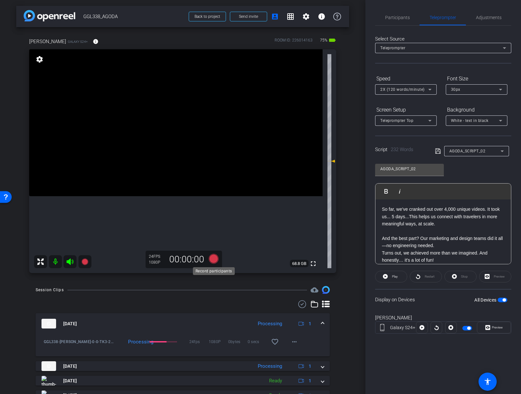
click at [211, 256] on icon at bounding box center [213, 259] width 10 height 10
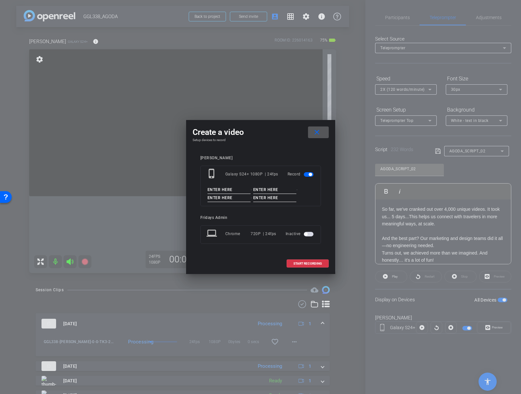
click at [218, 188] on input at bounding box center [228, 190] width 43 height 8
paste input "GGL338_MATTEO"
type input "GGL338_MATTEO"
click at [265, 190] on input at bounding box center [274, 190] width 43 height 8
type input "o"
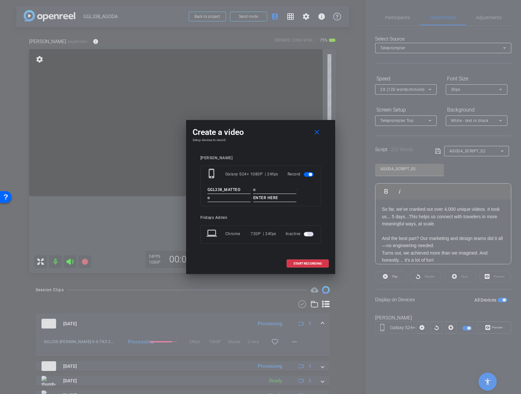
type input "o"
type input "TK4"
click at [325, 158] on div "Matteo phone_iphone Galaxy S24+ 1080P | 24fps Record GGL338_MATTEO - o - o - TK…" at bounding box center [260, 204] width 136 height 110
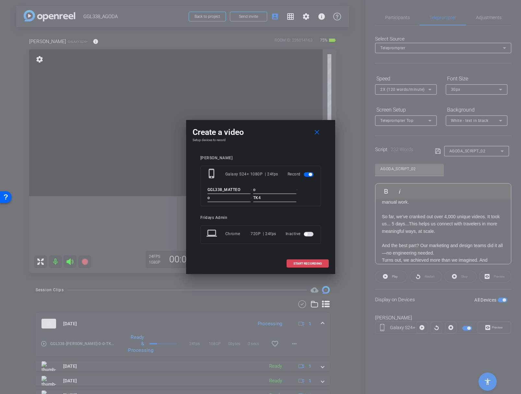
click at [303, 263] on span "START RECORDING" at bounding box center [307, 263] width 29 height 3
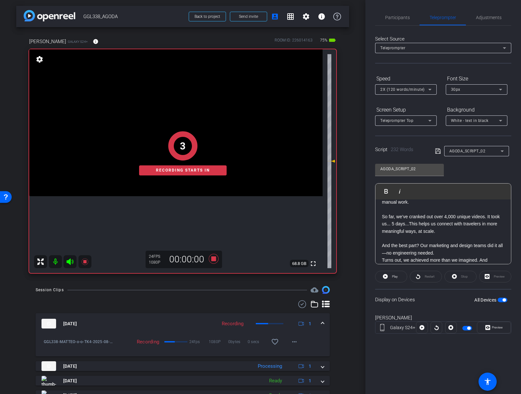
click at [502, 298] on span "button" at bounding box center [502, 299] width 10 height 5
click at [502, 299] on span "button" at bounding box center [502, 299] width 10 height 5
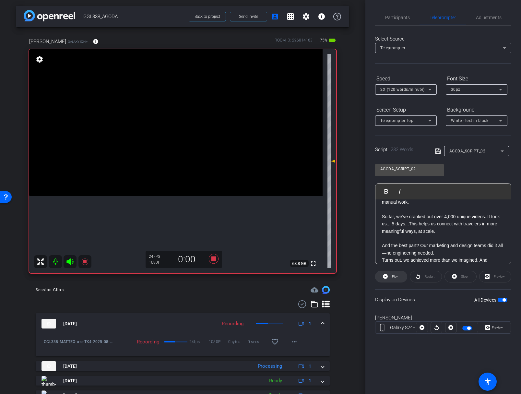
click at [395, 277] on span "Play" at bounding box center [395, 276] width 6 height 4
click at [491, 328] on span "Preview" at bounding box center [496, 327] width 13 height 9
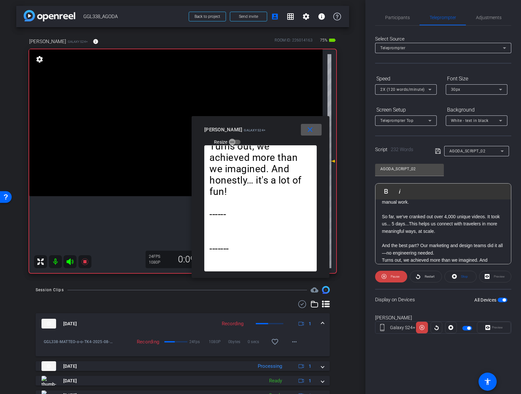
click at [412, 90] on span "2X (120 words/minute)" at bounding box center [402, 89] width 44 height 5
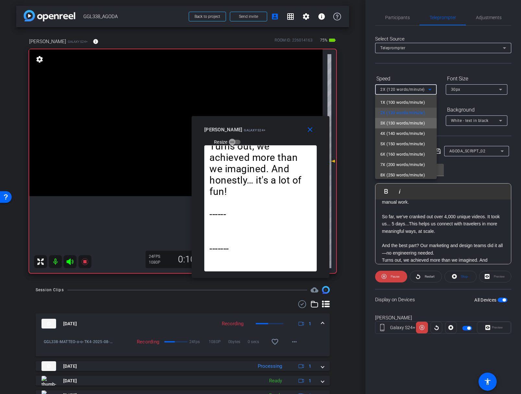
click at [402, 123] on span "3X (130 words/minute)" at bounding box center [402, 123] width 45 height 8
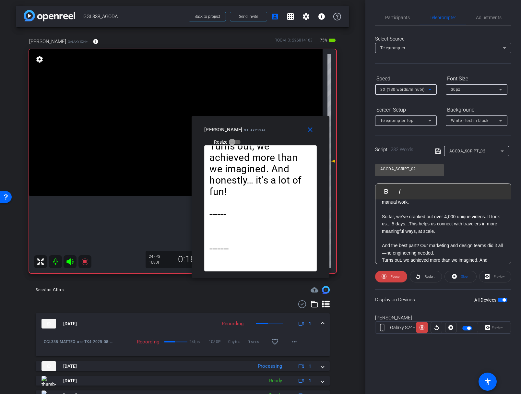
click at [404, 88] on span "3X (130 words/minute)" at bounding box center [402, 89] width 44 height 5
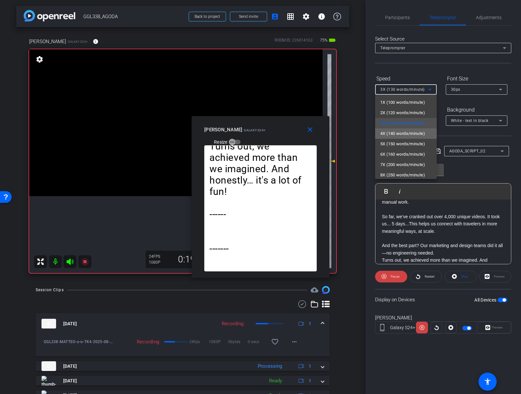
click at [397, 130] on span "4X (140 words/minute)" at bounding box center [402, 134] width 45 height 8
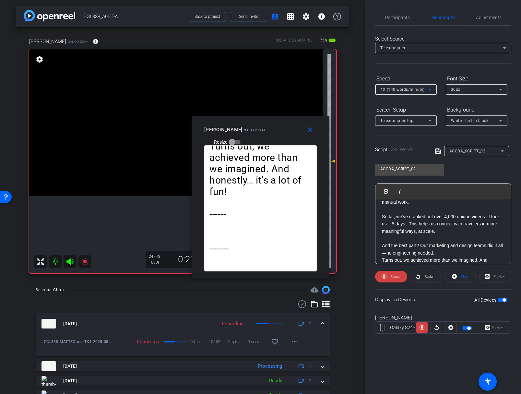
click at [399, 89] on span "4X (140 words/minute)" at bounding box center [402, 89] width 44 height 5
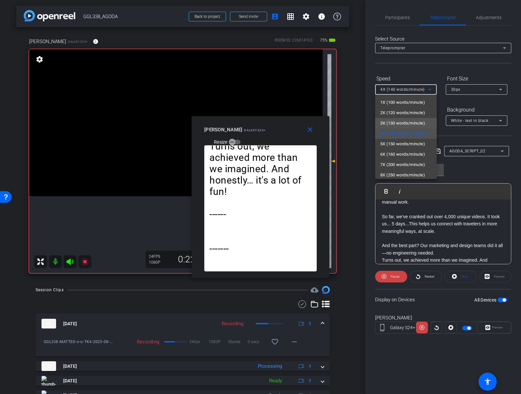
click at [396, 120] on span "3X (130 words/minute)" at bounding box center [402, 123] width 45 height 8
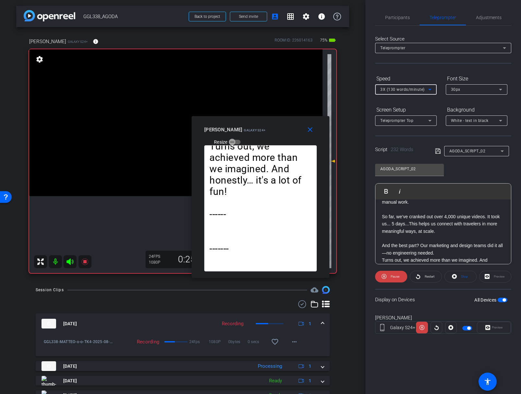
click at [399, 91] on span "3X (130 words/minute)" at bounding box center [402, 89] width 44 height 5
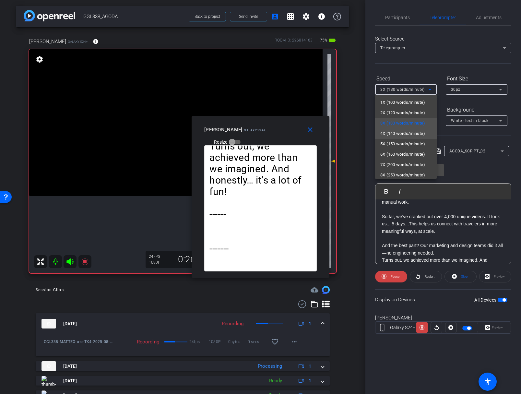
click at [400, 133] on span "4X (140 words/minute)" at bounding box center [402, 134] width 45 height 8
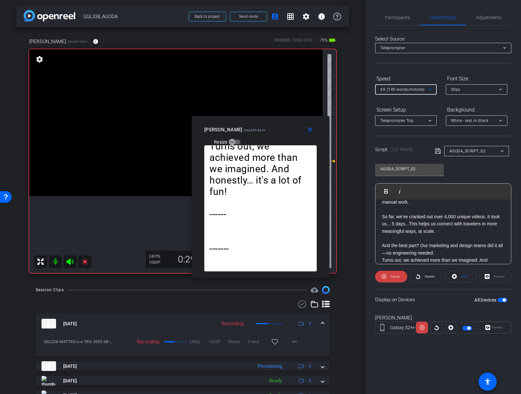
click at [402, 90] on span "4X (140 words/minute)" at bounding box center [402, 89] width 44 height 5
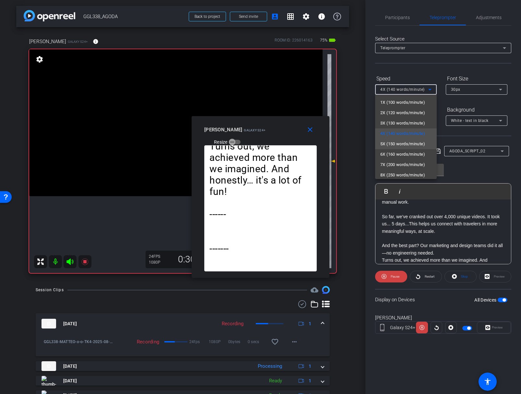
click at [395, 142] on span "5X (150 words/minute)" at bounding box center [402, 144] width 45 height 8
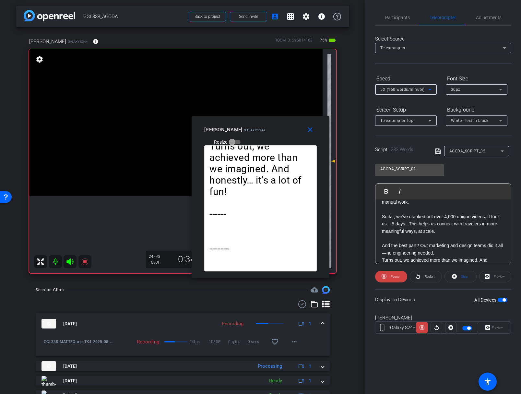
click at [398, 91] on span "5X (150 words/minute)" at bounding box center [402, 89] width 44 height 5
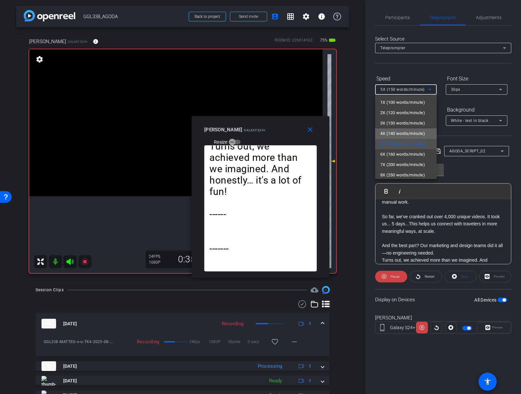
click at [393, 129] on mat-option "4X (140 words/minute)" at bounding box center [406, 133] width 62 height 10
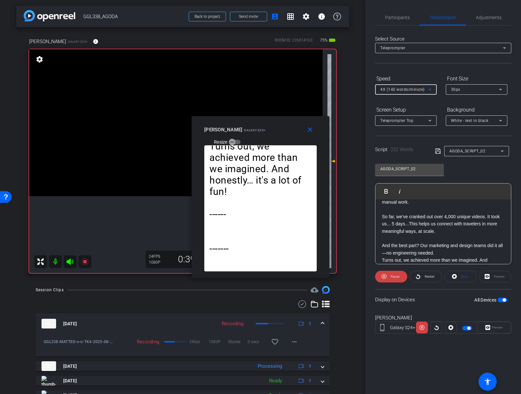
click at [400, 90] on span "4X (140 words/minute)" at bounding box center [402, 89] width 44 height 5
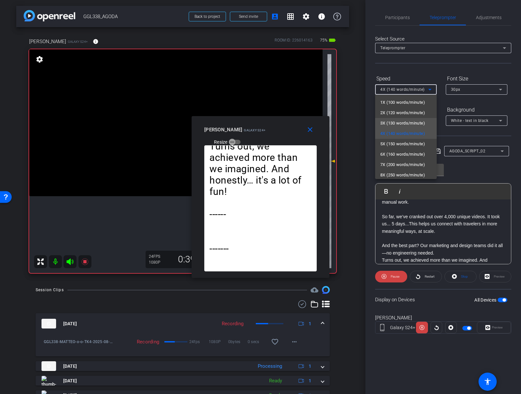
click at [400, 123] on span "3X (130 words/minute)" at bounding box center [402, 123] width 45 height 8
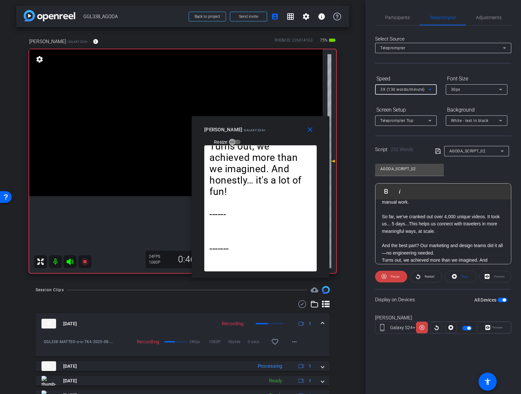
click at [403, 90] on span "3X (130 words/minute)" at bounding box center [402, 89] width 44 height 5
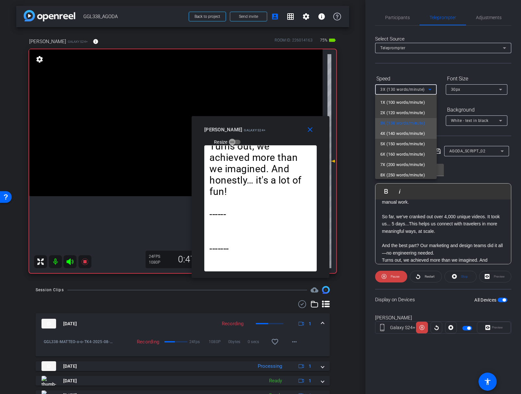
click at [396, 134] on span "4X (140 words/minute)" at bounding box center [402, 134] width 45 height 8
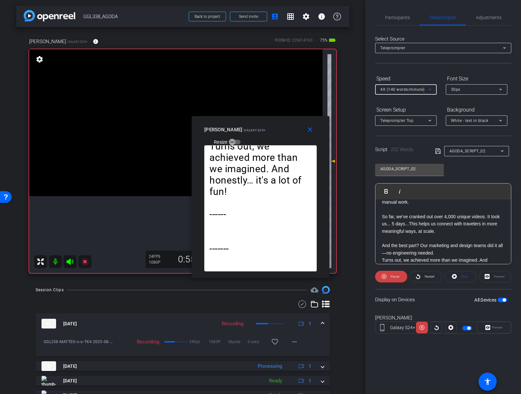
click at [406, 91] on span "4X (140 words/minute)" at bounding box center [402, 89] width 44 height 5
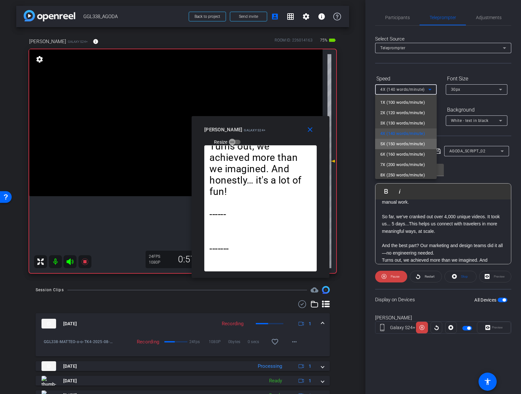
click at [399, 146] on span "5X (150 words/minute)" at bounding box center [402, 144] width 45 height 8
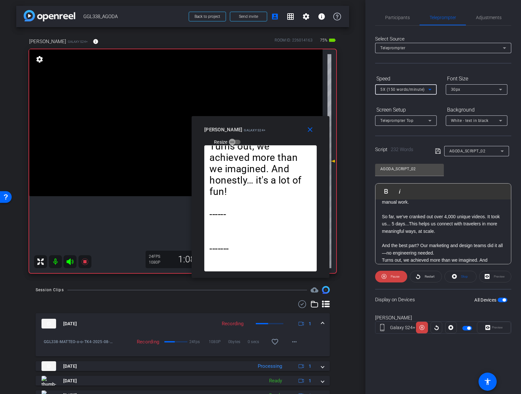
click at [397, 88] on span "5X (150 words/minute)" at bounding box center [402, 89] width 44 height 5
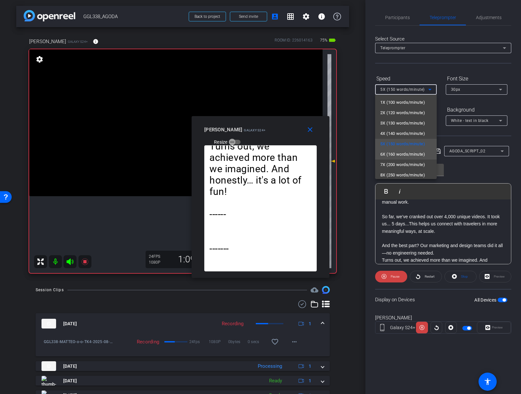
click at [383, 155] on span "6X (160 words/minute)" at bounding box center [402, 154] width 45 height 8
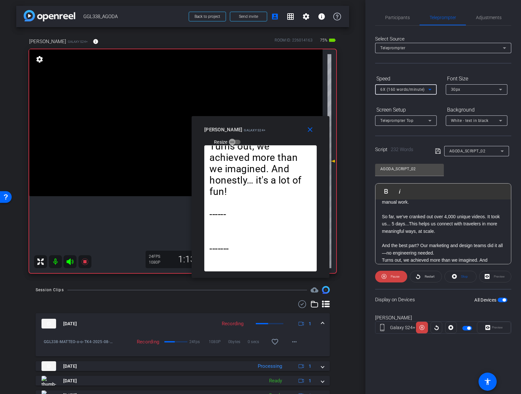
click at [404, 90] on span "6X (160 words/minute)" at bounding box center [402, 89] width 44 height 5
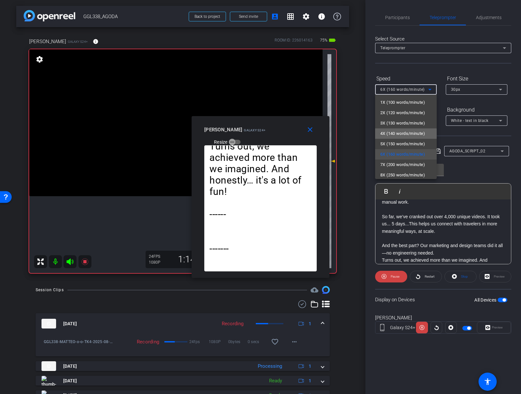
click at [399, 134] on span "4X (140 words/minute)" at bounding box center [402, 134] width 45 height 8
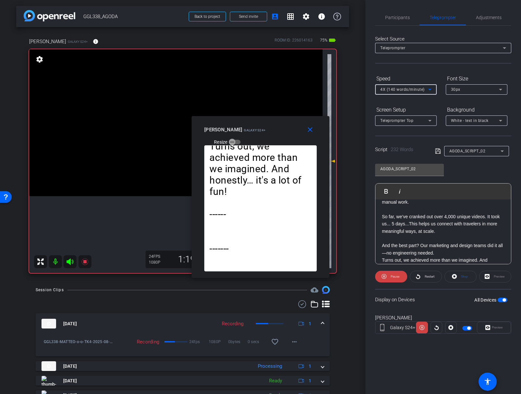
click at [399, 90] on span "4X (140 words/minute)" at bounding box center [402, 89] width 44 height 5
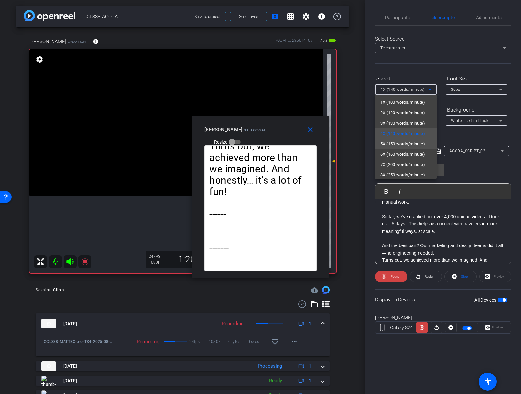
click at [391, 145] on span "5X (150 words/minute)" at bounding box center [402, 144] width 45 height 8
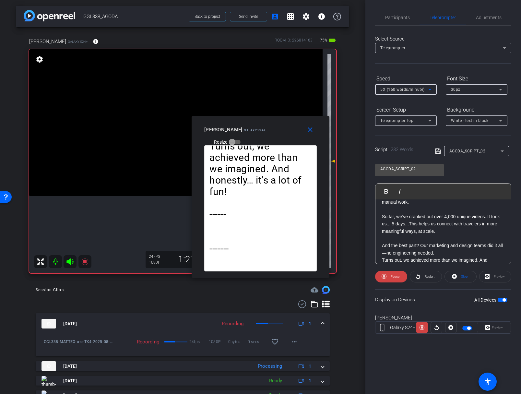
click at [394, 91] on span "5X (150 words/minute)" at bounding box center [402, 89] width 44 height 5
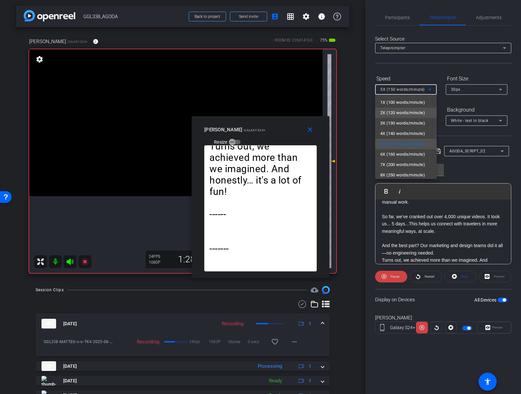
click at [394, 111] on span "2X (120 words/minute)" at bounding box center [402, 113] width 45 height 8
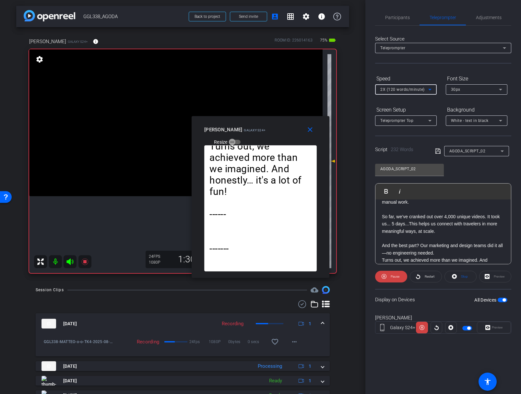
click at [400, 91] on span "2X (120 words/minute)" at bounding box center [402, 89] width 44 height 5
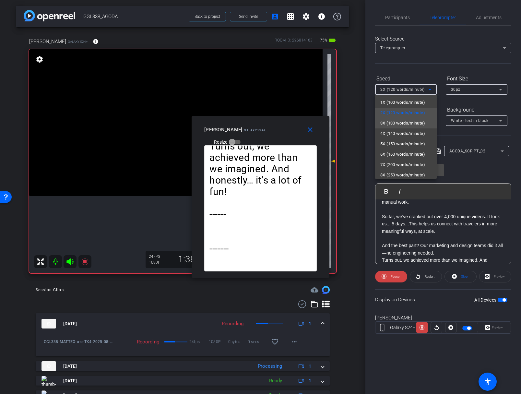
click at [396, 124] on span "3X (130 words/minute)" at bounding box center [402, 123] width 45 height 8
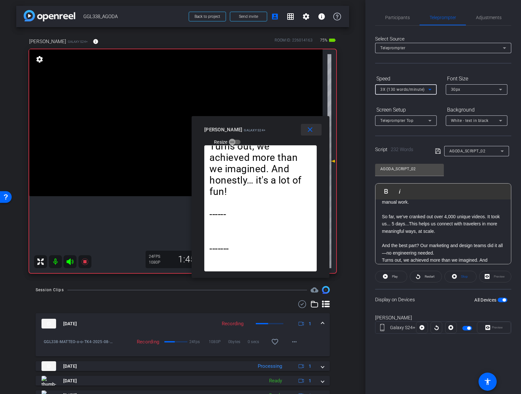
click at [310, 128] on mat-icon "close" at bounding box center [310, 130] width 8 height 8
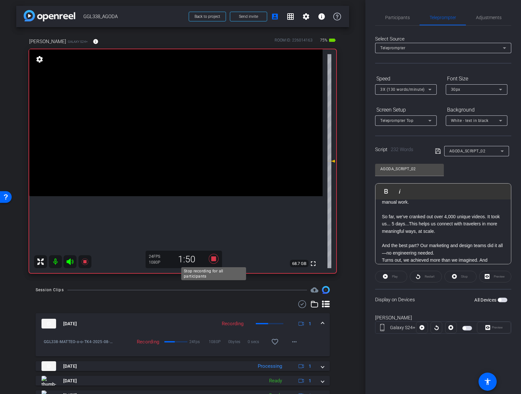
click at [214, 260] on icon at bounding box center [213, 259] width 10 height 10
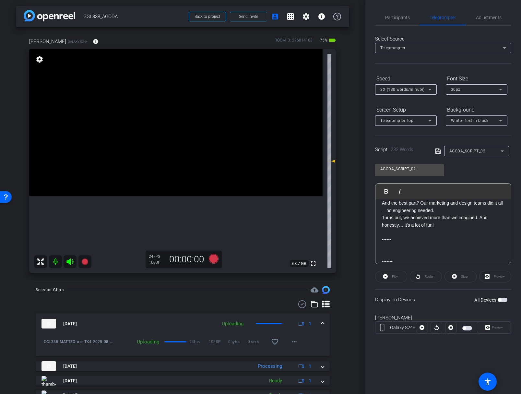
scroll to position [213, 0]
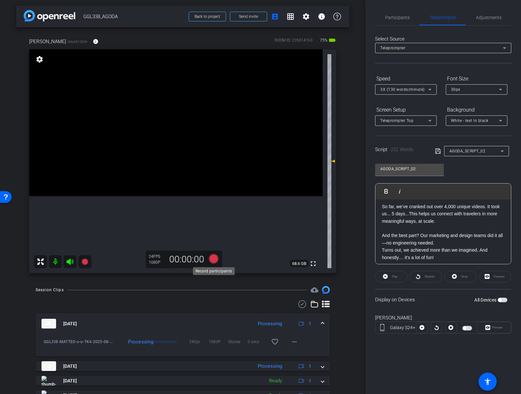
click at [216, 258] on icon at bounding box center [213, 259] width 10 height 10
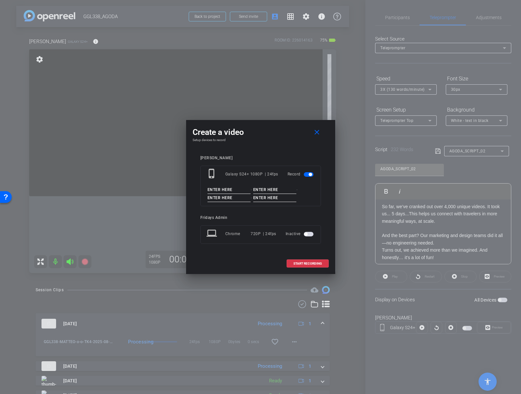
click at [217, 191] on input at bounding box center [228, 190] width 43 height 8
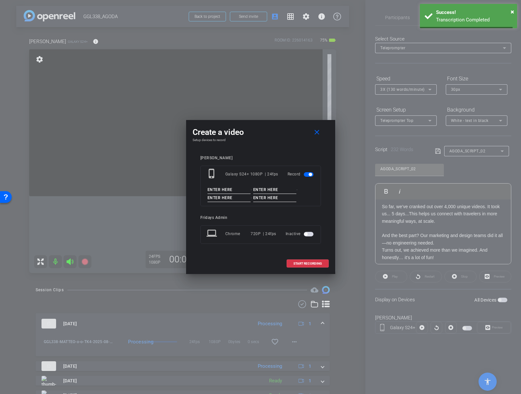
paste input "GGL338_MATTEO"
type input "GGL338_MATTEO"
click at [262, 188] on input at bounding box center [274, 190] width 43 height 8
type input "0"
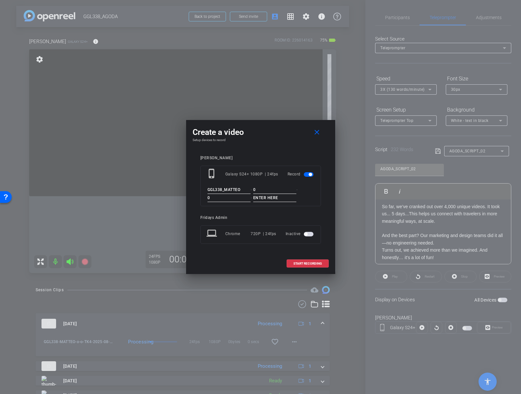
type input "0"
type input "TK5"
click at [325, 197] on div "Matteo phone_iphone Galaxy S24+ 1080P | 24fps Record GGL338_MATTEO - 0 - 0 - TK…" at bounding box center [260, 204] width 136 height 110
click at [303, 262] on span "START RECORDING" at bounding box center [307, 263] width 29 height 3
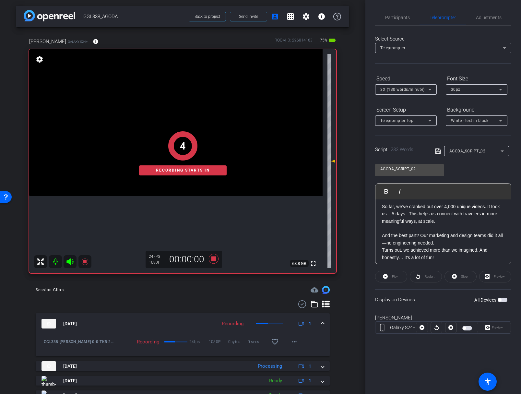
click at [498, 298] on span "button" at bounding box center [499, 299] width 3 height 3
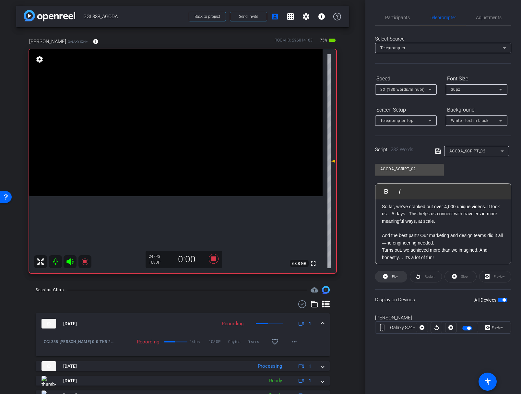
click at [394, 278] on span "Play" at bounding box center [393, 276] width 7 height 9
click at [493, 323] on span "Preview" at bounding box center [496, 327] width 13 height 9
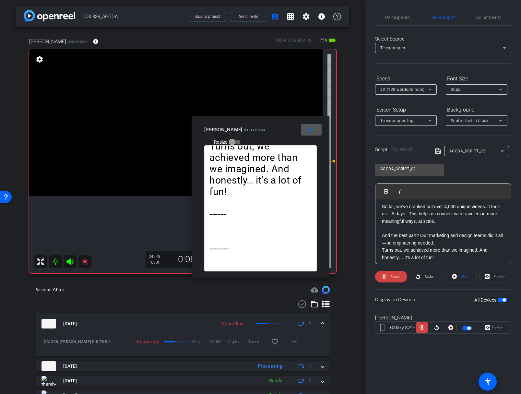
click at [406, 87] on span "3X (130 words/minute)" at bounding box center [402, 89] width 44 height 5
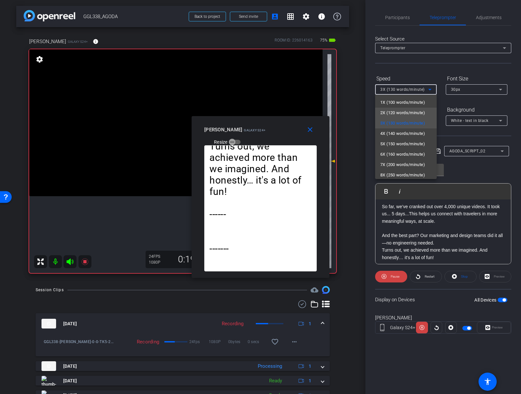
click at [397, 110] on span "2X (120 words/minute)" at bounding box center [402, 113] width 45 height 8
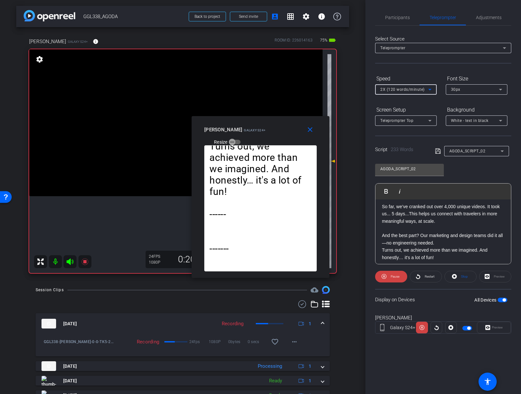
click at [400, 87] on span "2X (120 words/minute)" at bounding box center [402, 89] width 44 height 5
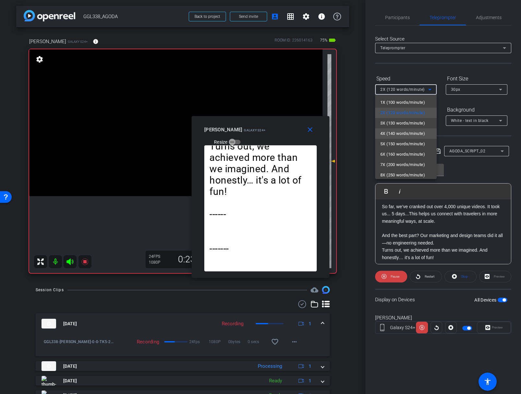
click at [398, 130] on span "4X (140 words/minute)" at bounding box center [402, 134] width 45 height 8
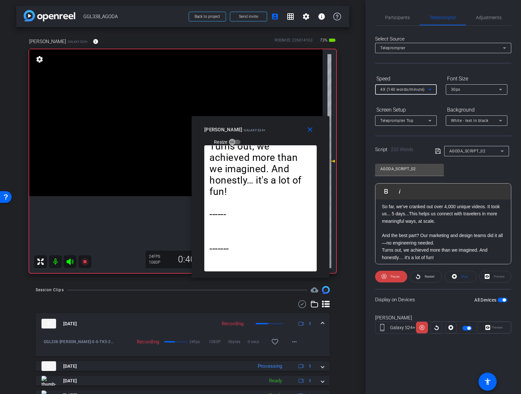
click at [397, 91] on span "4X (140 words/minute)" at bounding box center [402, 89] width 44 height 5
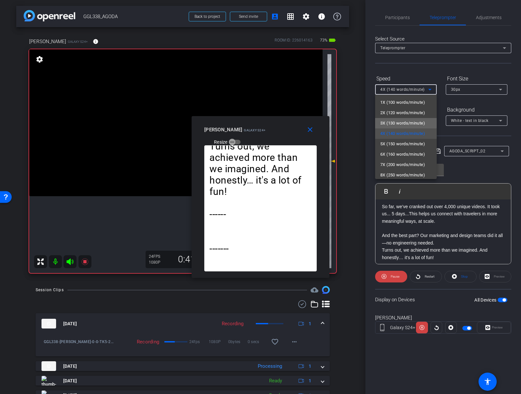
click at [393, 118] on mat-option "3X (130 words/minute)" at bounding box center [406, 123] width 62 height 10
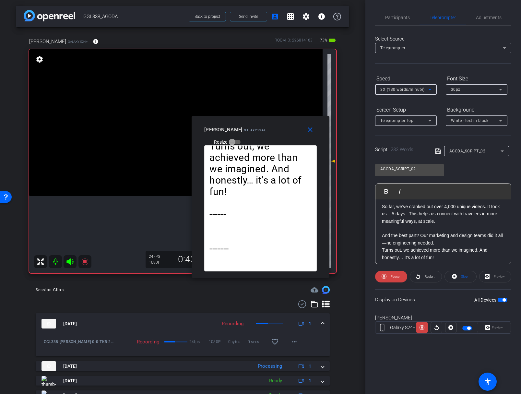
click at [395, 89] on span "3X (130 words/minute)" at bounding box center [402, 89] width 44 height 5
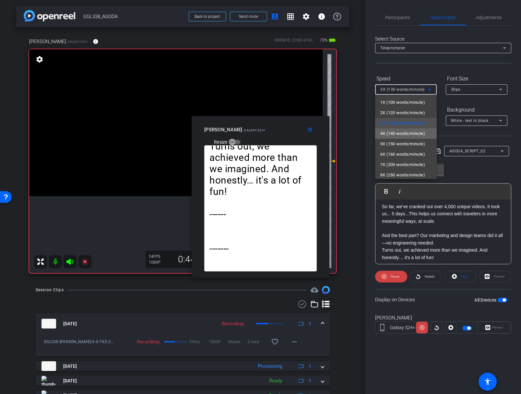
click at [396, 133] on span "4X (140 words/minute)" at bounding box center [402, 134] width 45 height 8
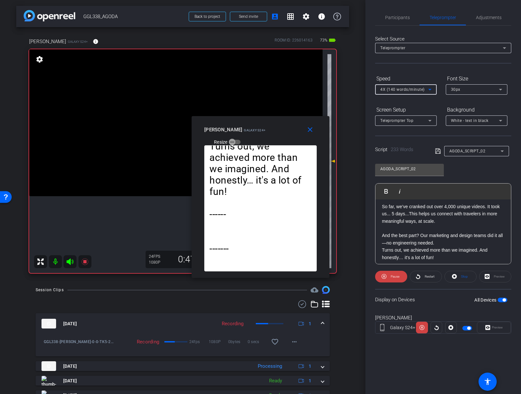
click at [401, 92] on div "4X (140 words/minute)" at bounding box center [404, 89] width 48 height 8
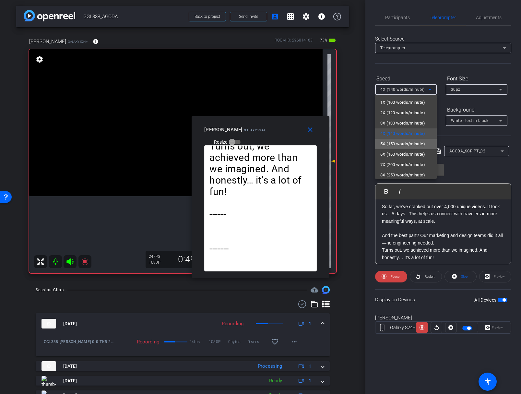
click at [398, 141] on span "5X (150 words/minute)" at bounding box center [402, 144] width 45 height 8
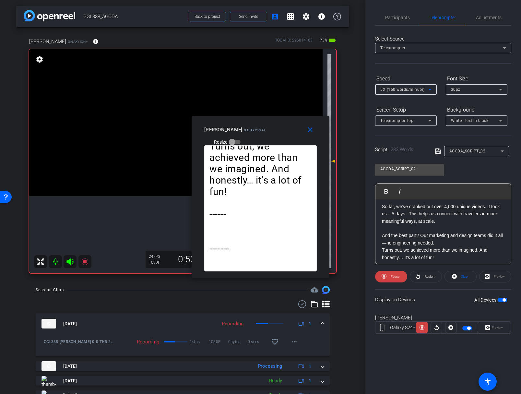
drag, startPoint x: 396, startPoint y: 89, endPoint x: 392, endPoint y: 89, distance: 4.5
click at [396, 89] on span "5X (150 words/minute)" at bounding box center [402, 89] width 44 height 5
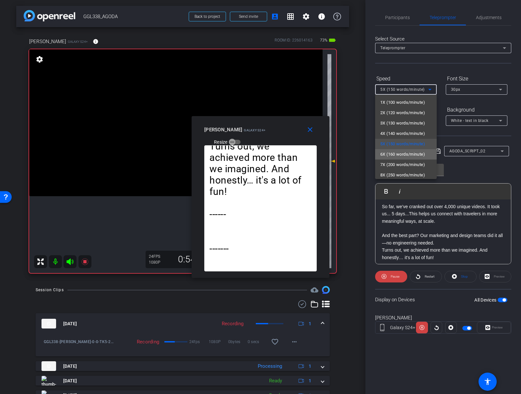
click at [393, 154] on span "6X (160 words/minute)" at bounding box center [402, 154] width 45 height 8
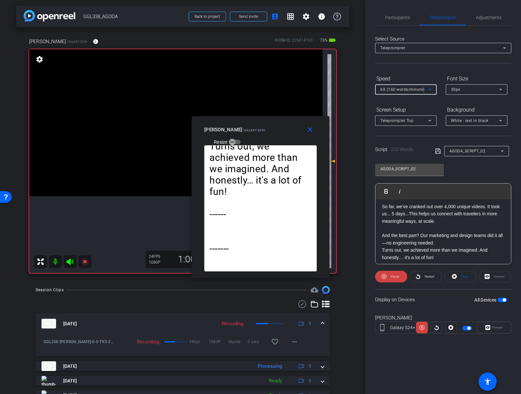
click at [394, 90] on span "6X (160 words/minute)" at bounding box center [402, 89] width 44 height 5
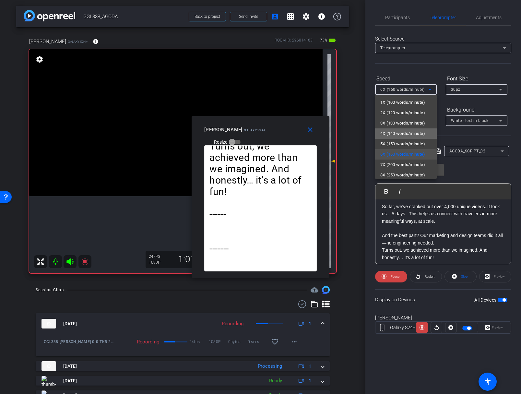
click at [393, 136] on span "4X (140 words/minute)" at bounding box center [402, 134] width 45 height 8
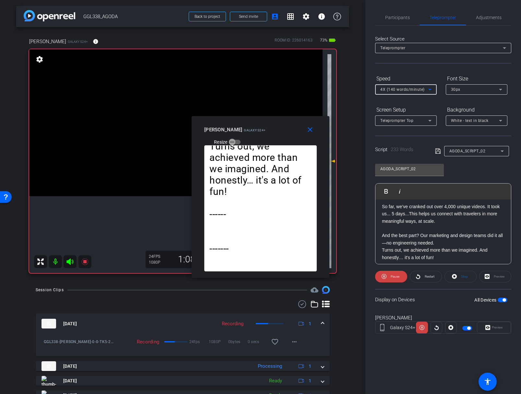
click at [393, 90] on span "4X (140 words/minute)" at bounding box center [402, 89] width 44 height 5
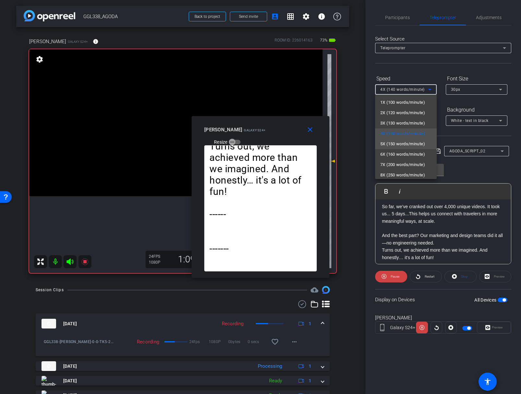
click at [388, 143] on span "5X (150 words/minute)" at bounding box center [402, 144] width 45 height 8
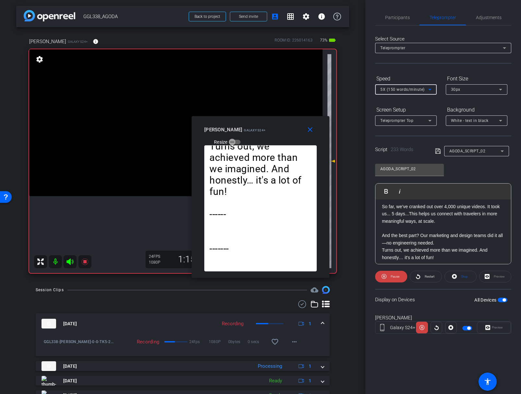
click at [389, 91] on span "5X (150 words/minute)" at bounding box center [402, 89] width 44 height 5
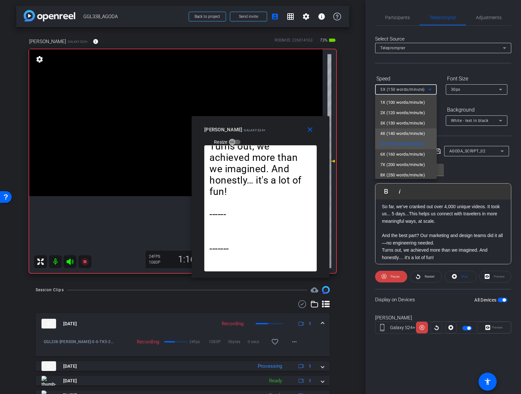
click at [387, 130] on span "4X (140 words/minute)" at bounding box center [402, 134] width 45 height 8
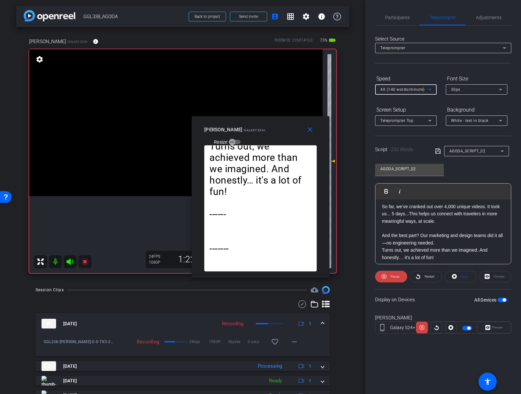
click at [393, 89] on span "4X (140 words/minute)" at bounding box center [402, 89] width 44 height 5
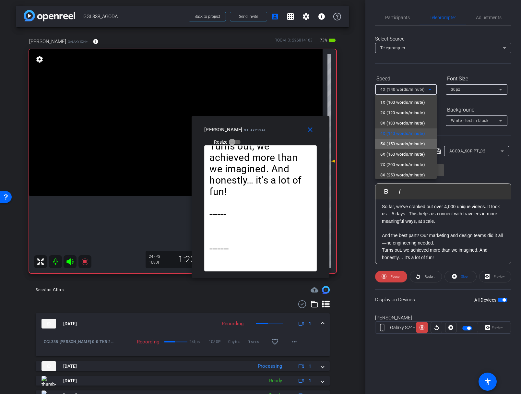
click at [393, 140] on span "5X (150 words/minute)" at bounding box center [402, 144] width 45 height 8
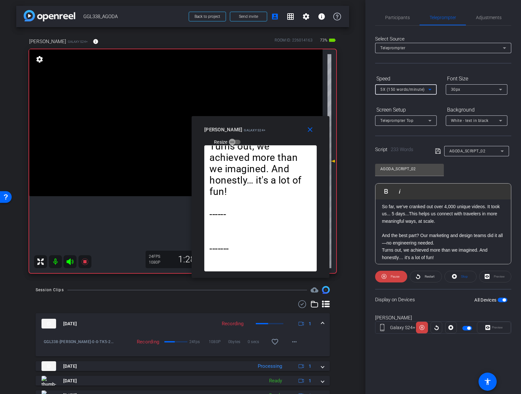
click at [394, 90] on span "5X (150 words/minute)" at bounding box center [402, 89] width 44 height 5
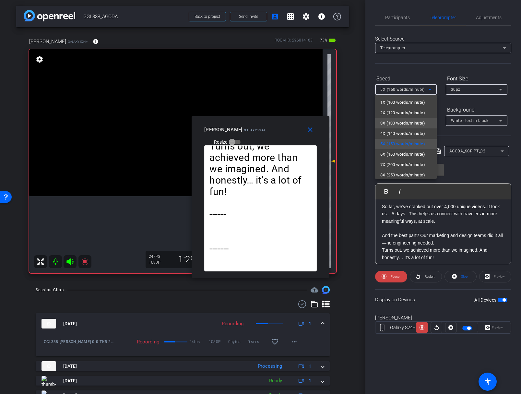
click at [394, 122] on span "3X (130 words/minute)" at bounding box center [402, 123] width 45 height 8
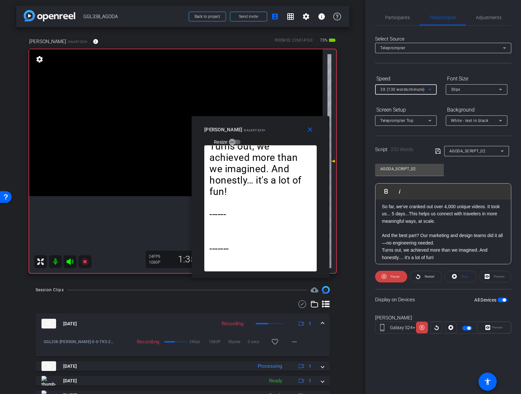
click at [393, 90] on span "3X (130 words/minute)" at bounding box center [402, 89] width 44 height 5
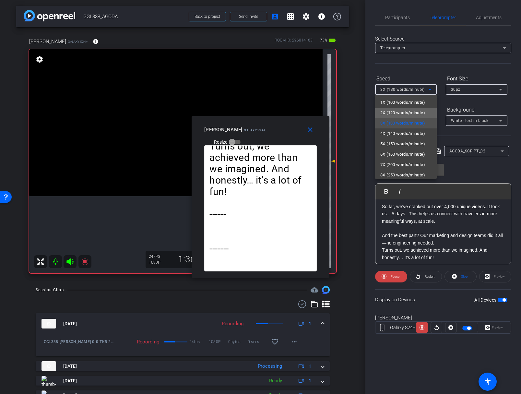
click at [390, 113] on span "2X (120 words/minute)" at bounding box center [402, 113] width 45 height 8
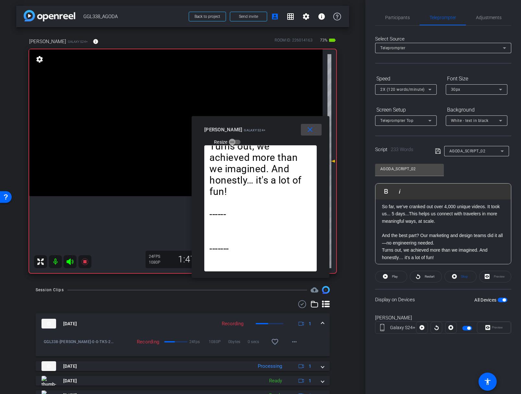
click at [311, 128] on mat-icon "close" at bounding box center [310, 130] width 8 height 8
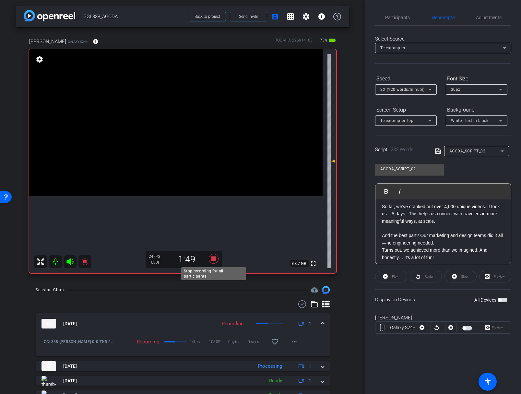
click at [211, 258] on icon at bounding box center [214, 259] width 16 height 12
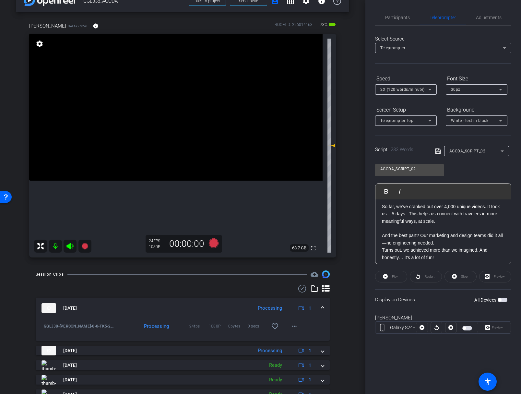
scroll to position [4, 0]
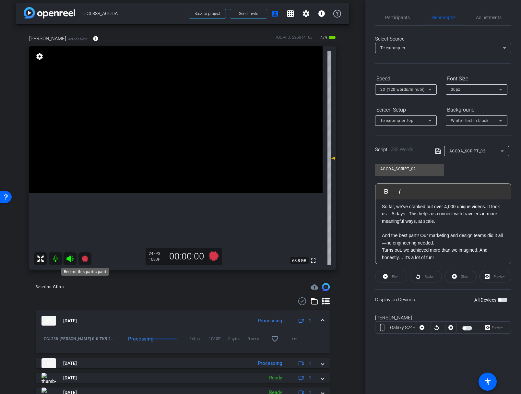
click at [86, 259] on icon at bounding box center [84, 258] width 6 height 6
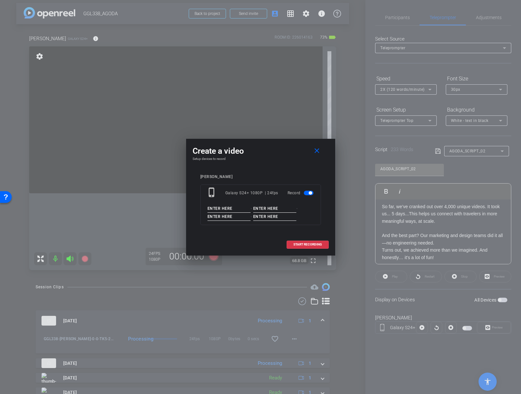
click at [224, 208] on input at bounding box center [228, 208] width 43 height 8
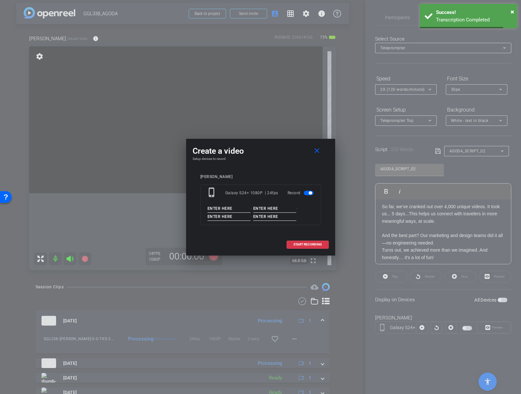
paste input "GGL338_MATTEO"
type input "GGL338_MATTEO"
click at [265, 210] on input at bounding box center [274, 208] width 43 height 8
type input "0"
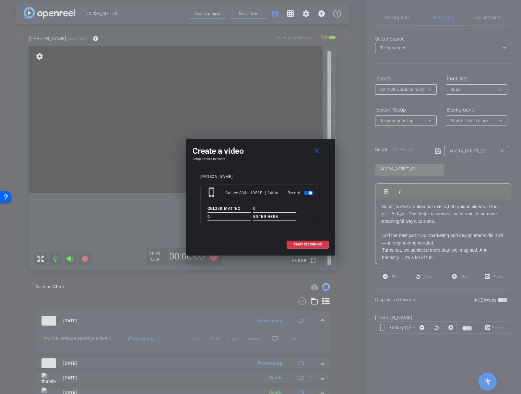
type input "0"
type input "TK6"
click at [328, 231] on div "Matteo phone_iphone Galaxy S24+ 1080P | 24fps Record GGL338_MATTEO - 0 - 0 - TK6" at bounding box center [260, 204] width 136 height 73
click at [306, 243] on span "START RECORDING" at bounding box center [307, 244] width 29 height 3
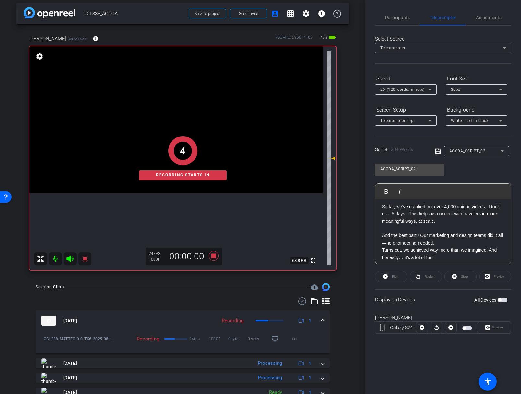
click at [501, 299] on span "button" at bounding box center [502, 299] width 10 height 5
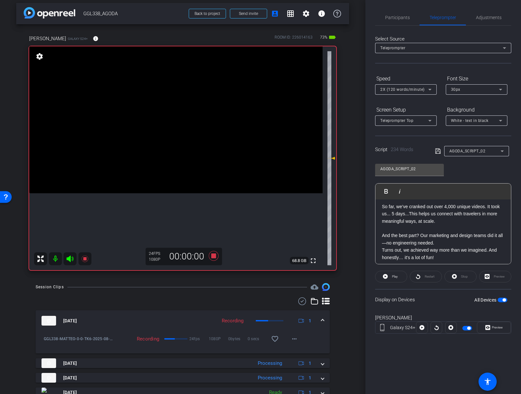
click at [382, 232] on p "And the best part? Our marketing and design teams did it all—no engineering nee…" at bounding box center [443, 239] width 122 height 15
click at [393, 276] on span "Play" at bounding box center [395, 276] width 6 height 4
click at [381, 229] on div "Creating videos is fun. Creating one is easy. Ten? That’s when it gets challeng…" at bounding box center [442, 145] width 135 height 318
click at [388, 190] on span "Play" at bounding box center [390, 191] width 10 height 6
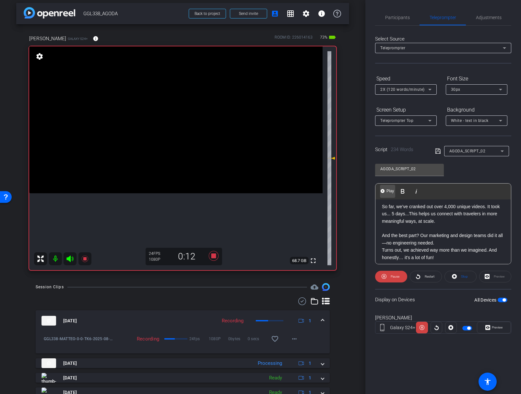
click at [388, 192] on span "Play" at bounding box center [390, 191] width 10 height 6
click at [491, 330] on span "Preview" at bounding box center [496, 327] width 13 height 9
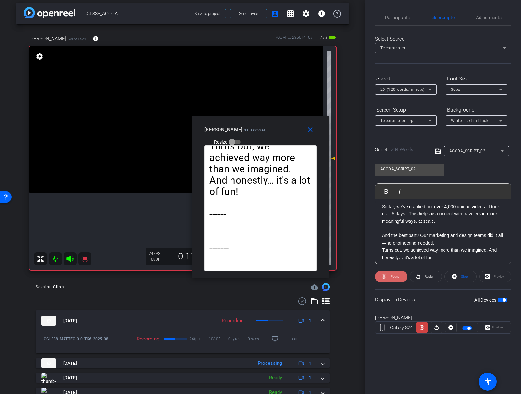
click at [395, 277] on span "Pause" at bounding box center [394, 276] width 9 height 4
click at [395, 277] on span "Play" at bounding box center [395, 276] width 6 height 4
click at [411, 86] on div "2X (120 words/minute)" at bounding box center [404, 89] width 48 height 8
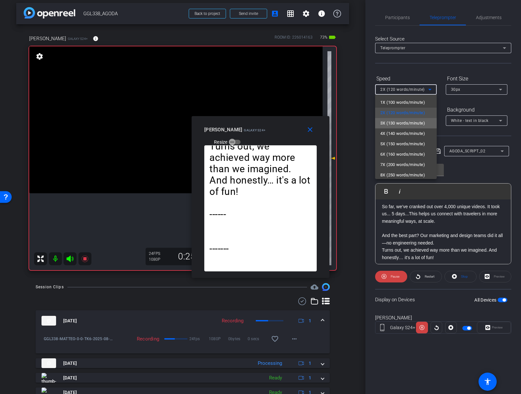
click at [400, 125] on span "3X (130 words/minute)" at bounding box center [402, 123] width 45 height 8
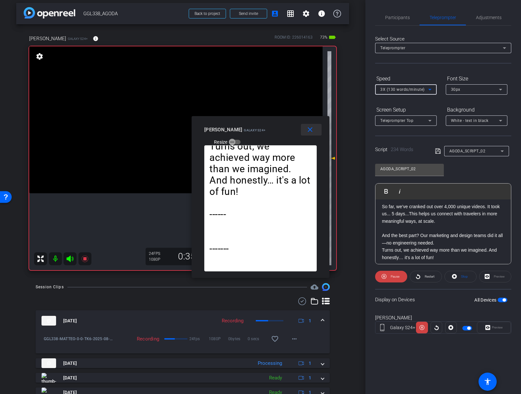
click at [314, 129] on span at bounding box center [311, 130] width 21 height 16
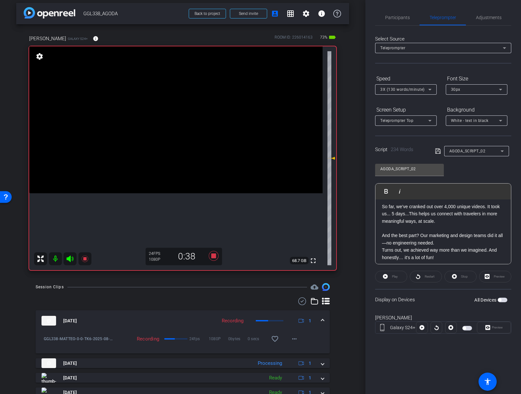
click at [383, 248] on p "Turns out, we achieved way more than we imagined. And honestly… it's a lot of f…" at bounding box center [443, 253] width 122 height 15
click at [382, 232] on p "And the best part? Our marketing and design teams did it all—no engineering nee…" at bounding box center [443, 239] width 122 height 15
click at [502, 300] on span "button" at bounding box center [502, 299] width 10 height 5
click at [445, 248] on p "Turns out, we achieved way more than we imagined. And honestly… it's a lot of f…" at bounding box center [443, 253] width 122 height 15
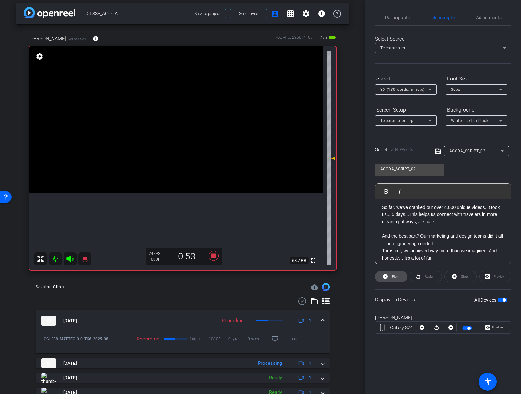
click at [389, 277] on span at bounding box center [390, 277] width 31 height 16
click at [381, 230] on div "Creating videos is fun. Creating one is easy. Ten? That’s when it gets challeng…" at bounding box center [442, 146] width 135 height 318
click at [492, 324] on span "Preview" at bounding box center [496, 327] width 13 height 9
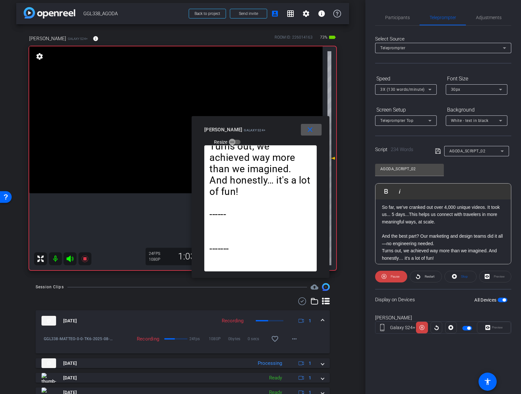
click at [380, 229] on div "Creating videos is fun. Creating one is easy. Ten? That’s when it gets challeng…" at bounding box center [442, 146] width 135 height 318
click at [390, 192] on span "Play" at bounding box center [390, 191] width 10 height 6
click at [396, 276] on span "Pause" at bounding box center [394, 276] width 9 height 4
click at [394, 277] on span "Play" at bounding box center [395, 276] width 6 height 4
click at [411, 87] on span "3X (130 words/minute)" at bounding box center [402, 89] width 44 height 5
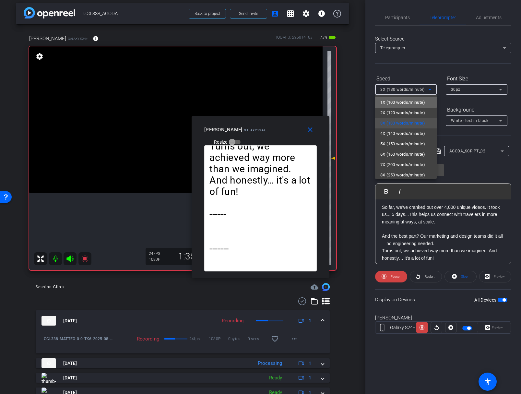
click at [404, 99] on span "1X (100 words/minute)" at bounding box center [402, 103] width 45 height 8
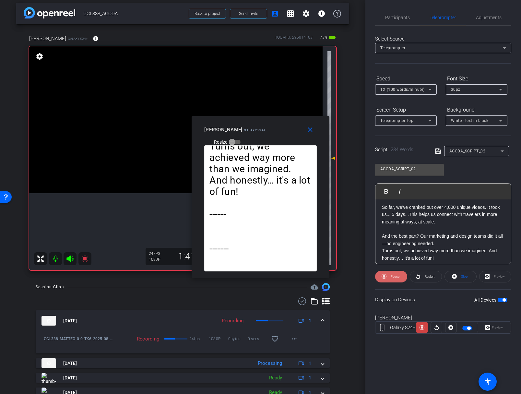
click at [396, 276] on span "Pause" at bounding box center [394, 276] width 9 height 4
click at [311, 132] on mat-icon "close" at bounding box center [310, 130] width 8 height 8
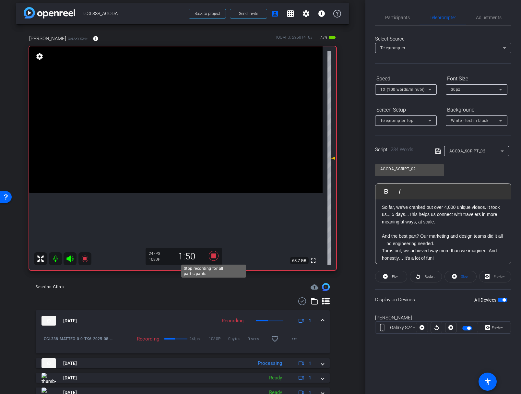
click at [215, 254] on icon at bounding box center [213, 256] width 10 height 10
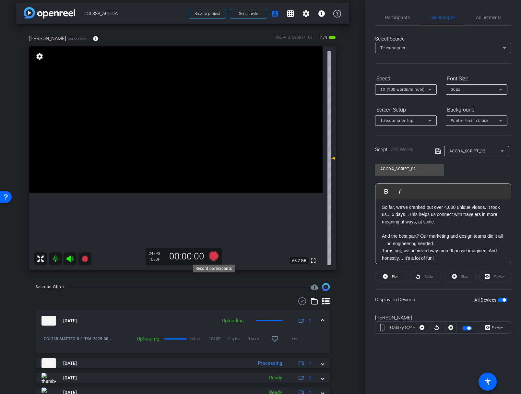
click at [215, 256] on icon at bounding box center [213, 256] width 10 height 10
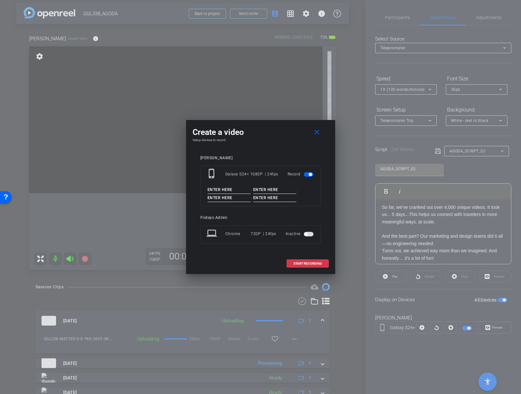
click at [218, 191] on input at bounding box center [228, 190] width 43 height 8
paste input "GGL338_MATTEO"
type input "GGL338_MATTEO"
click at [271, 190] on input at bounding box center [274, 190] width 43 height 8
type input "0"
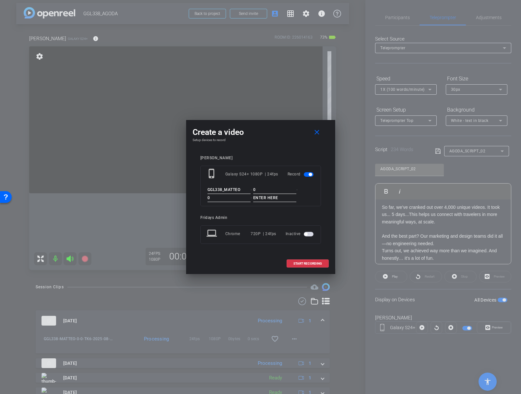
type input "0"
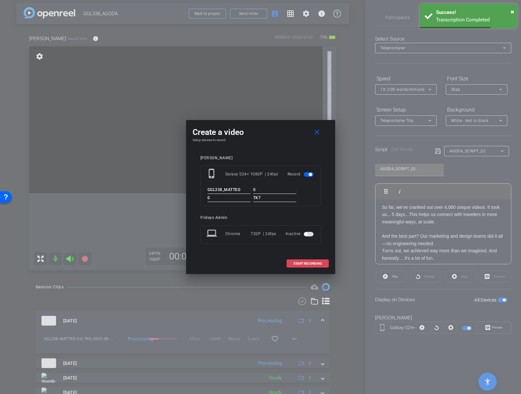
type input "TK7"
click at [311, 262] on span "START RECORDING" at bounding box center [307, 263] width 29 height 3
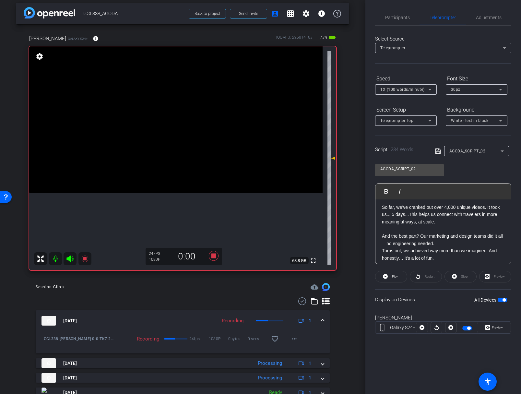
click at [503, 300] on span "button" at bounding box center [503, 299] width 3 height 3
click at [503, 300] on span "button" at bounding box center [502, 299] width 10 height 5
click at [389, 277] on span at bounding box center [390, 277] width 31 height 16
click at [379, 229] on div "Creating videos is fun. Creating one is easy. Ten? That’s when it gets challeng…" at bounding box center [442, 146] width 135 height 318
click at [499, 326] on span "Preview" at bounding box center [497, 327] width 11 height 4
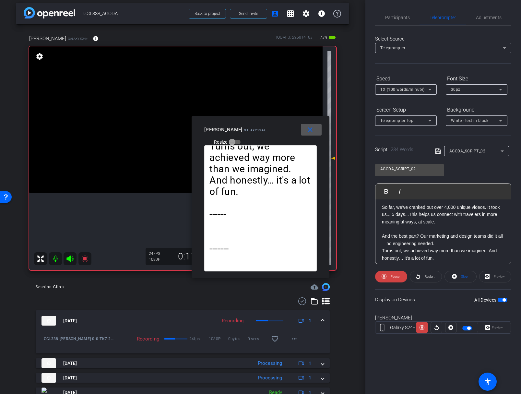
click at [383, 232] on p "And the best part? Our marketing and design teams did it all—no engineering nee…" at bounding box center [443, 239] width 122 height 15
click at [381, 228] on div "Creating videos is fun. Creating one is easy. Ten? That’s when it gets challeng…" at bounding box center [442, 146] width 135 height 318
click at [389, 191] on span "Play" at bounding box center [390, 191] width 10 height 6
click at [396, 276] on span "Pause" at bounding box center [394, 276] width 9 height 4
click at [396, 276] on span "Play" at bounding box center [395, 276] width 6 height 4
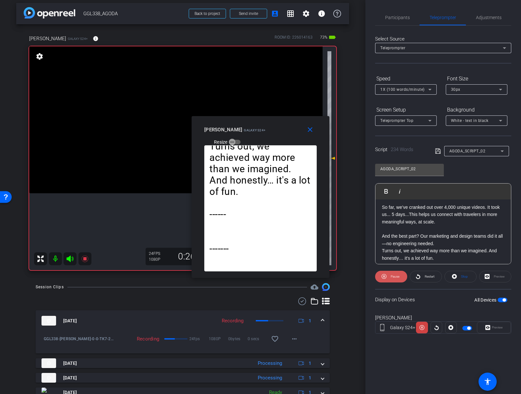
click at [396, 276] on span "Pause" at bounding box center [394, 276] width 9 height 4
click at [379, 229] on div "Creating videos is fun. Creating one is easy. Ten? That’s when it gets challeng…" at bounding box center [442, 146] width 135 height 318
click at [389, 191] on span "Play" at bounding box center [390, 191] width 10 height 6
click at [389, 192] on span "Play" at bounding box center [390, 191] width 10 height 6
click at [382, 232] on p "And the best part? Our marketing and design teams did it all—no engineering nee…" at bounding box center [443, 239] width 122 height 15
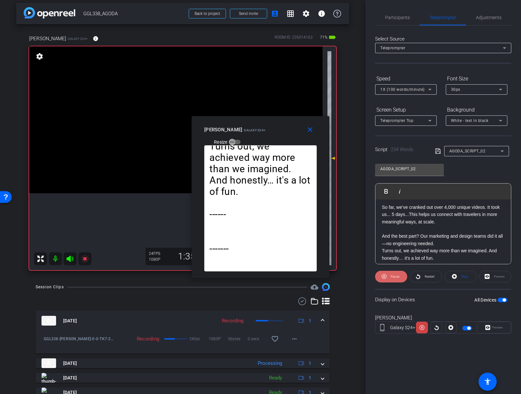
click at [396, 274] on span "Pause" at bounding box center [394, 276] width 9 height 4
click at [396, 274] on span "Play" at bounding box center [395, 276] width 6 height 4
click at [396, 274] on span "Pause" at bounding box center [394, 276] width 9 height 4
click at [382, 232] on p "And the best part? Our marketing and design teams did it all—no engineering nee…" at bounding box center [443, 239] width 122 height 15
click at [398, 277] on span at bounding box center [390, 277] width 31 height 16
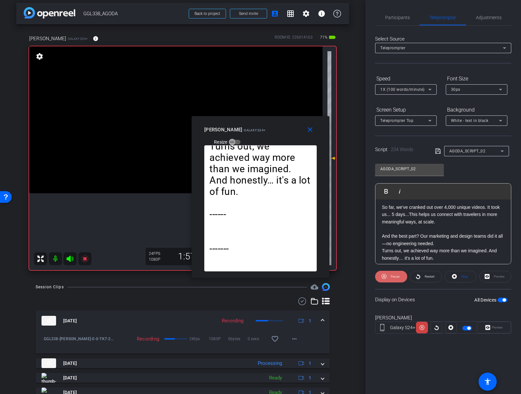
click at [398, 277] on span "Pause" at bounding box center [394, 276] width 9 height 4
click at [378, 228] on div "Creating videos is fun. Creating one is easy. Ten? That’s when it gets challeng…" at bounding box center [442, 146] width 135 height 318
click at [395, 273] on span "Play" at bounding box center [393, 276] width 7 height 9
click at [395, 273] on span "Pause" at bounding box center [394, 276] width 10 height 9
click at [314, 129] on span at bounding box center [311, 130] width 21 height 16
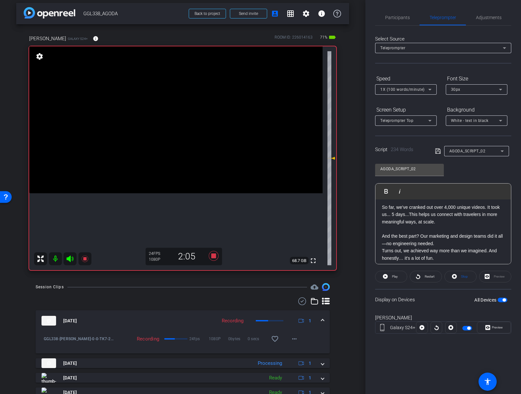
click at [505, 299] on span "button" at bounding box center [503, 299] width 3 height 3
click at [501, 299] on span "button" at bounding box center [502, 299] width 10 height 5
click at [394, 276] on span "Play" at bounding box center [395, 276] width 6 height 4
click at [504, 300] on span "button" at bounding box center [503, 299] width 3 height 3
click at [500, 300] on span "button" at bounding box center [499, 299] width 3 height 3
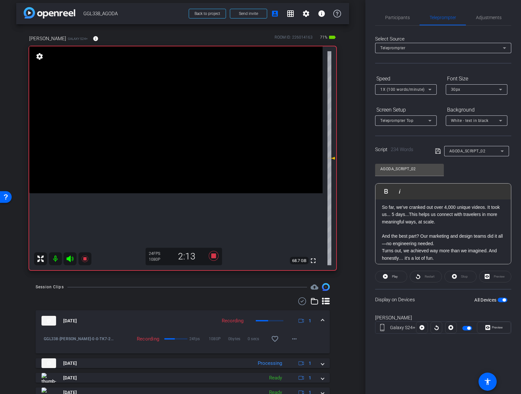
click at [466, 278] on div "Stop" at bounding box center [460, 277] width 32 height 12
click at [501, 301] on span "button" at bounding box center [502, 299] width 10 height 5
click at [465, 275] on div "Stop" at bounding box center [460, 277] width 32 height 12
click at [501, 299] on span "button" at bounding box center [499, 299] width 3 height 3
click at [397, 276] on span "Play" at bounding box center [395, 276] width 6 height 4
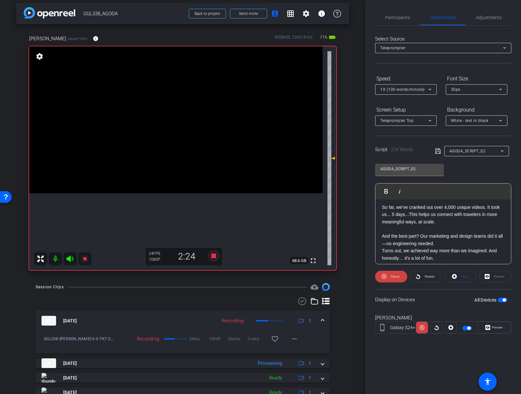
click at [495, 274] on div "Preview" at bounding box center [495, 277] width 32 height 12
click at [493, 325] on span "Preview" at bounding box center [497, 327] width 11 height 4
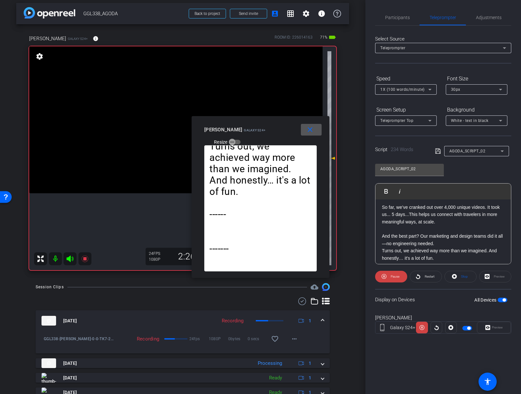
click at [382, 232] on p "And the best part? Our marketing and design teams did it all—no engineering nee…" at bounding box center [443, 239] width 122 height 15
click at [394, 275] on span "Pause" at bounding box center [394, 276] width 9 height 4
click at [381, 231] on div "Creating videos is fun. Creating one is easy. Ten? That’s when it gets challeng…" at bounding box center [442, 146] width 135 height 318
click at [395, 278] on span "Play" at bounding box center [395, 276] width 6 height 4
click at [382, 232] on p "And the best part? Our marketing and design teams did it all—no engineering nee…" at bounding box center [443, 239] width 122 height 15
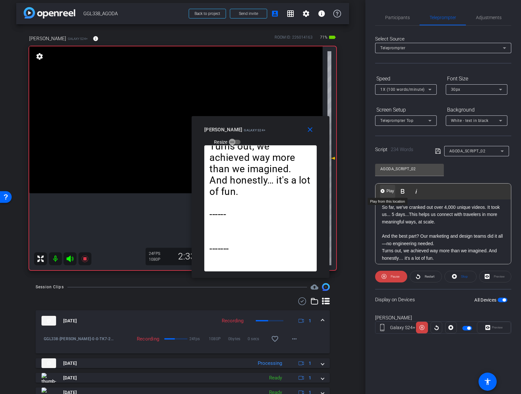
click at [390, 192] on span "Play" at bounding box center [390, 191] width 10 height 6
click at [397, 274] on span "Pause" at bounding box center [394, 276] width 9 height 4
click at [397, 274] on span "Play" at bounding box center [395, 276] width 6 height 4
click at [397, 274] on span "Pause" at bounding box center [394, 276] width 9 height 4
click at [314, 131] on mat-icon "close" at bounding box center [310, 130] width 8 height 8
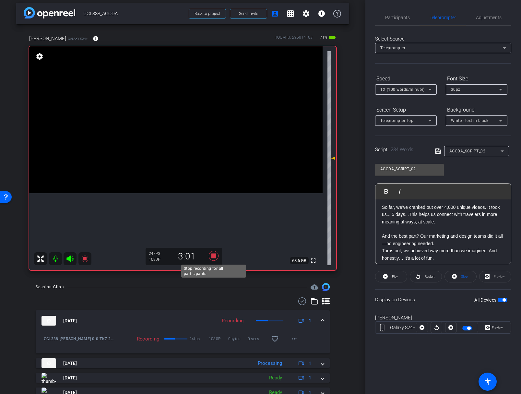
click at [213, 252] on icon at bounding box center [214, 256] width 16 height 12
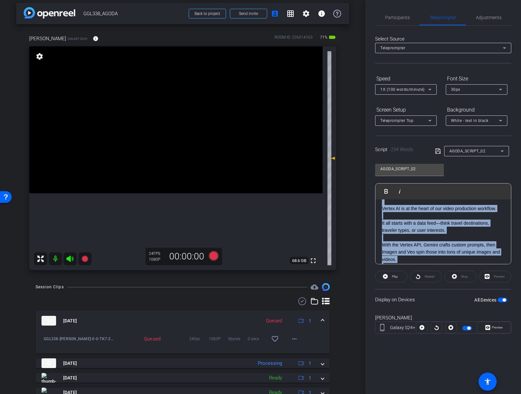
scroll to position [0, 0]
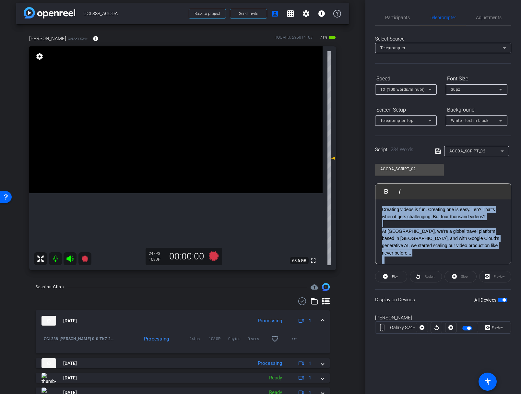
drag, startPoint x: 437, startPoint y: 230, endPoint x: 361, endPoint y: 169, distance: 98.0
click at [361, 169] on div "arrow_back GGL338_AGODA Back to project Send invite account_box grid_on setting…" at bounding box center [260, 197] width 521 height 394
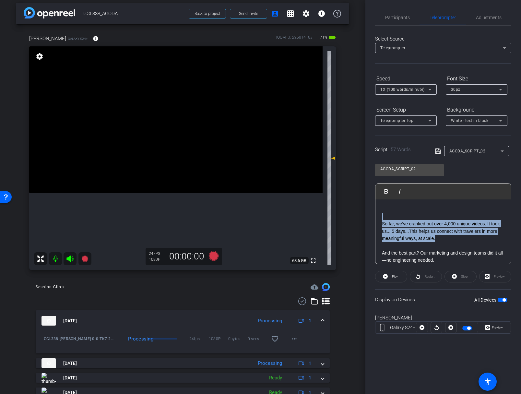
drag, startPoint x: 441, startPoint y: 238, endPoint x: 353, endPoint y: 216, distance: 91.1
click at [353, 216] on div "arrow_back GGL338_AGODA Back to project Send invite account_box grid_on setting…" at bounding box center [260, 197] width 521 height 394
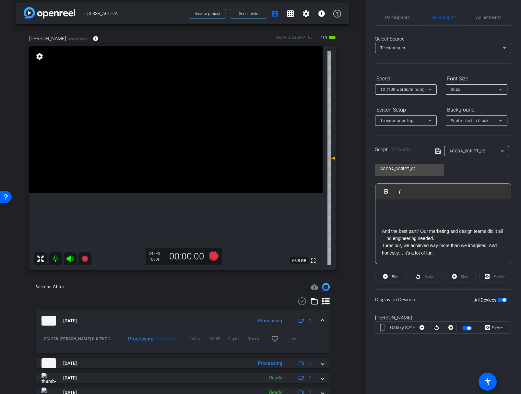
click at [381, 222] on div "And the best part? Our marketing and design teams did it all—no engineering nee…" at bounding box center [442, 249] width 135 height 100
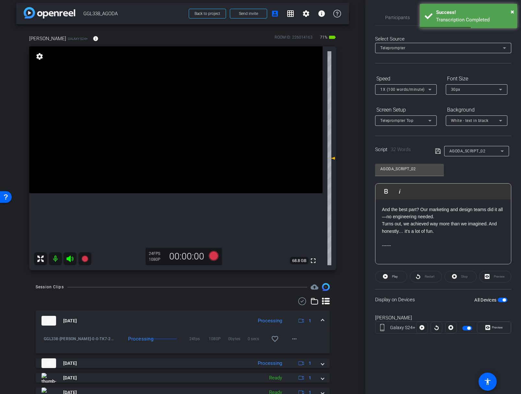
click at [418, 243] on p "------" at bounding box center [443, 245] width 122 height 7
click at [441, 231] on p "Turns out, we achieved way more than we imagined. And honestly… it's a lot of f…" at bounding box center [443, 227] width 122 height 15
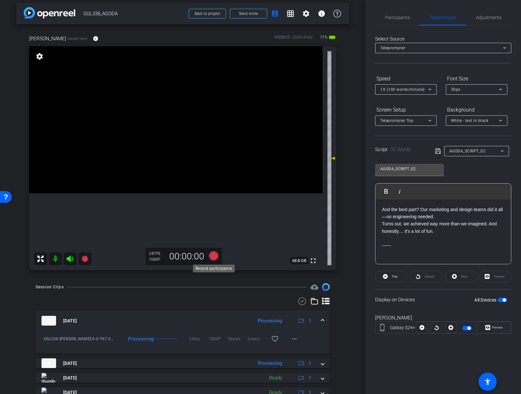
click at [215, 257] on icon at bounding box center [213, 256] width 10 height 10
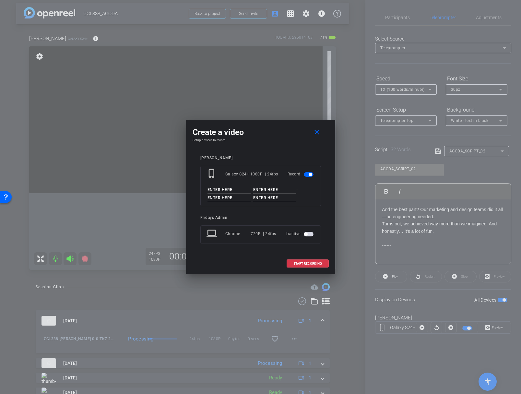
click at [221, 190] on input at bounding box center [228, 190] width 43 height 8
paste input "GGL338_MATTEO"
type input "GGL338_MATTEO"
click at [258, 191] on input at bounding box center [274, 190] width 43 height 8
type input "0"
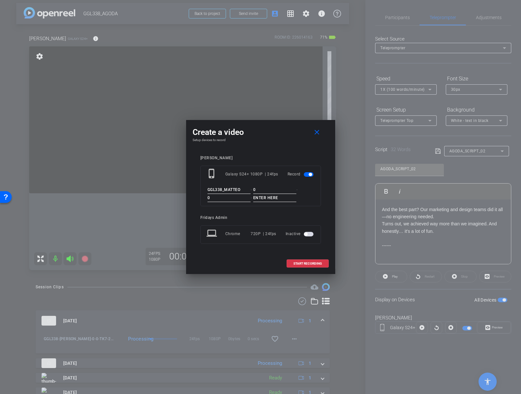
type input "0"
type input "TK8"
click at [318, 209] on div "Matteo phone_iphone Galaxy S24+ 1080P | 24fps Record GGL338_MATTEO - 0 - 0 - TK…" at bounding box center [260, 204] width 121 height 97
click at [309, 264] on span "START RECORDING" at bounding box center [307, 263] width 29 height 3
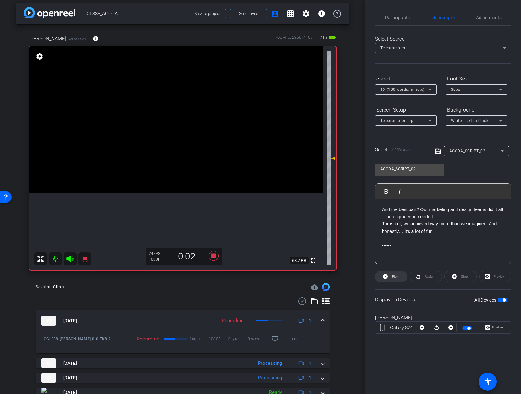
click at [397, 278] on span "Play" at bounding box center [395, 276] width 6 height 4
click at [498, 330] on span "Preview" at bounding box center [496, 327] width 13 height 9
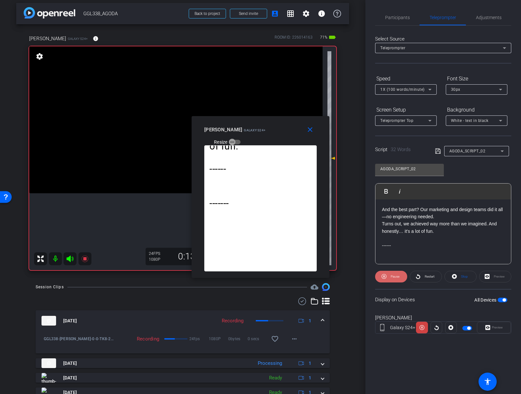
click at [397, 275] on span "Pause" at bounding box center [394, 276] width 9 height 4
click at [397, 275] on span "Play" at bounding box center [395, 276] width 6 height 4
click at [397, 275] on span "Pause" at bounding box center [394, 276] width 9 height 4
click at [312, 133] on mat-icon "close" at bounding box center [310, 130] width 8 height 8
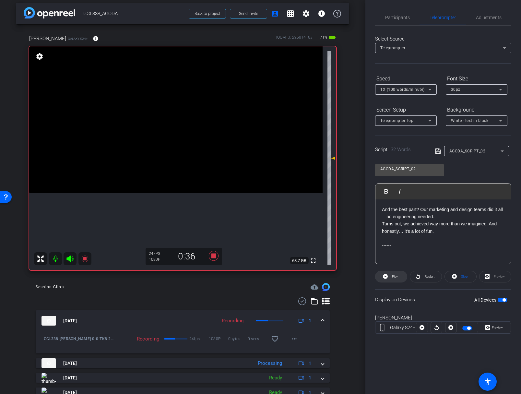
click at [399, 275] on span at bounding box center [390, 277] width 31 height 16
click at [495, 327] on span "Preview" at bounding box center [497, 327] width 11 height 4
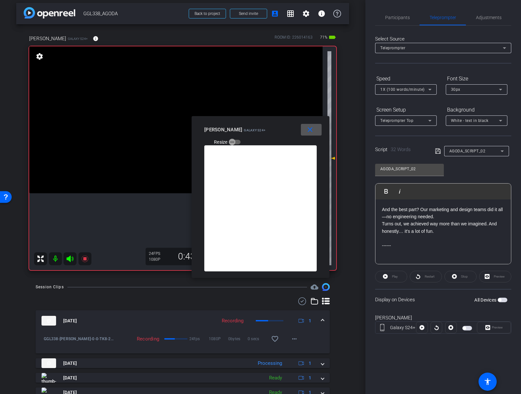
click at [310, 132] on mat-icon "close" at bounding box center [310, 130] width 8 height 8
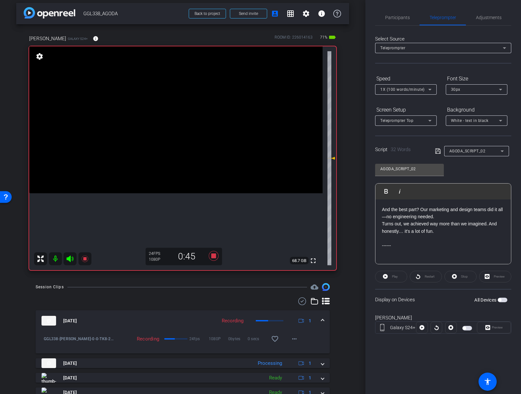
click at [502, 299] on span "button" at bounding box center [502, 299] width 10 height 5
click at [396, 277] on span "Play" at bounding box center [395, 276] width 6 height 4
click at [496, 328] on span "Preview" at bounding box center [497, 327] width 11 height 4
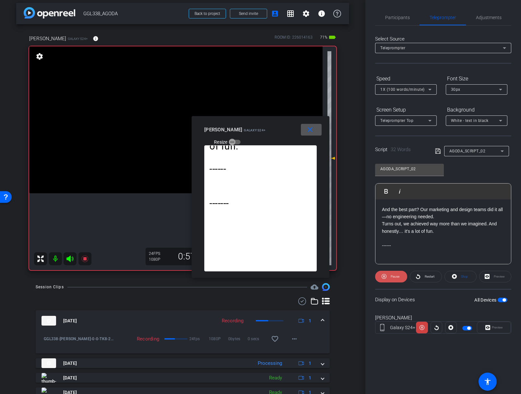
click at [396, 274] on span "Pause" at bounding box center [394, 276] width 9 height 4
click at [316, 129] on span at bounding box center [311, 130] width 21 height 16
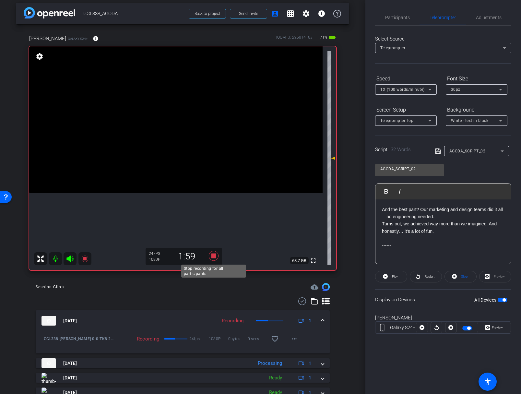
click at [214, 255] on icon at bounding box center [213, 256] width 10 height 10
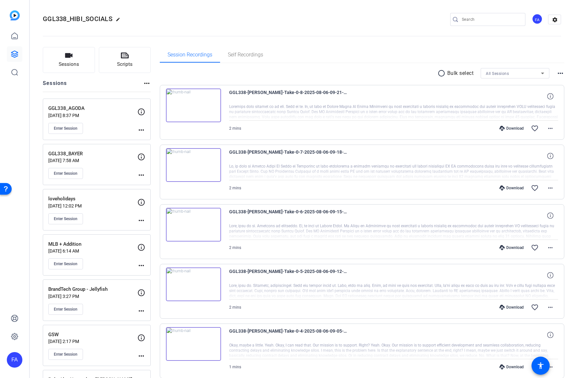
scroll to position [7, 0]
click at [549, 126] on mat-icon "more_horiz" at bounding box center [550, 128] width 8 height 8
click at [549, 126] on div at bounding box center [287, 189] width 574 height 378
click at [547, 184] on mat-icon "more_horiz" at bounding box center [550, 188] width 8 height 8
click at [568, 184] on div at bounding box center [287, 189] width 574 height 378
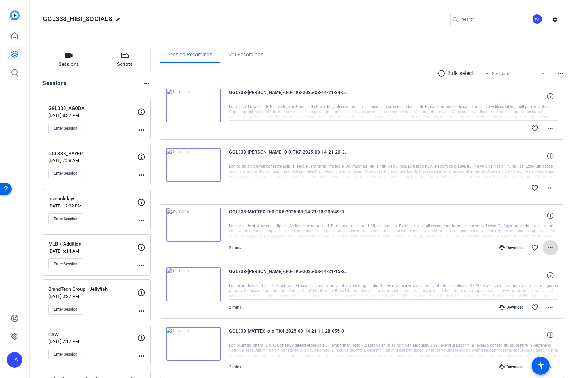
click at [550, 246] on mat-icon "more_horiz" at bounding box center [550, 248] width 8 height 8
click at [569, 237] on div at bounding box center [287, 189] width 574 height 378
click at [550, 124] on mat-icon "more_horiz" at bounding box center [550, 128] width 8 height 8
click at [567, 122] on div at bounding box center [287, 189] width 574 height 378
click at [547, 128] on mat-icon "more_horiz" at bounding box center [550, 128] width 8 height 8
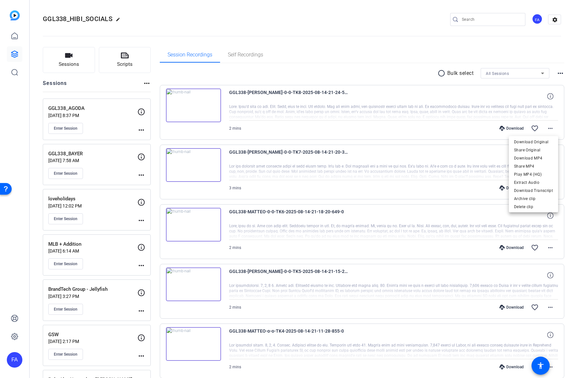
click at [548, 127] on div at bounding box center [287, 189] width 574 height 378
click at [13, 361] on div "FA" at bounding box center [15, 360] width 16 height 16
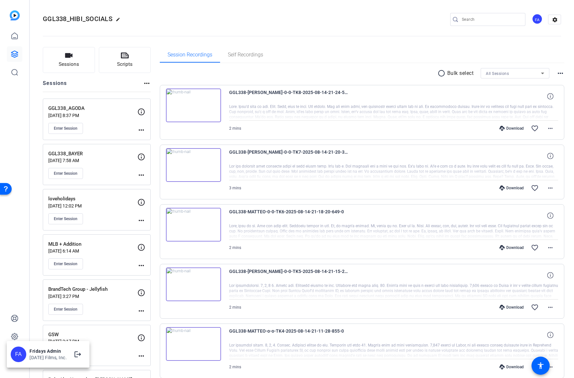
click at [60, 359] on div "[DATE] Films, Inc." at bounding box center [47, 357] width 37 height 6
click at [16, 359] on div "FA" at bounding box center [15, 360] width 16 height 16
click at [77, 356] on mat-icon "logout" at bounding box center [78, 354] width 8 height 8
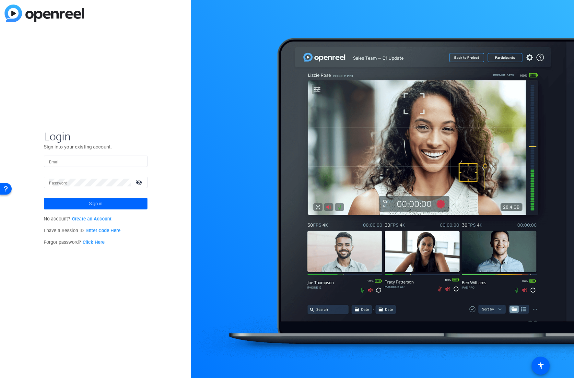
type input "[EMAIL_ADDRESS][DOMAIN_NAME]"
